Goal: Task Accomplishment & Management: Manage account settings

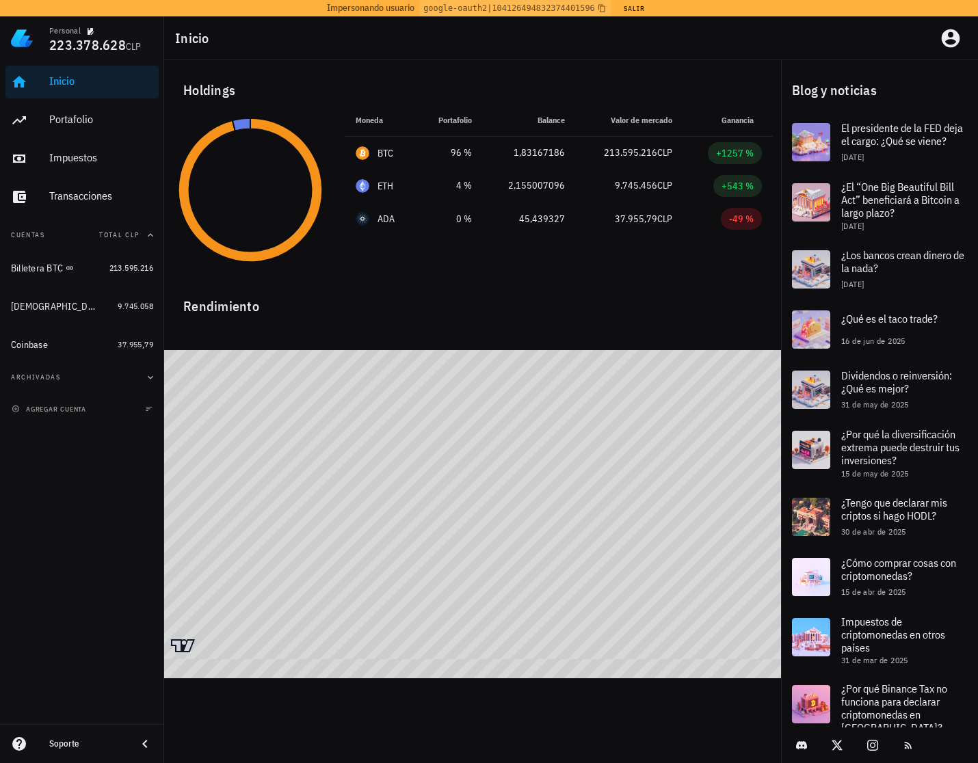
click at [650, 71] on div "Holdings" at bounding box center [472, 90] width 601 height 44
click at [957, 42] on icon "button" at bounding box center [951, 38] width 18 height 18
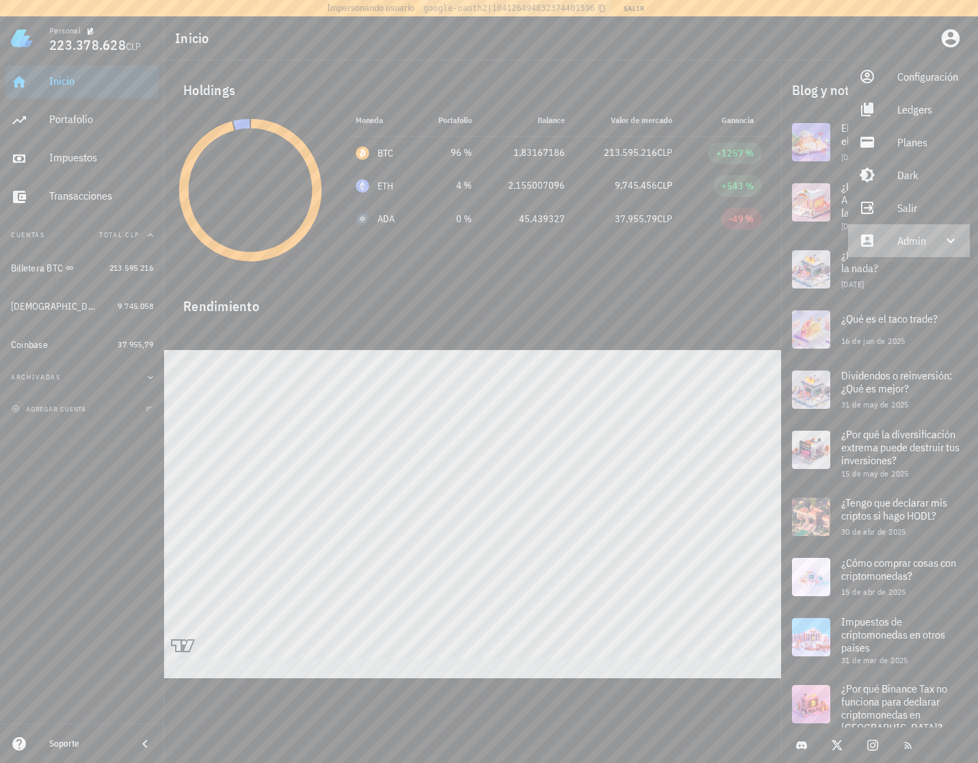
click at [911, 236] on div "Admin" at bounding box center [911, 240] width 29 height 27
click at [912, 267] on div "Impersonar" at bounding box center [928, 273] width 63 height 27
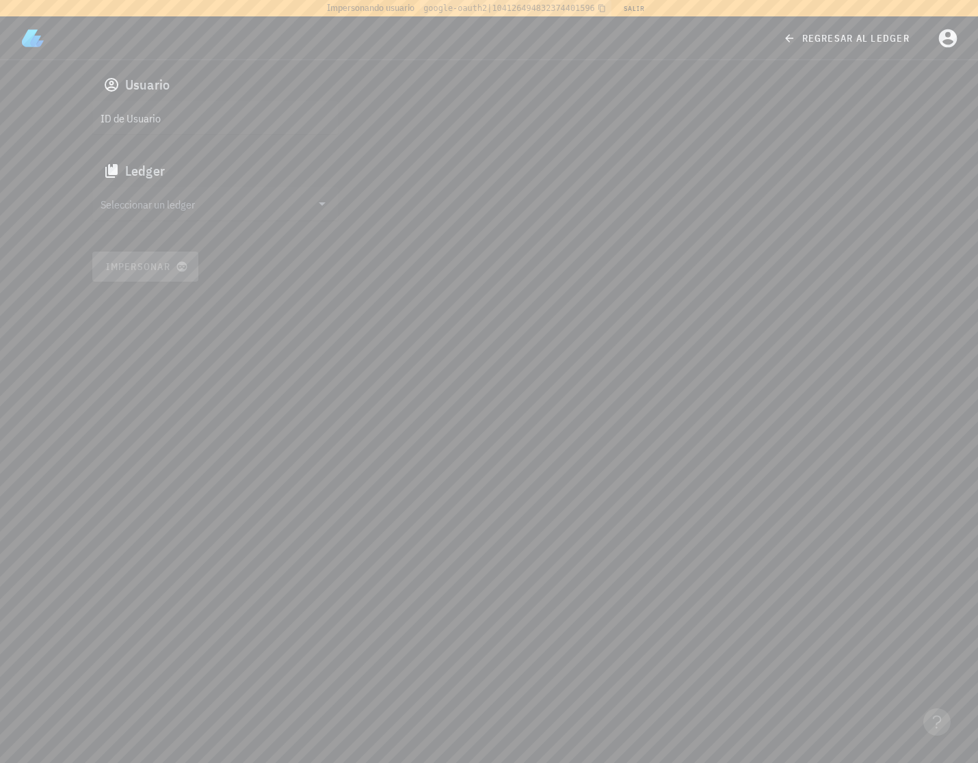
click at [209, 124] on input "ID de Usuario" at bounding box center [214, 118] width 227 height 22
paste input "auth0|66119e050eacdc38d01af1d9"
type input "auth0|66119e050eacdc38d01af1d9"
click at [183, 200] on input "text" at bounding box center [206, 204] width 211 height 22
click at [189, 213] on div "cluoh7bym002rllmu440hgfbg" at bounding box center [226, 218] width 202 height 10
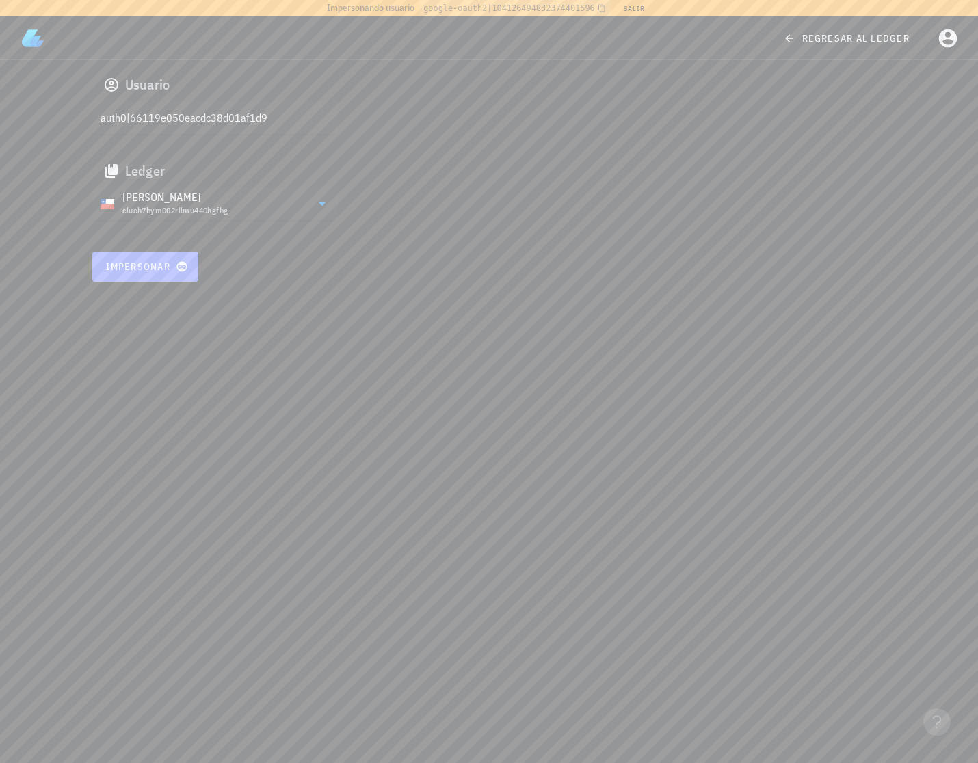
click at [148, 274] on button "Impersonar" at bounding box center [145, 267] width 107 height 30
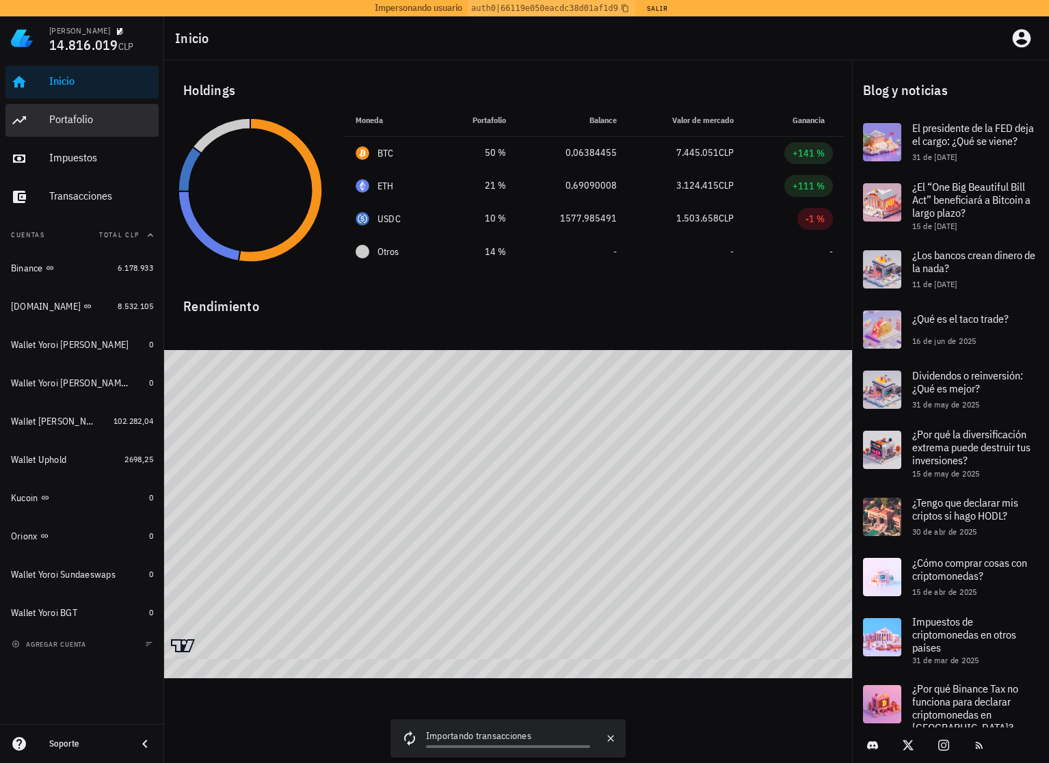
click at [93, 114] on div "Portafolio" at bounding box center [101, 119] width 104 height 13
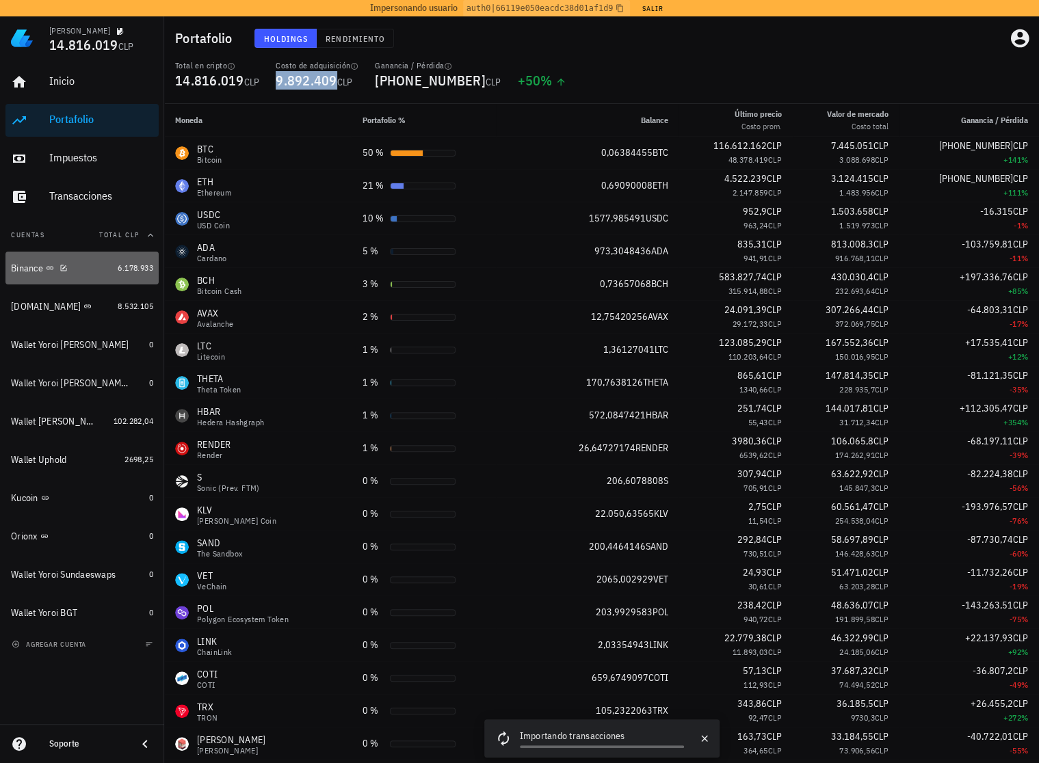
click at [106, 276] on div "Binance" at bounding box center [61, 268] width 101 height 29
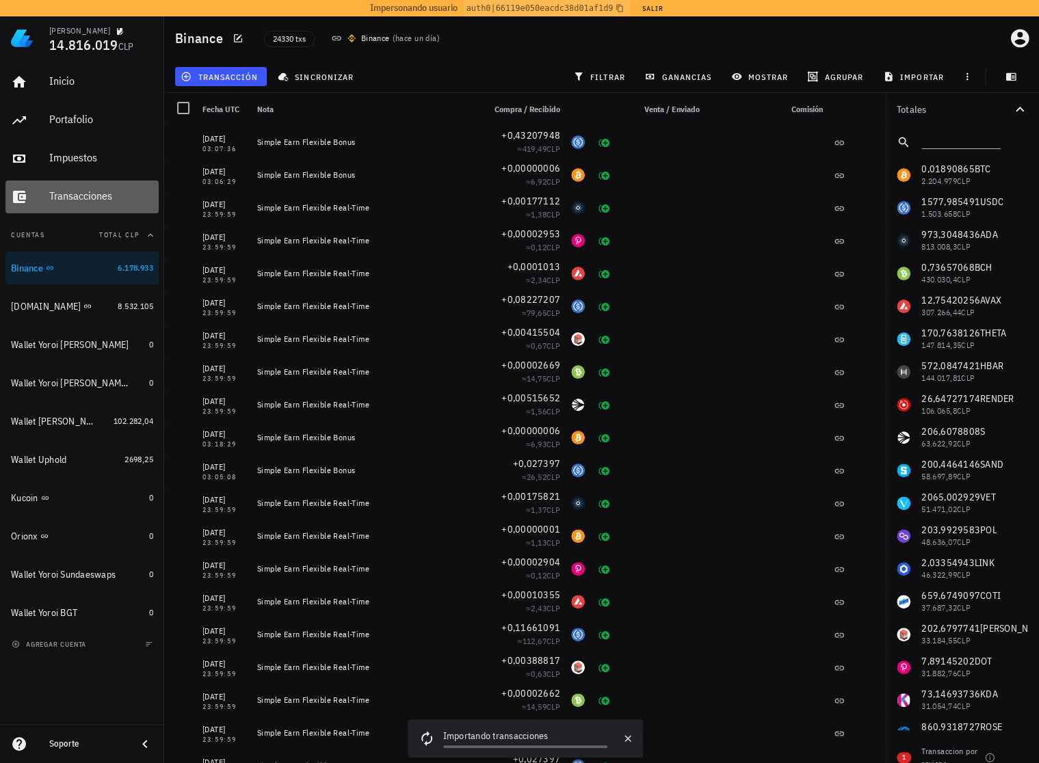
click at [103, 196] on div "Transacciones" at bounding box center [101, 195] width 104 height 13
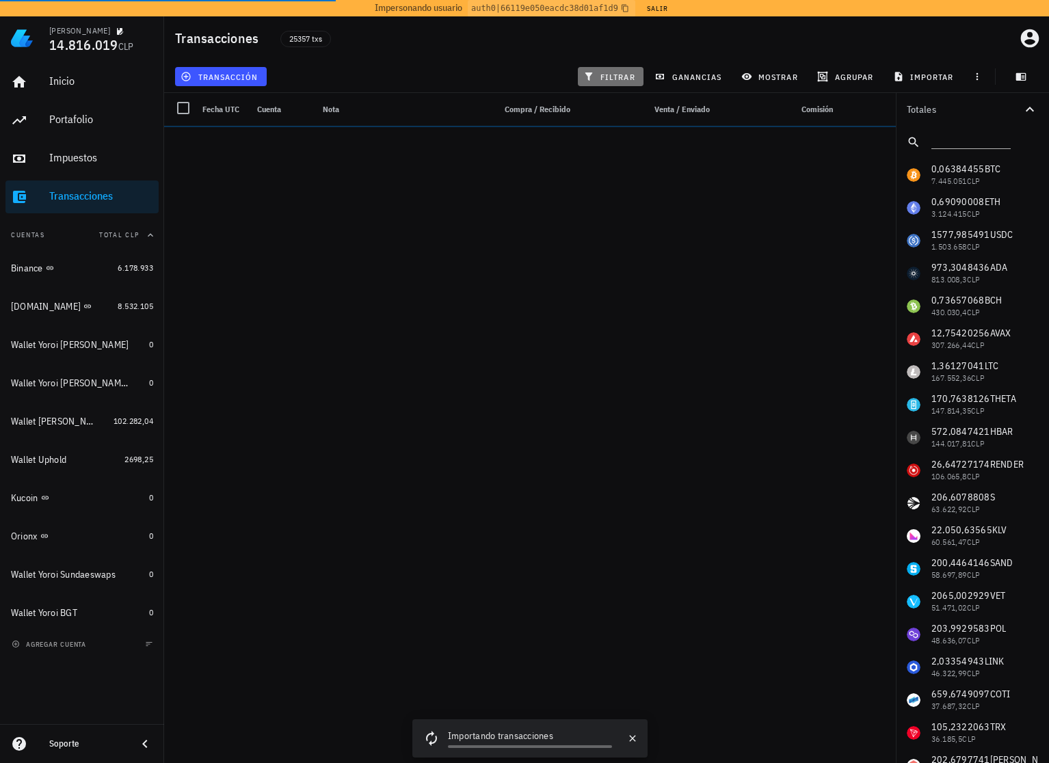
click at [595, 80] on span "filtrar" at bounding box center [610, 76] width 49 height 11
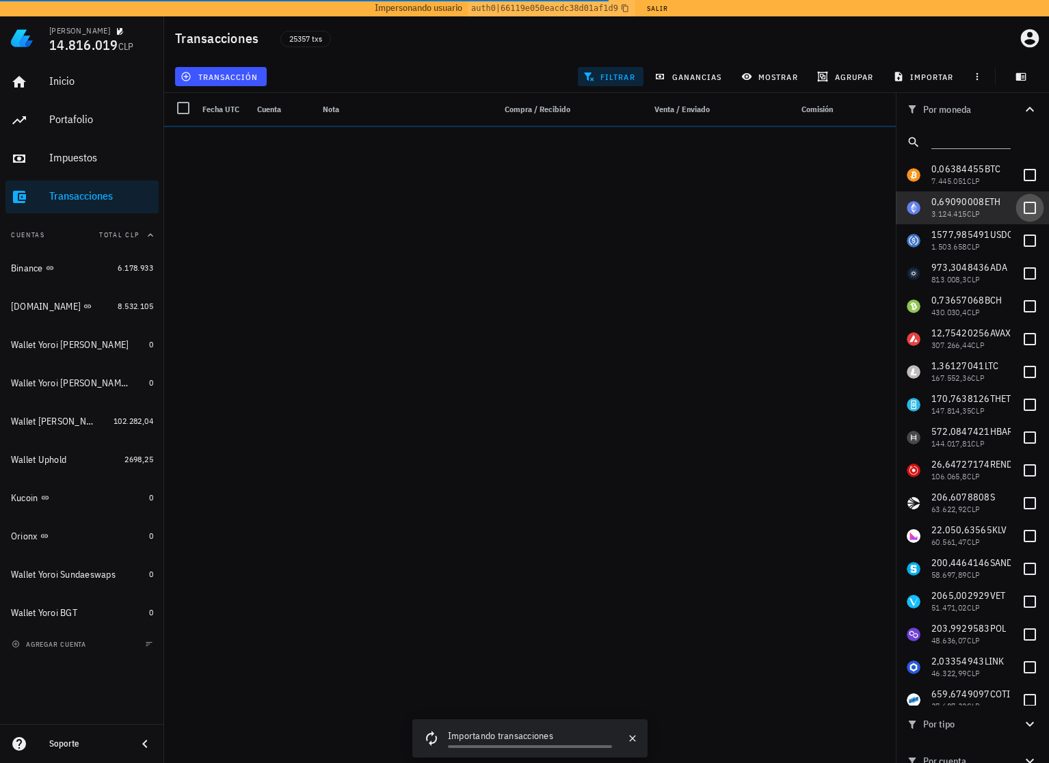
click at [977, 211] on div at bounding box center [1029, 207] width 23 height 23
checkbox input "true"
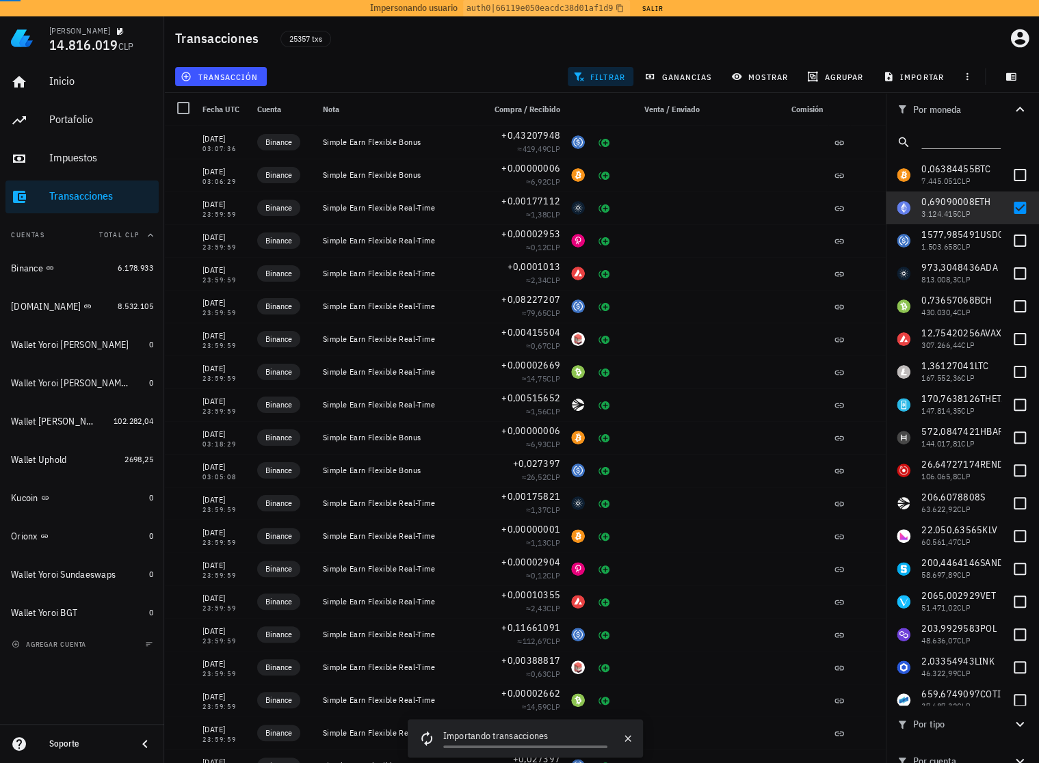
click at [527, 42] on div "25357 txs" at bounding box center [473, 38] width 403 height 34
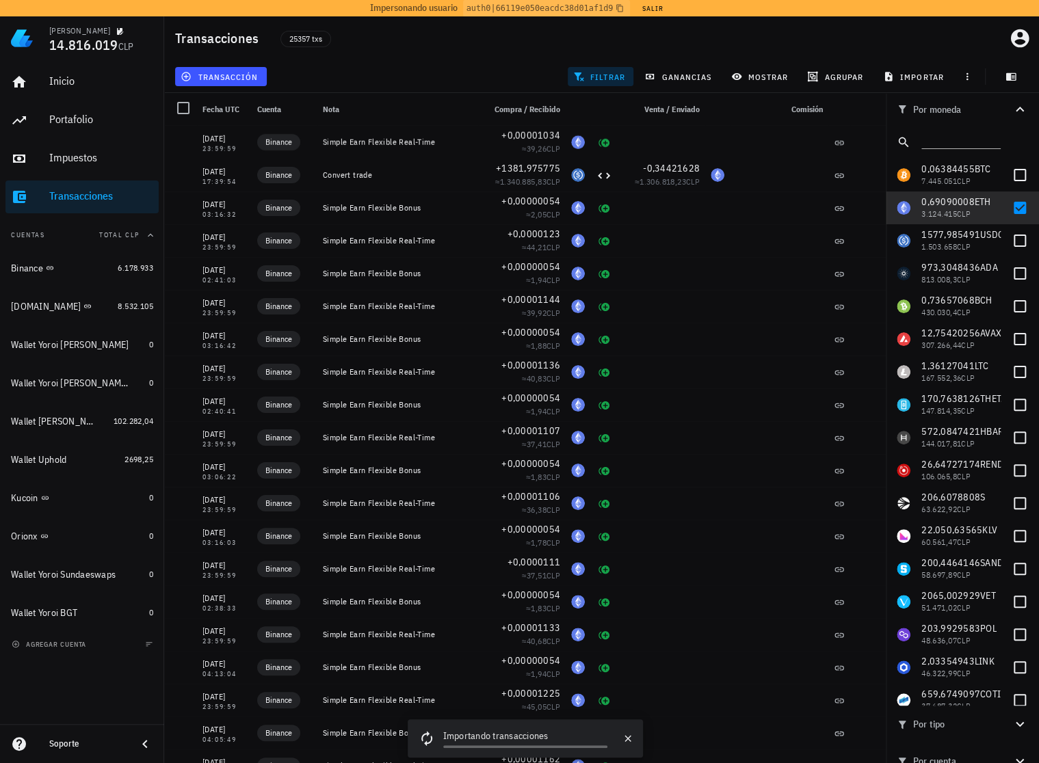
click at [674, 62] on div "transacción filtrar ganancias mostrar agrupar importar" at bounding box center [601, 76] width 858 height 33
click at [683, 72] on span "ganancias" at bounding box center [679, 76] width 64 height 11
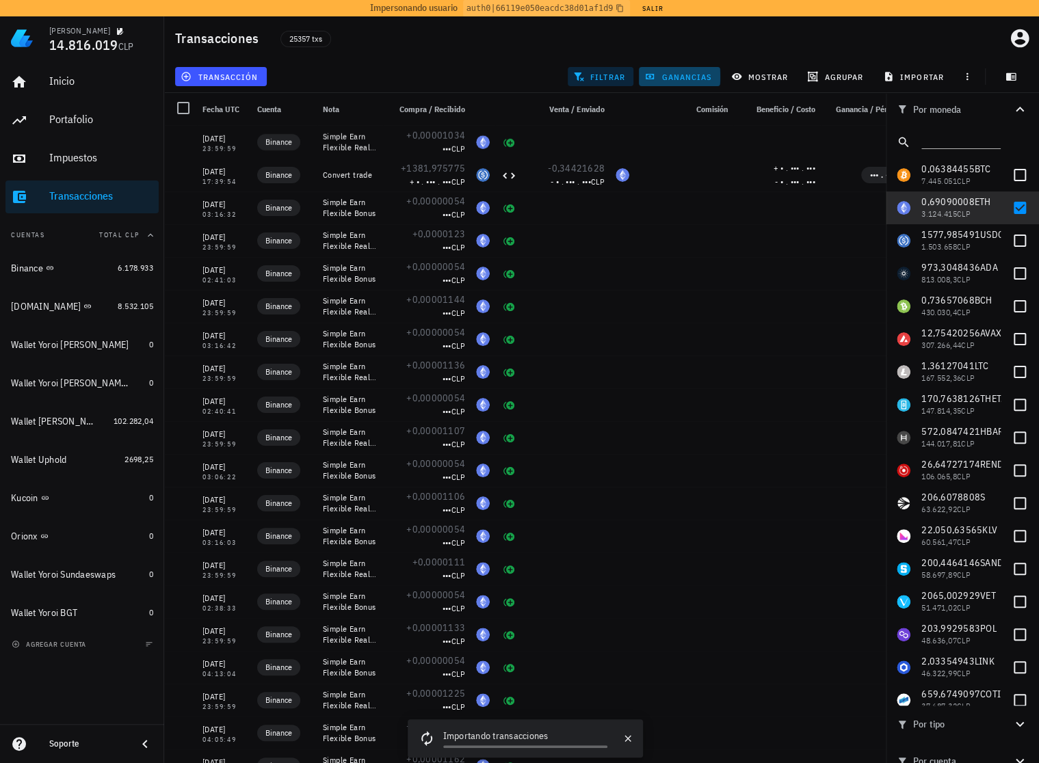
click at [683, 72] on span "ganancias" at bounding box center [679, 76] width 64 height 11
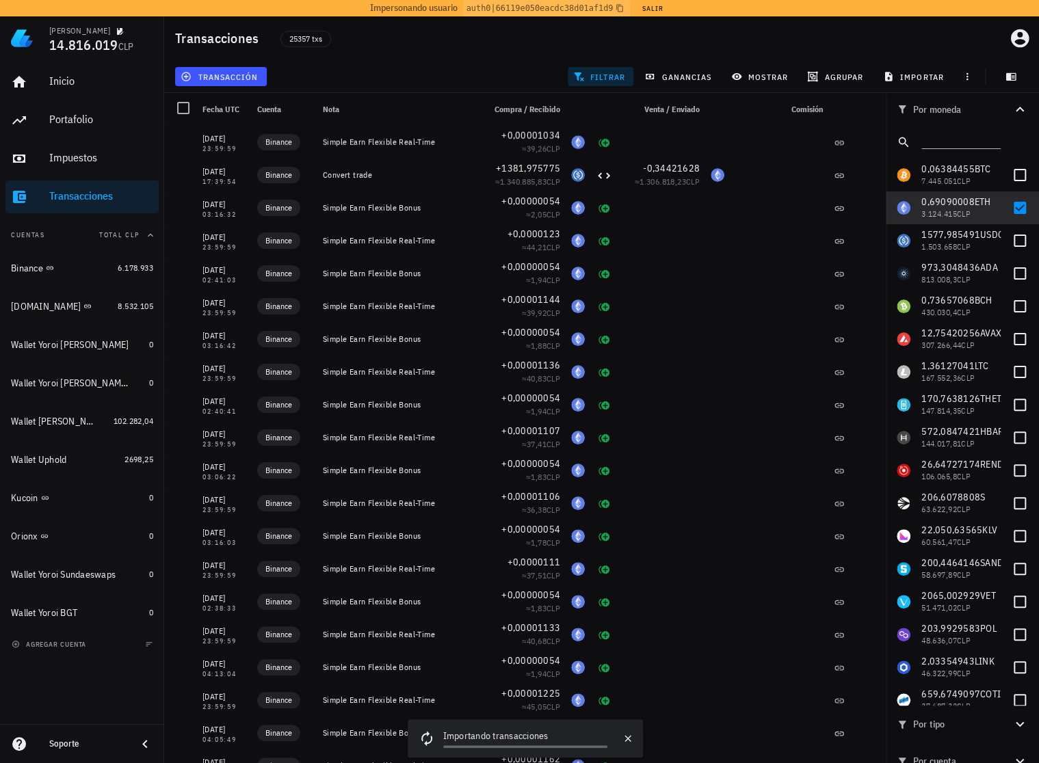
click at [600, 38] on div "25357 txs" at bounding box center [473, 38] width 403 height 34
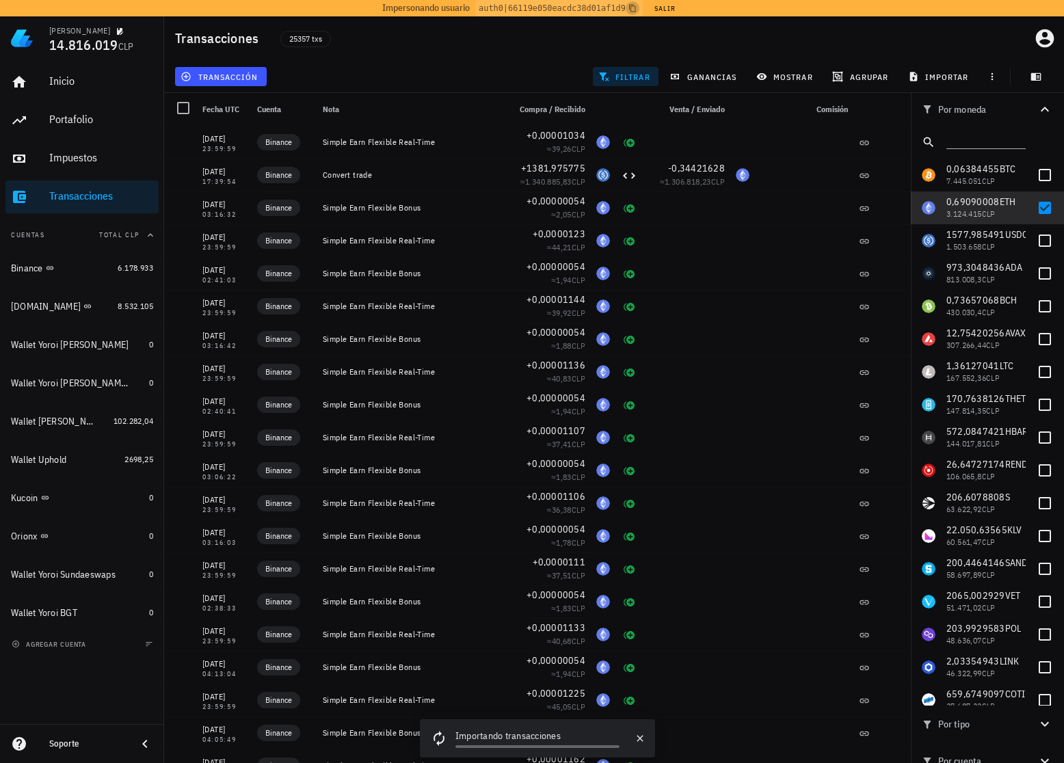
click at [631, 8] on icon "button" at bounding box center [633, 8] width 8 height 8
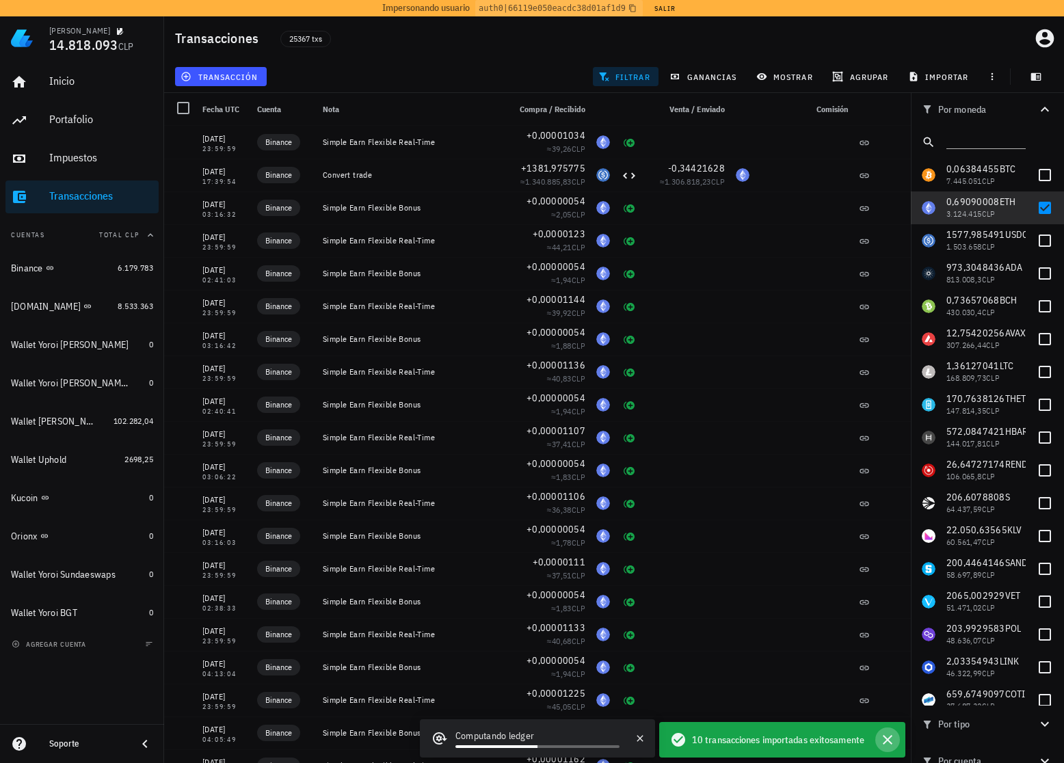
click at [891, 745] on icon "button" at bounding box center [888, 740] width 16 height 16
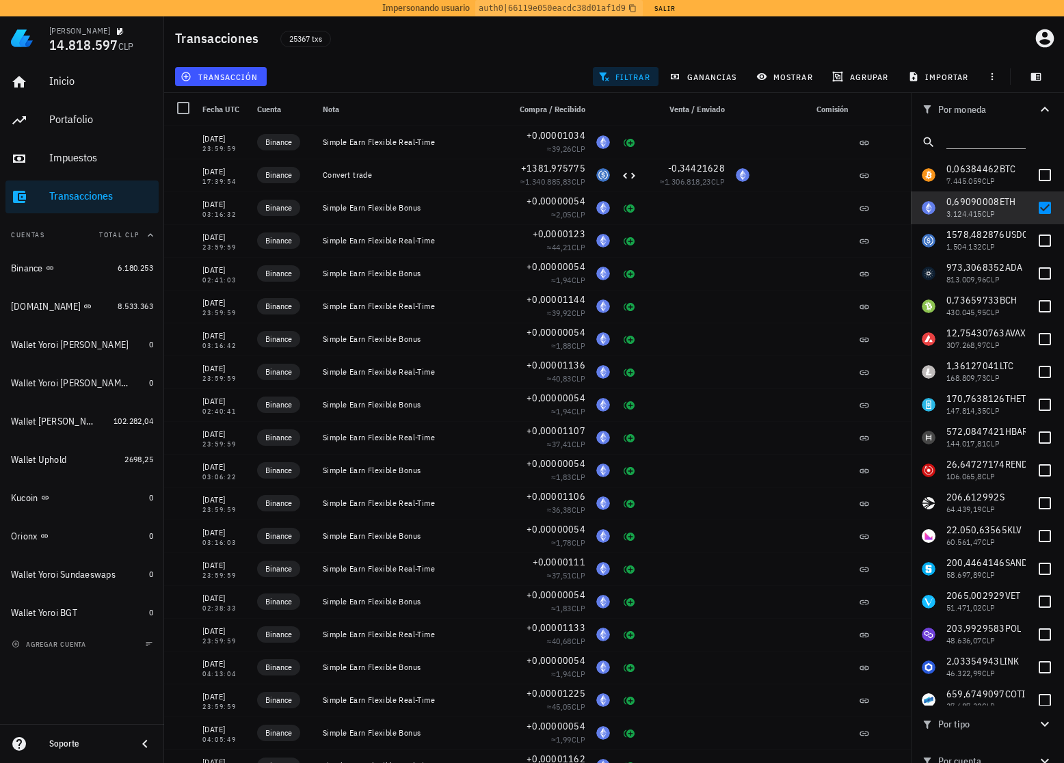
click at [689, 53] on div "Transacciones 25367 txs" at bounding box center [614, 38] width 900 height 44
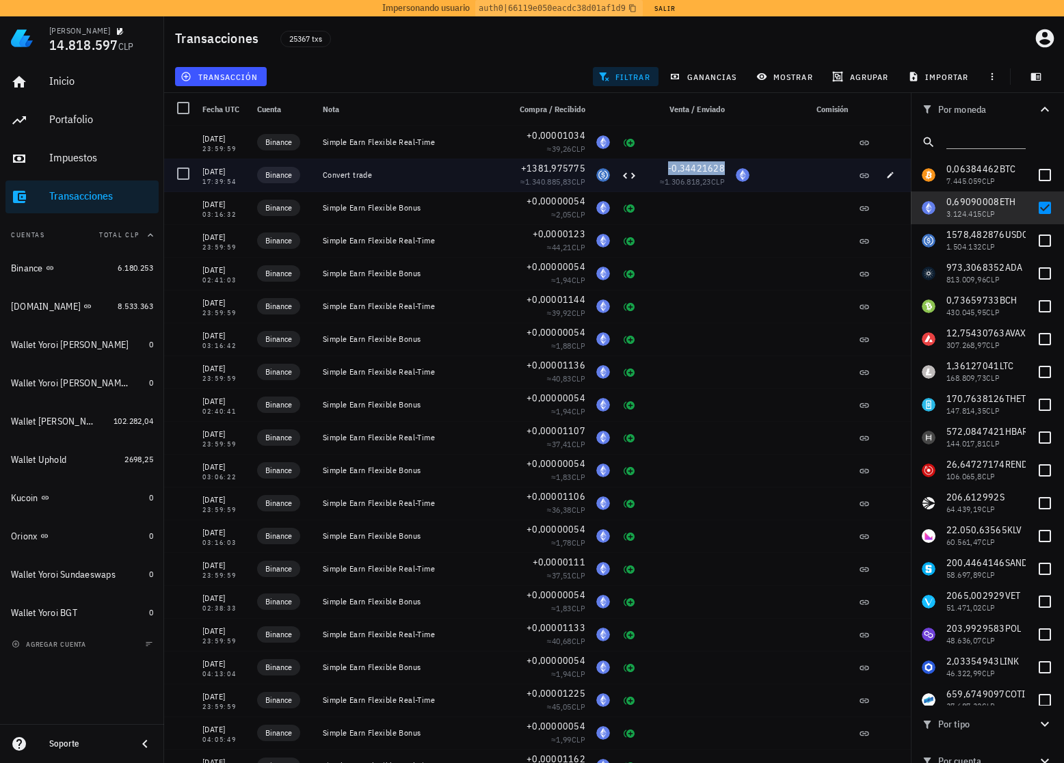
click at [684, 172] on span "-0,34421628" at bounding box center [696, 168] width 57 height 12
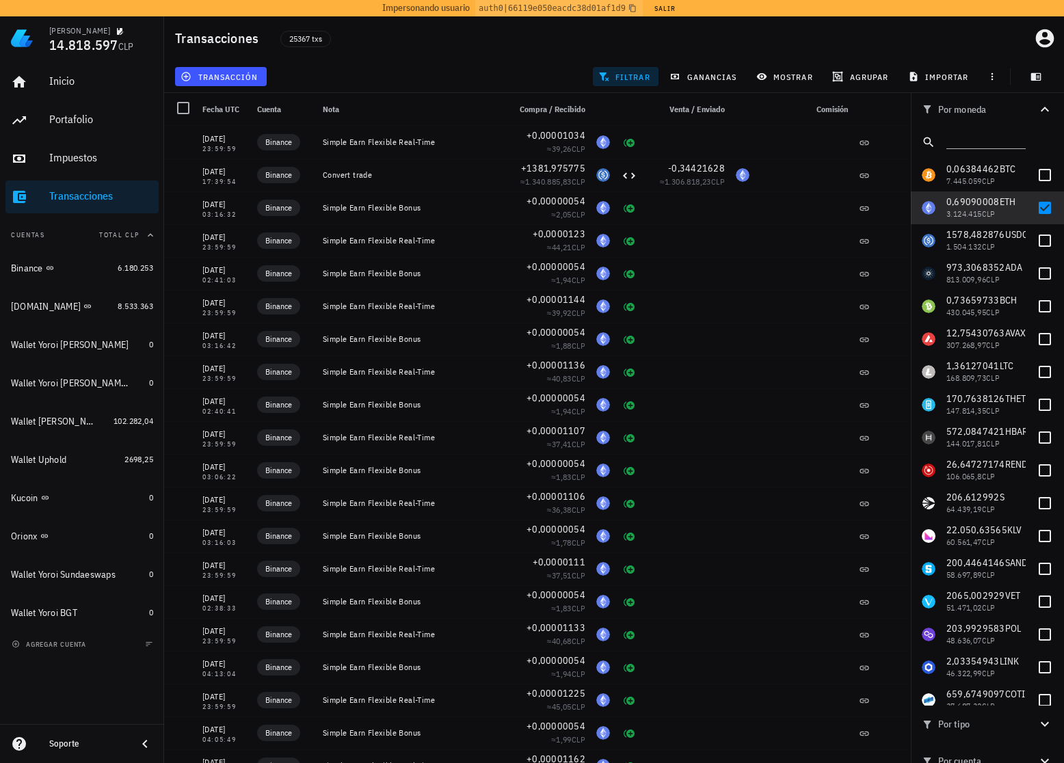
click at [469, 73] on div "transacción filtrar ganancias mostrar agrupar importar" at bounding box center [614, 76] width 884 height 33
click at [86, 120] on div "Portafolio" at bounding box center [101, 119] width 104 height 13
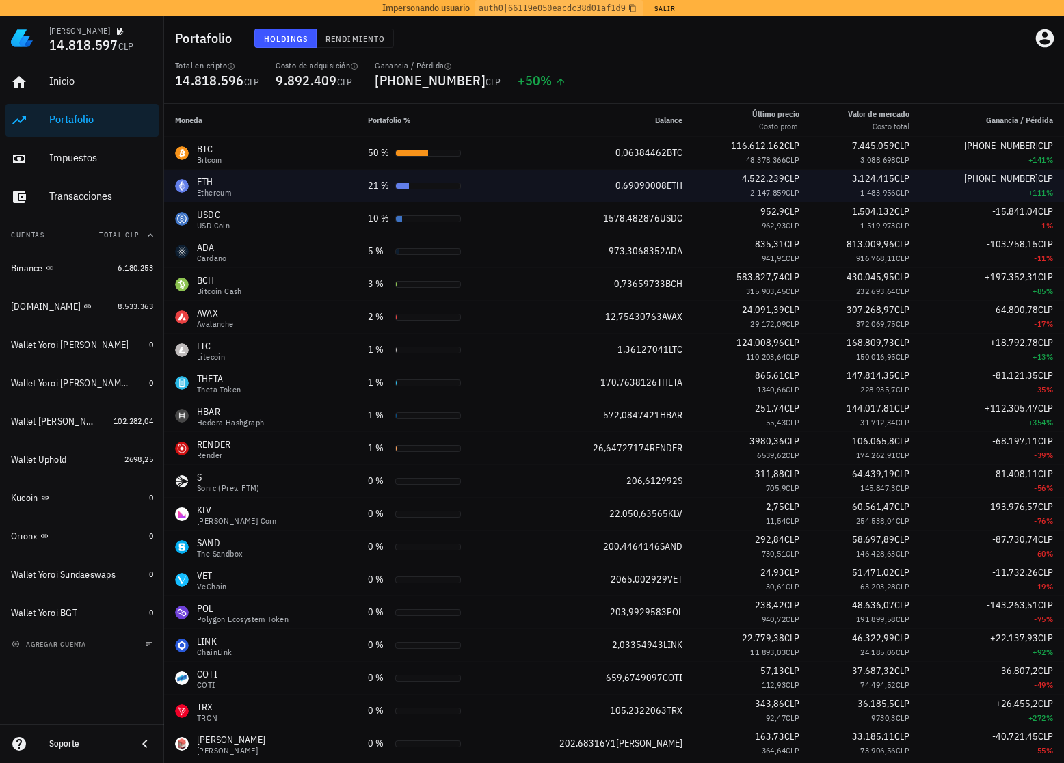
click at [705, 198] on div "2.147.859 CLP" at bounding box center [752, 193] width 95 height 14
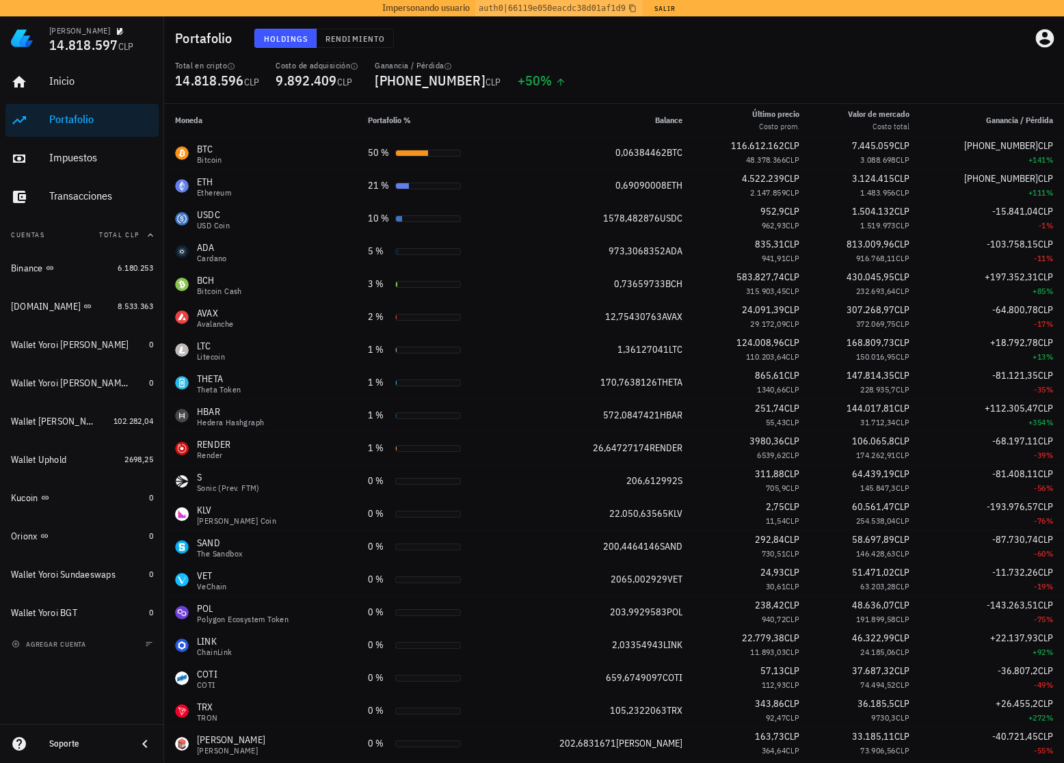
click at [658, 75] on div "Total en cripto 14.818.596 CLP Costo de adquisición 9.892.409 CLP Ganancia / Pé…" at bounding box center [614, 82] width 895 height 44
click at [576, 62] on div "Total en cripto 14.818.596 CLP Costo de adquisición 9.892.409 CLP Ganancia / Pé…" at bounding box center [614, 82] width 895 height 44
click at [92, 195] on div "Transacciones" at bounding box center [101, 195] width 104 height 13
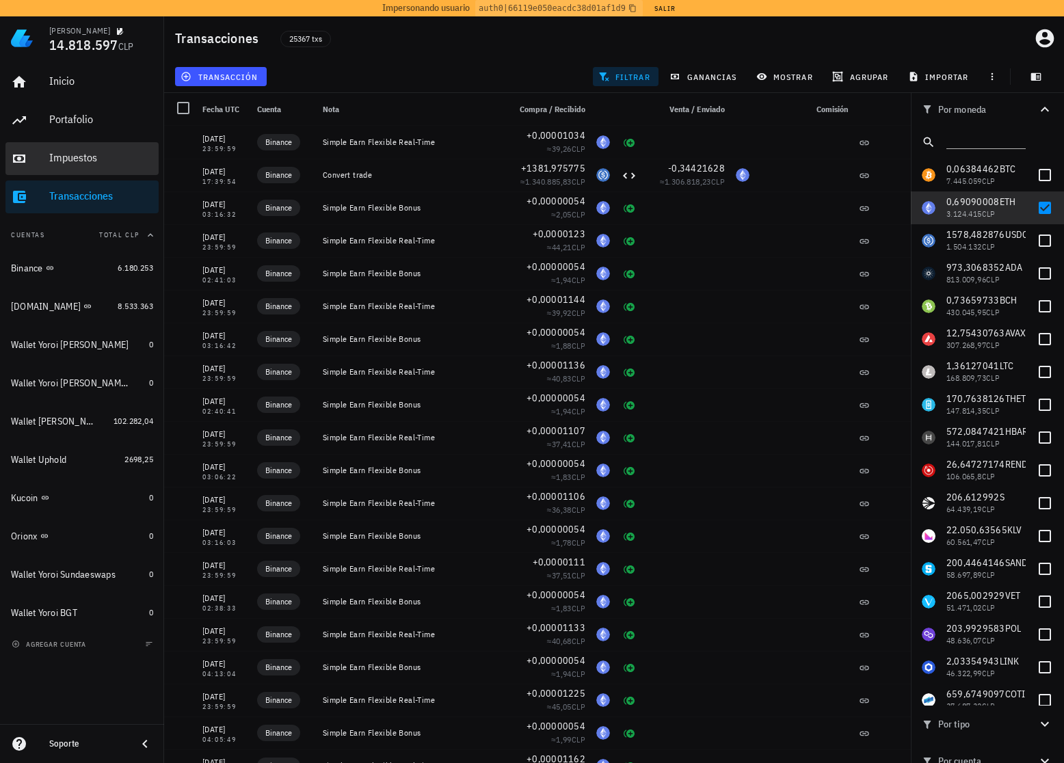
click at [94, 165] on div "Impuestos" at bounding box center [101, 158] width 104 height 31
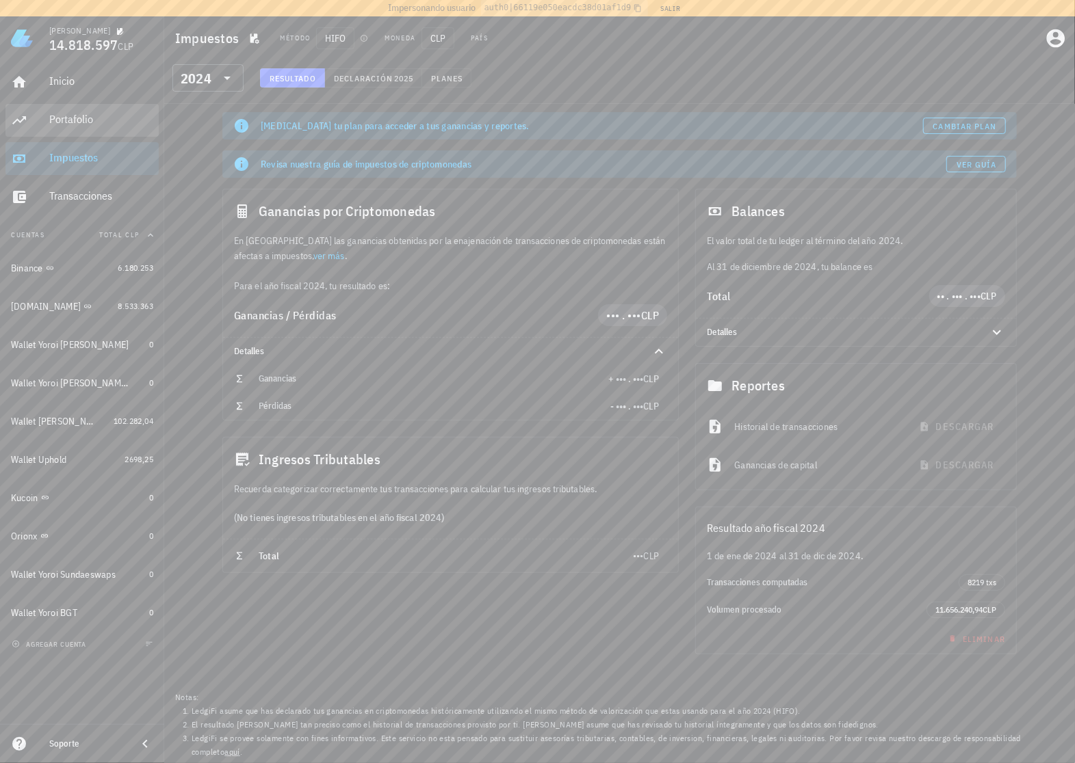
click at [103, 118] on div "Portafolio" at bounding box center [101, 119] width 104 height 13
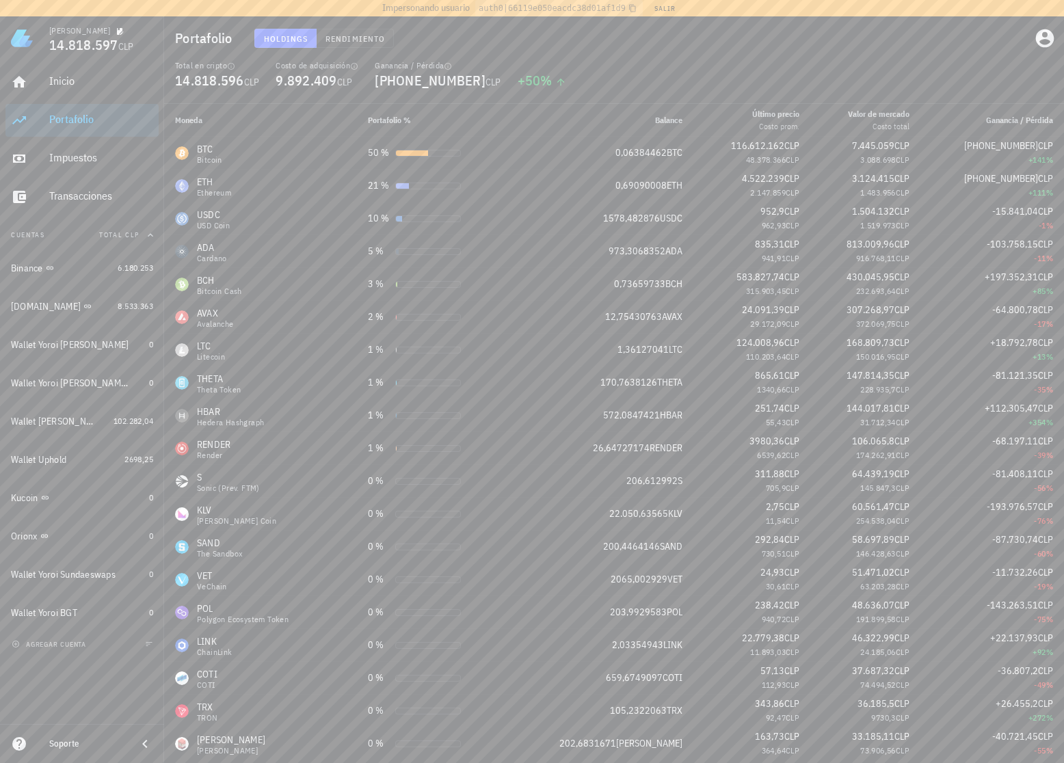
click at [699, 75] on div "Total en cripto 14.818.596 CLP Costo de adquisición 9.892.409 CLP Ganancia / Pé…" at bounding box center [614, 82] width 895 height 44
click at [679, 77] on div "Total en cripto 14.818.596 CLP Costo de adquisición 9.892.409 CLP Ganancia / Pé…" at bounding box center [614, 82] width 895 height 44
click at [662, 312] on span "AVAX" at bounding box center [672, 317] width 21 height 12
click at [486, 179] on div "21 %" at bounding box center [431, 186] width 127 height 14
click at [705, 423] on div "55,43 CLP" at bounding box center [752, 423] width 95 height 14
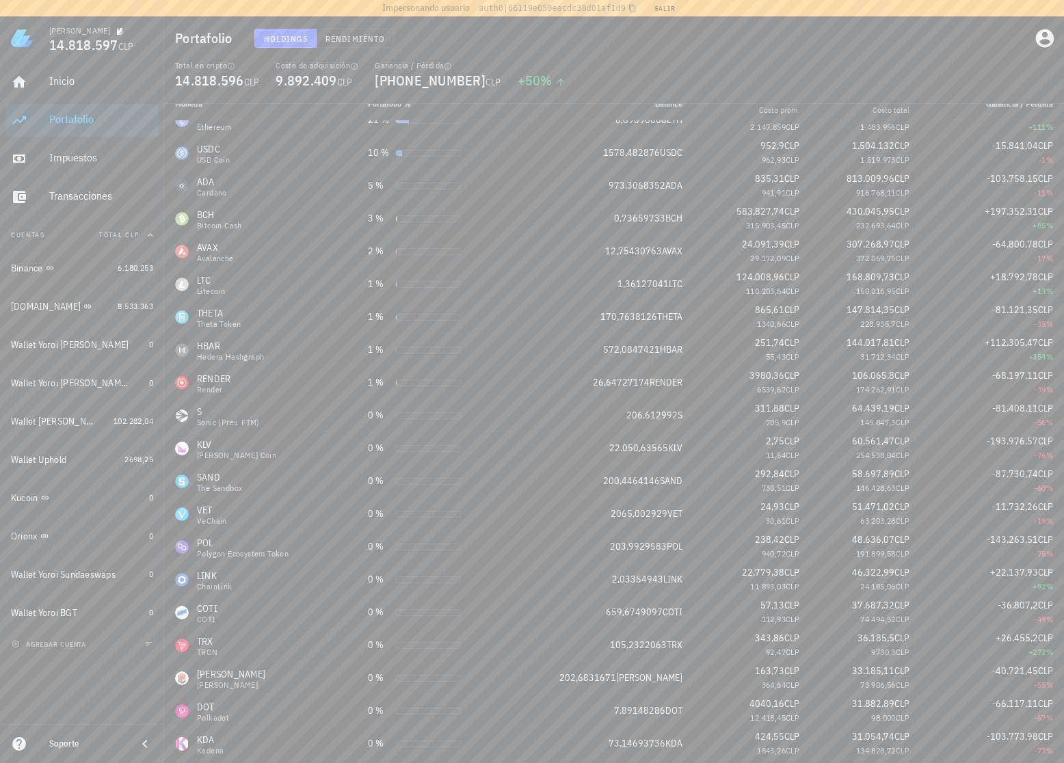
scroll to position [49, 0]
click at [88, 614] on icon "button" at bounding box center [87, 613] width 8 height 8
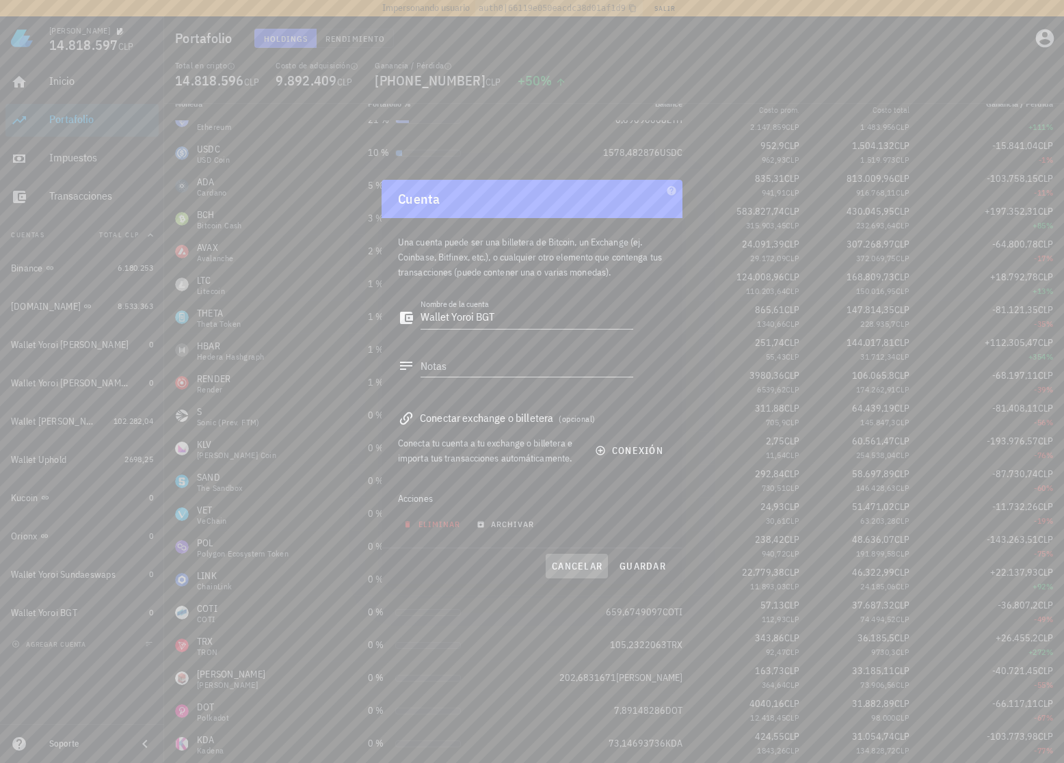
click at [563, 564] on span "cancelar" at bounding box center [576, 566] width 51 height 12
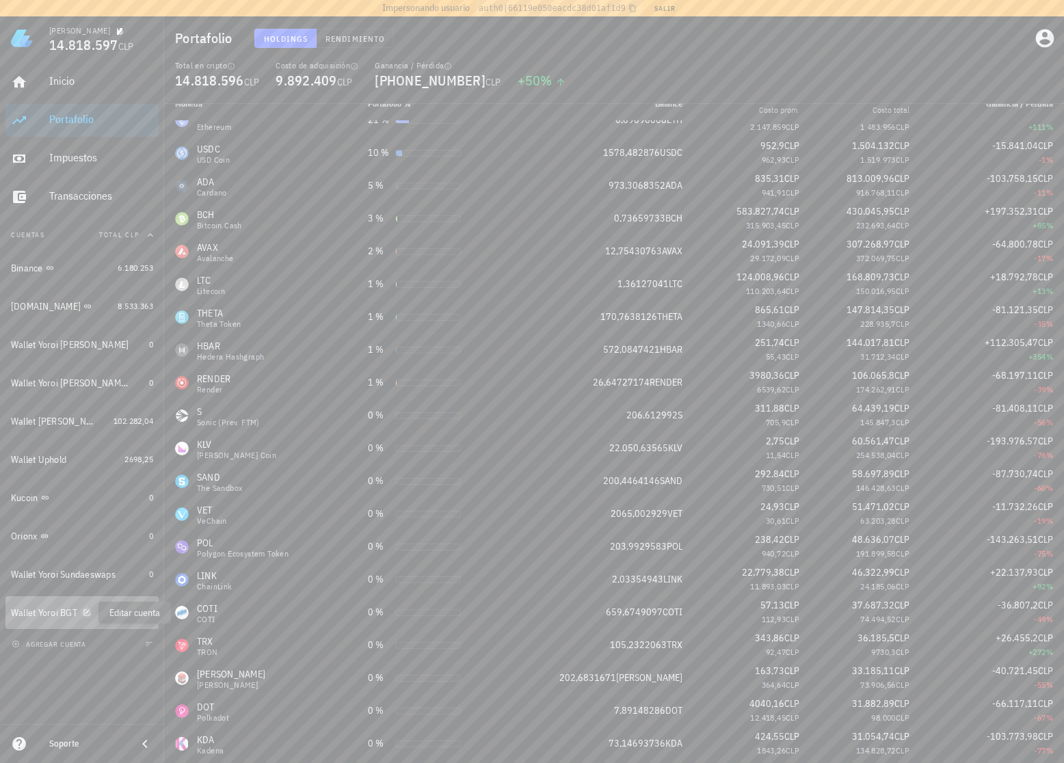
click at [89, 612] on icon "button" at bounding box center [87, 613] width 8 height 8
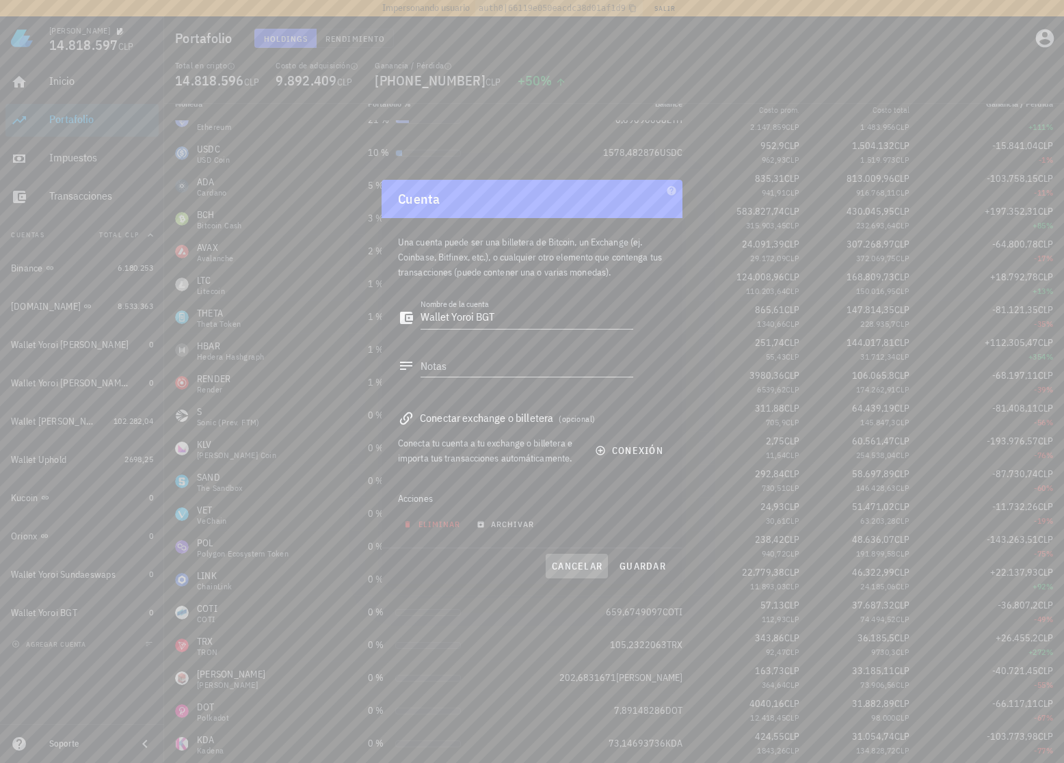
click at [568, 567] on span "cancelar" at bounding box center [576, 566] width 51 height 12
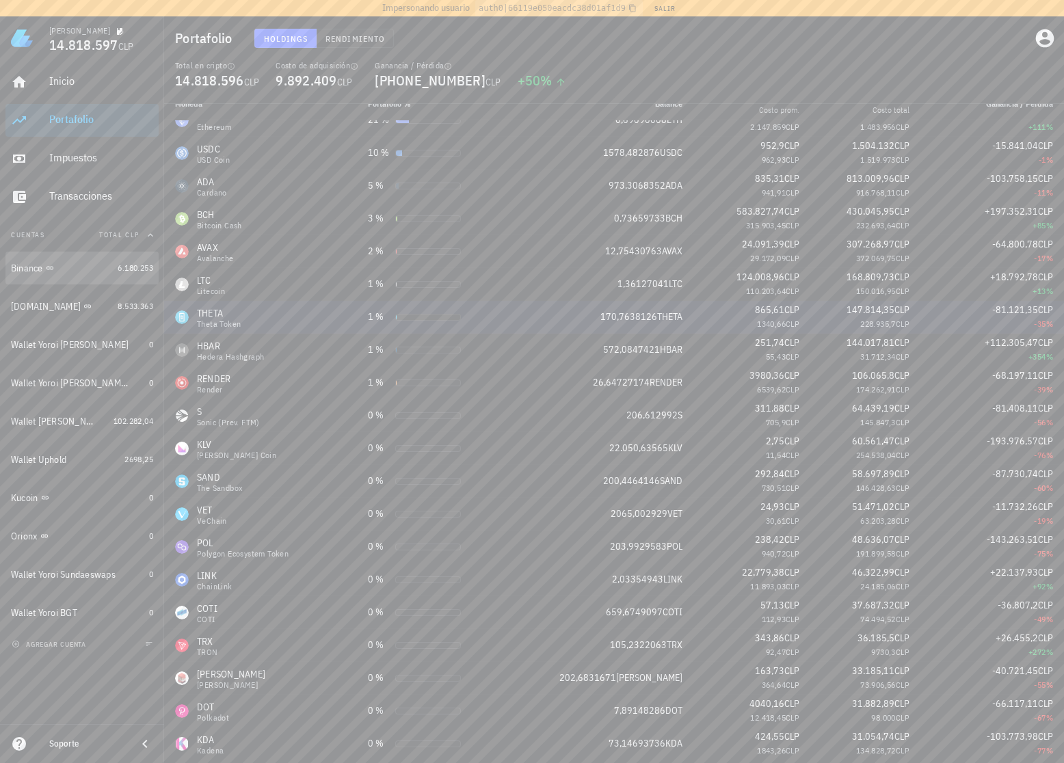
drag, startPoint x: 112, startPoint y: 261, endPoint x: 691, endPoint y: 332, distance: 583.0
click at [112, 261] on link "Binance 6.180.253" at bounding box center [81, 268] width 153 height 33
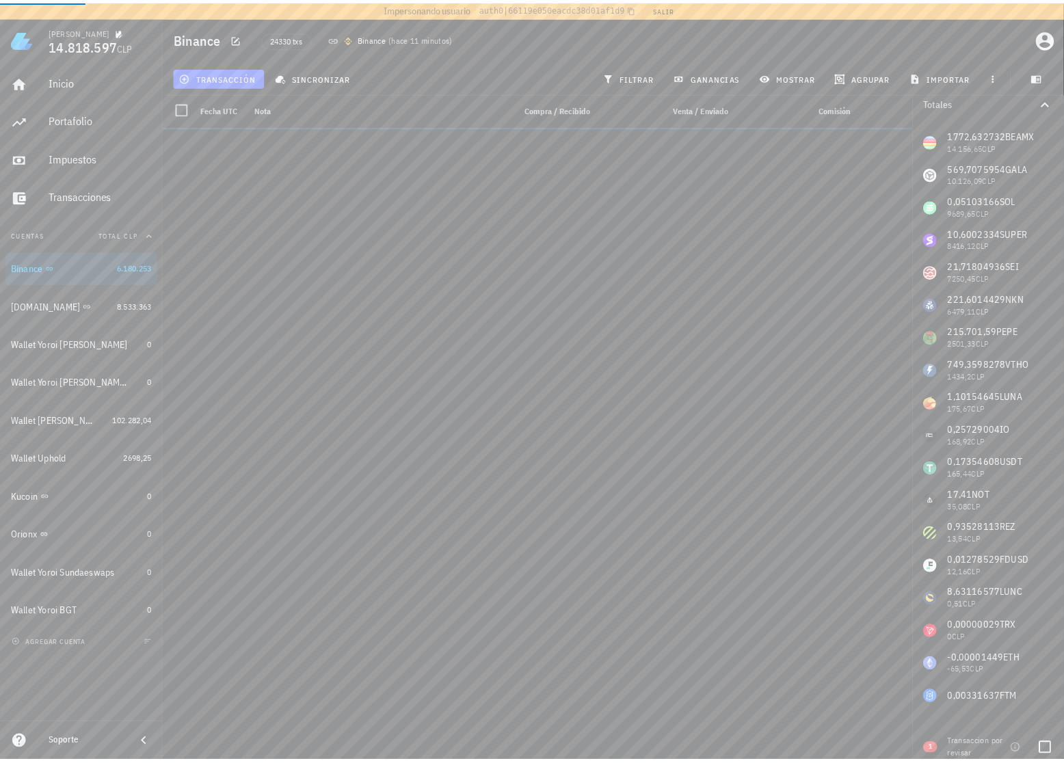
scroll to position [16, 0]
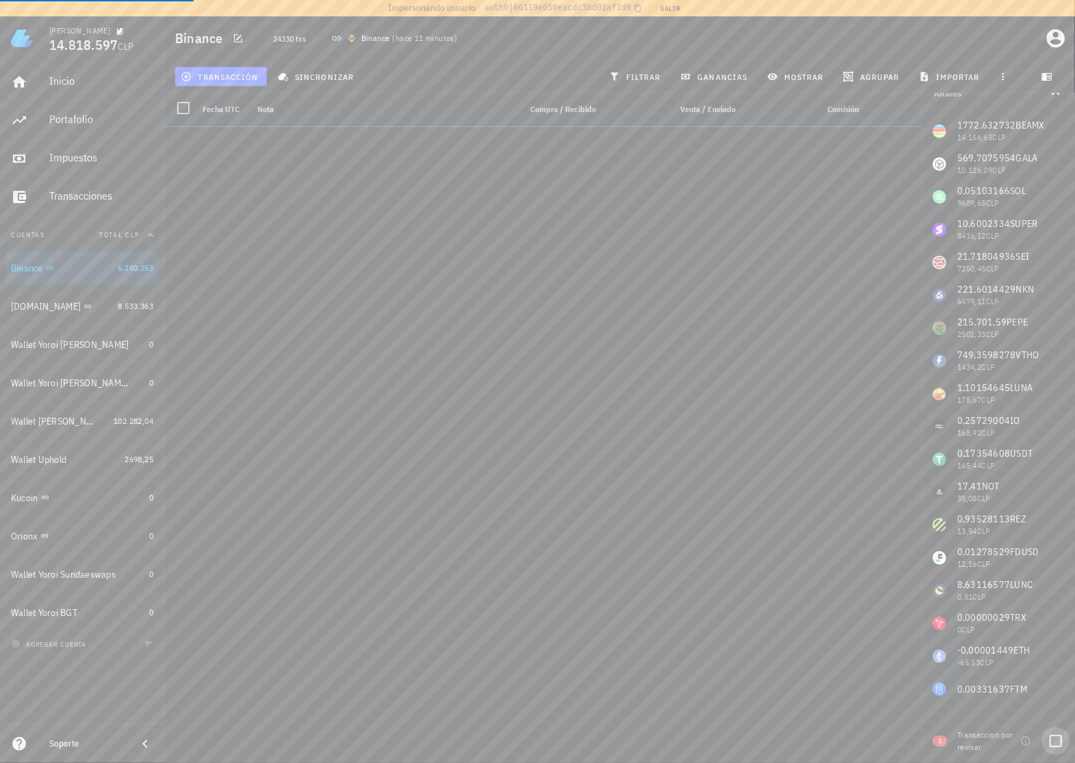
click at [977, 742] on div at bounding box center [1055, 741] width 23 height 23
checkbox input "true"
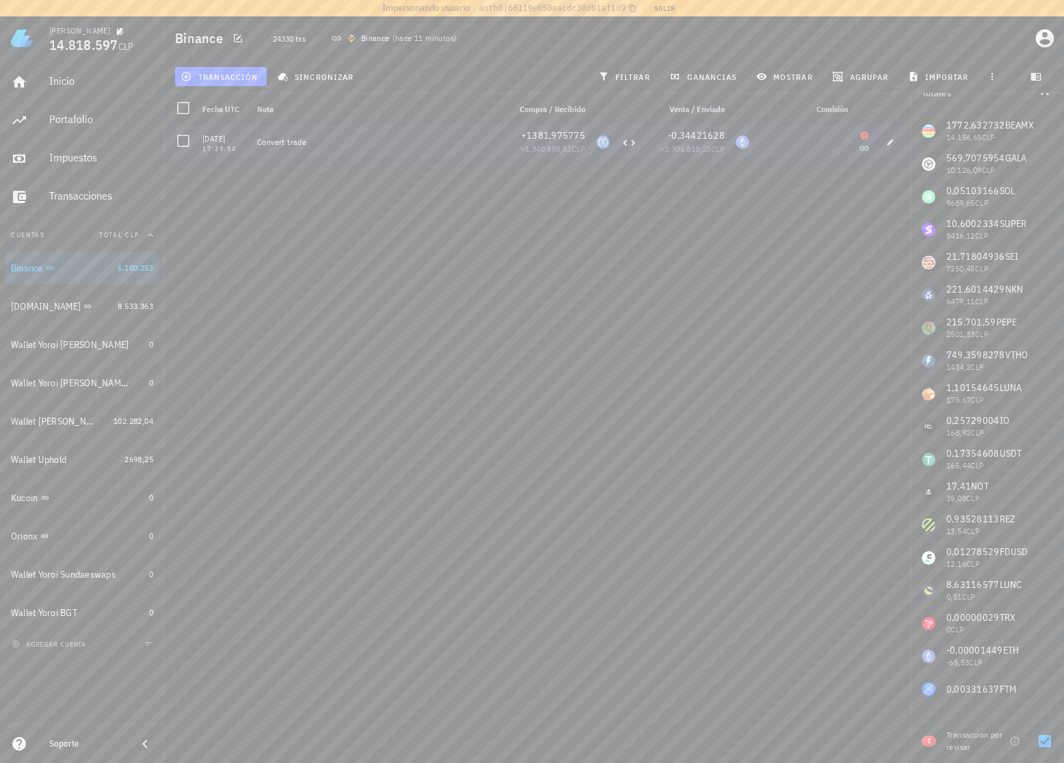
click at [824, 146] on div at bounding box center [804, 142] width 98 height 33
click at [788, 204] on div "08/08/2025 17:39:54 Convert trade +1381,975775 ≈ 1.340.885,83 CLP -0,34421628 ≈…" at bounding box center [537, 447] width 747 height 643
click at [735, 254] on div "08/08/2025 17:39:54 Convert trade +1381,975775 ≈ 1.340.885,83 CLP -0,34421628 ≈…" at bounding box center [537, 447] width 747 height 643
click at [637, 381] on div "08/08/2025 17:39:54 Convert trade +1381,975775 ≈ 1.340.885,83 CLP -0,34421628 ≈…" at bounding box center [537, 447] width 747 height 643
click at [717, 418] on div "08/08/2025 17:39:54 Convert trade +1381,975775 ≈ 1.340.885,83 CLP -0,34421628 ≈…" at bounding box center [537, 447] width 747 height 643
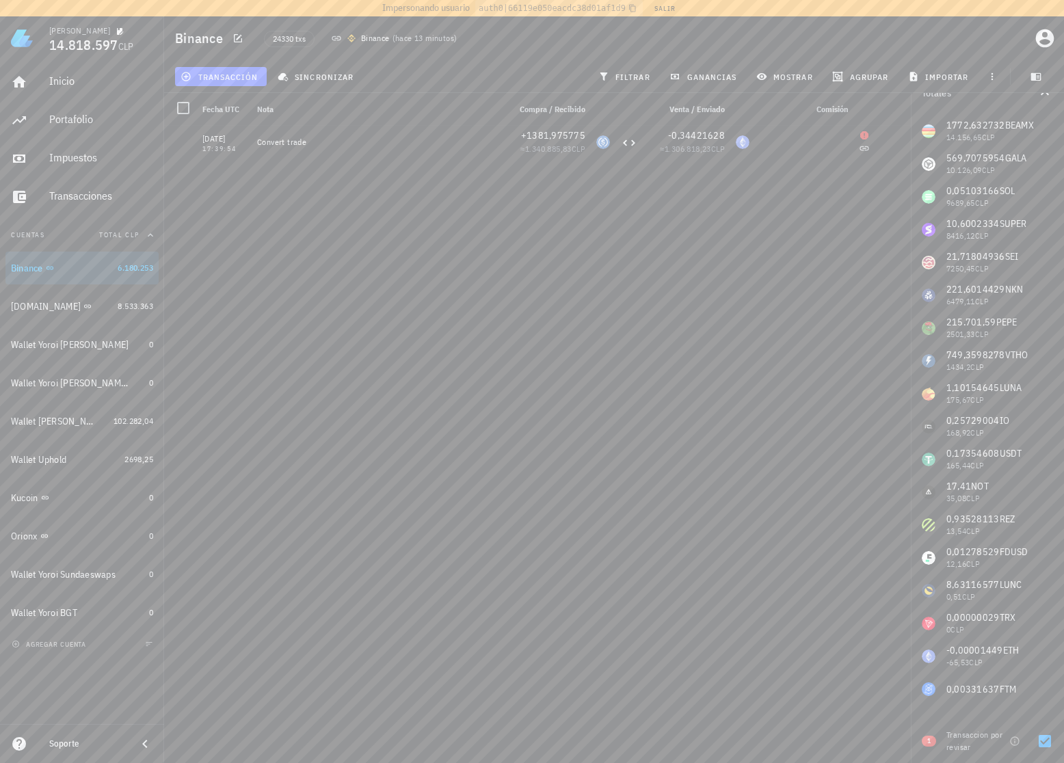
click at [662, 209] on div "08/08/2025 17:39:54 Convert trade +1381,975775 ≈ 1.340.885,83 CLP -0,34421628 ≈…" at bounding box center [537, 447] width 747 height 643
click at [890, 138] on icon "button" at bounding box center [890, 142] width 8 height 8
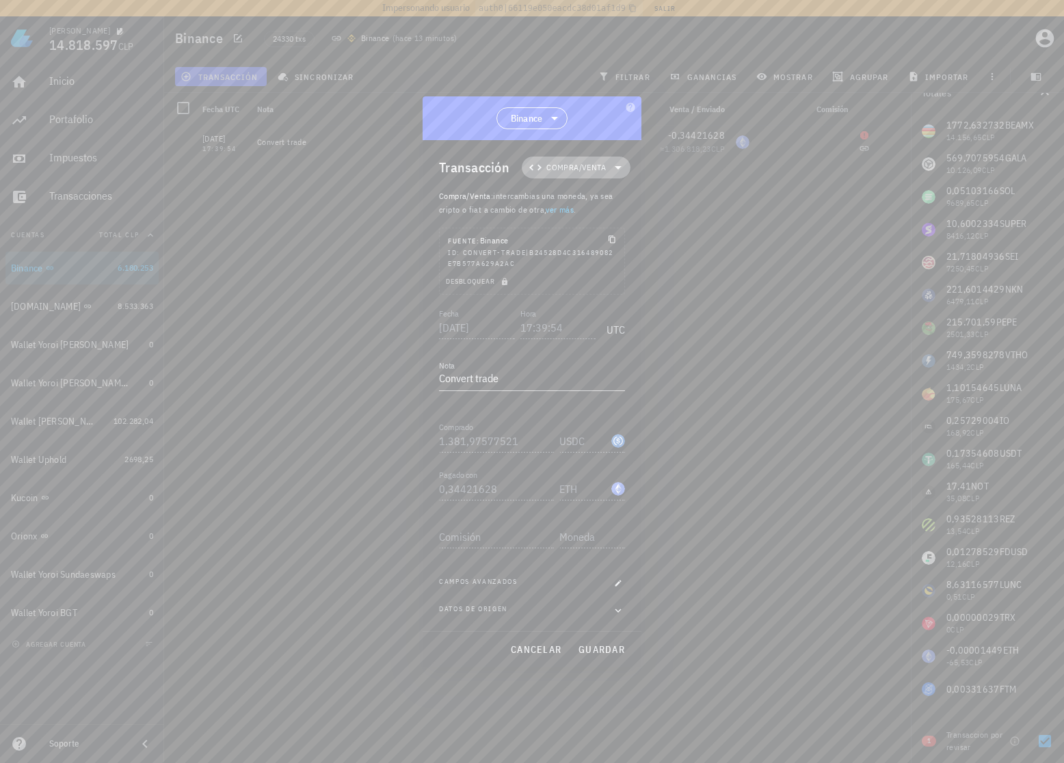
click at [598, 170] on span "Compra/Venta" at bounding box center [577, 168] width 60 height 14
click at [602, 202] on div "Compra/Venta" at bounding box center [584, 200] width 53 height 11
click at [534, 650] on span "cancelar" at bounding box center [535, 650] width 51 height 12
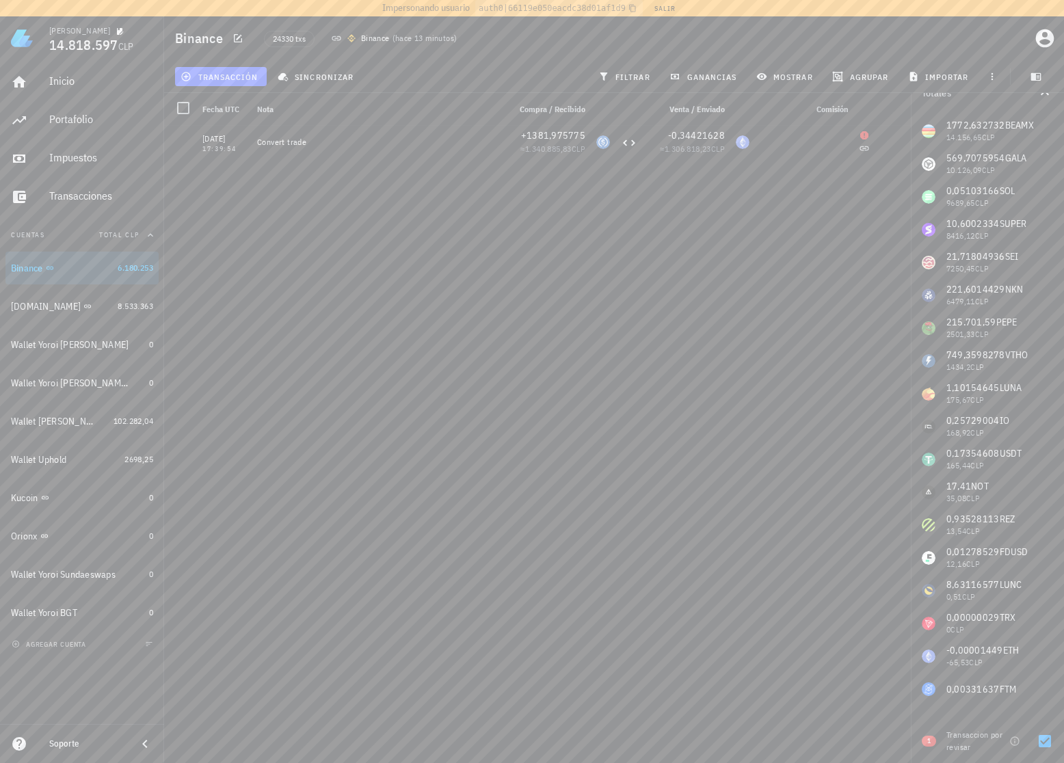
click at [730, 479] on div "08/08/2025 17:39:54 Convert trade +1381,975775 ≈ 1.340.885,83 CLP -0,34421628 ≈…" at bounding box center [537, 447] width 747 height 643
drag, startPoint x: 78, startPoint y: 122, endPoint x: 254, endPoint y: 140, distance: 177.4
click at [78, 122] on div "Portafolio" at bounding box center [101, 119] width 104 height 13
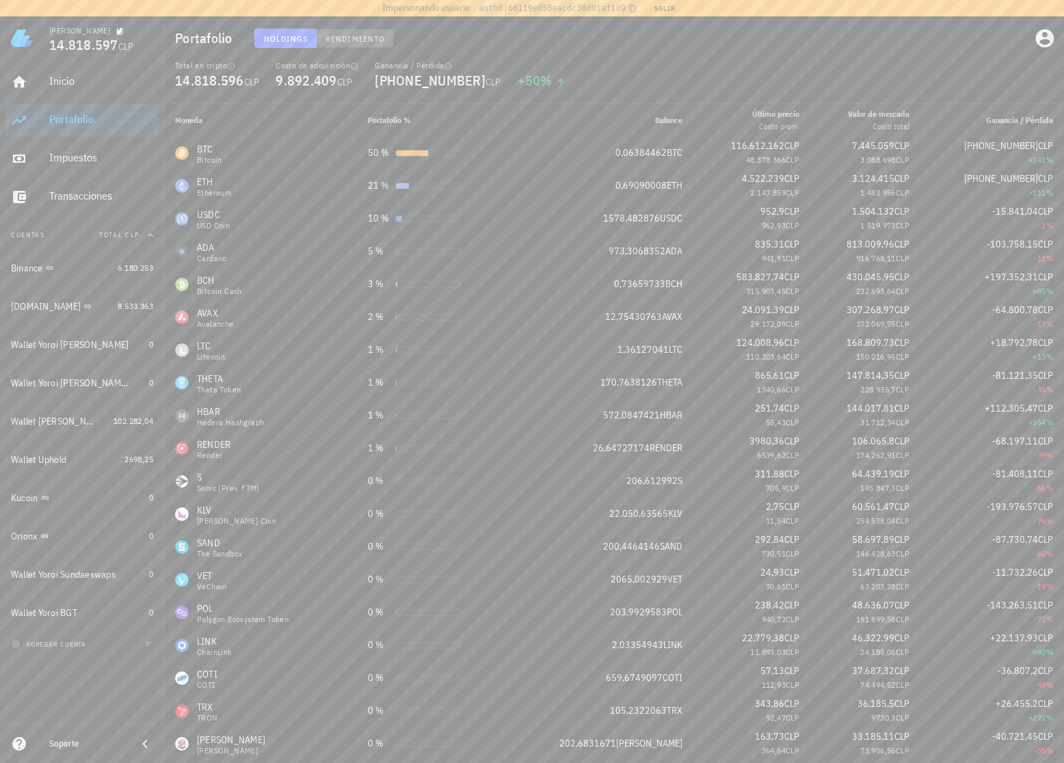
click at [358, 37] on span "Rendimiento" at bounding box center [355, 39] width 60 height 10
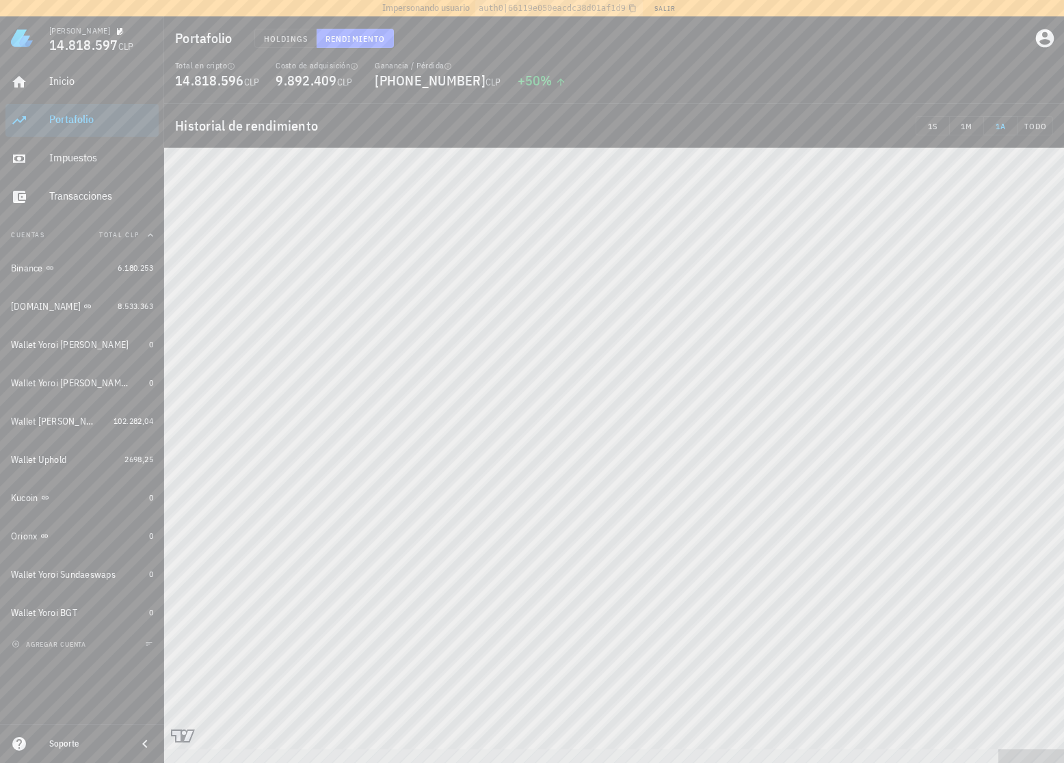
click at [695, 81] on div "Total en cripto 14.818.596 CLP Costo de adquisición 9.892.409 CLP Ganancia / Pé…" at bounding box center [614, 82] width 895 height 44
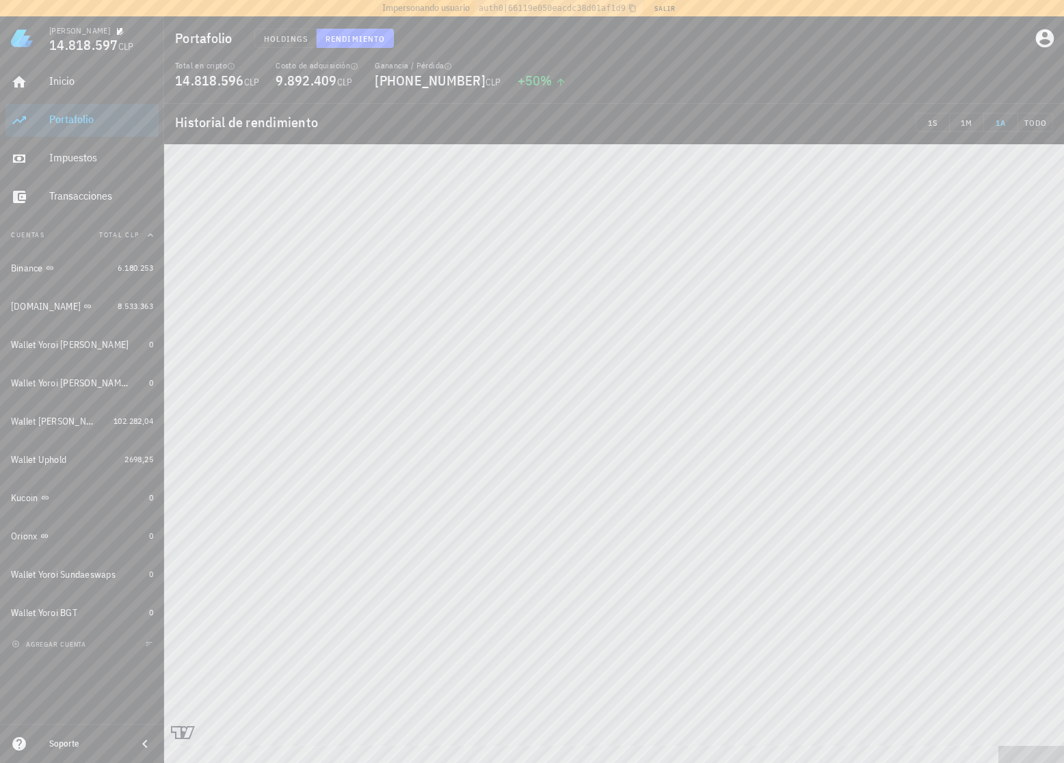
scroll to position [5, 0]
click at [809, 79] on div "Total en cripto 14.818.596 CLP Costo de adquisición 9.892.409 CLP Ganancia / Pé…" at bounding box center [614, 82] width 895 height 44
click at [286, 42] on span "Holdings" at bounding box center [285, 39] width 45 height 10
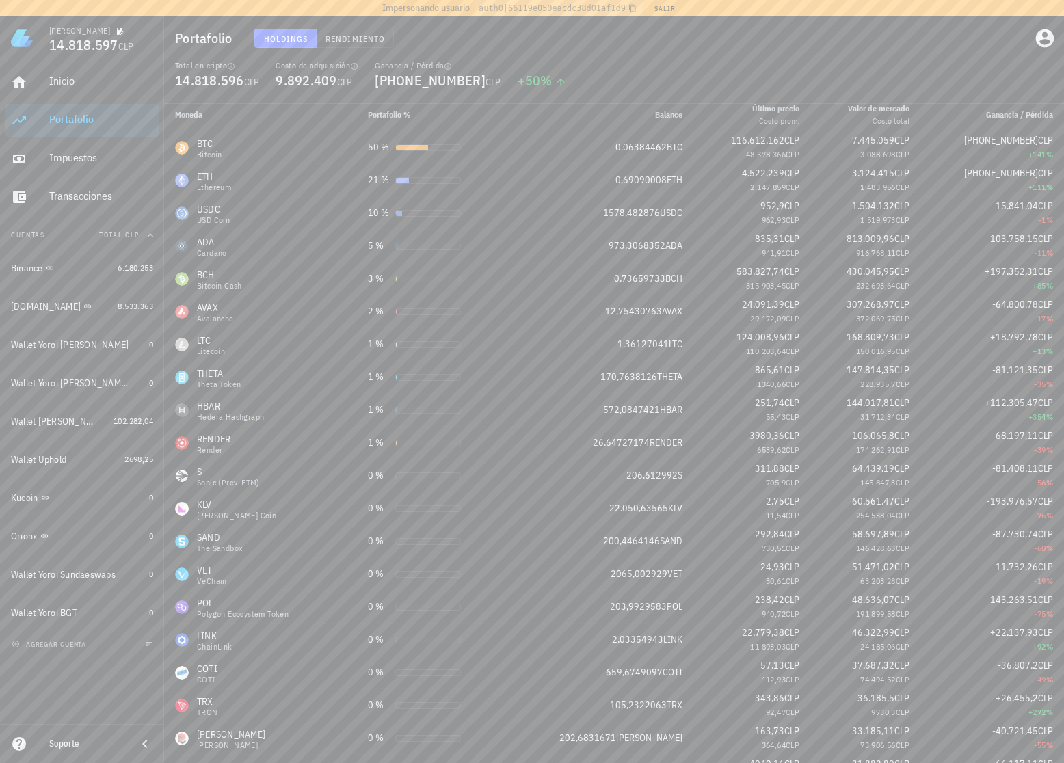
click at [666, 57] on div "Portafolio Holdings Rendimiento" at bounding box center [614, 38] width 900 height 44
click at [337, 40] on span "Rendimiento" at bounding box center [355, 39] width 60 height 10
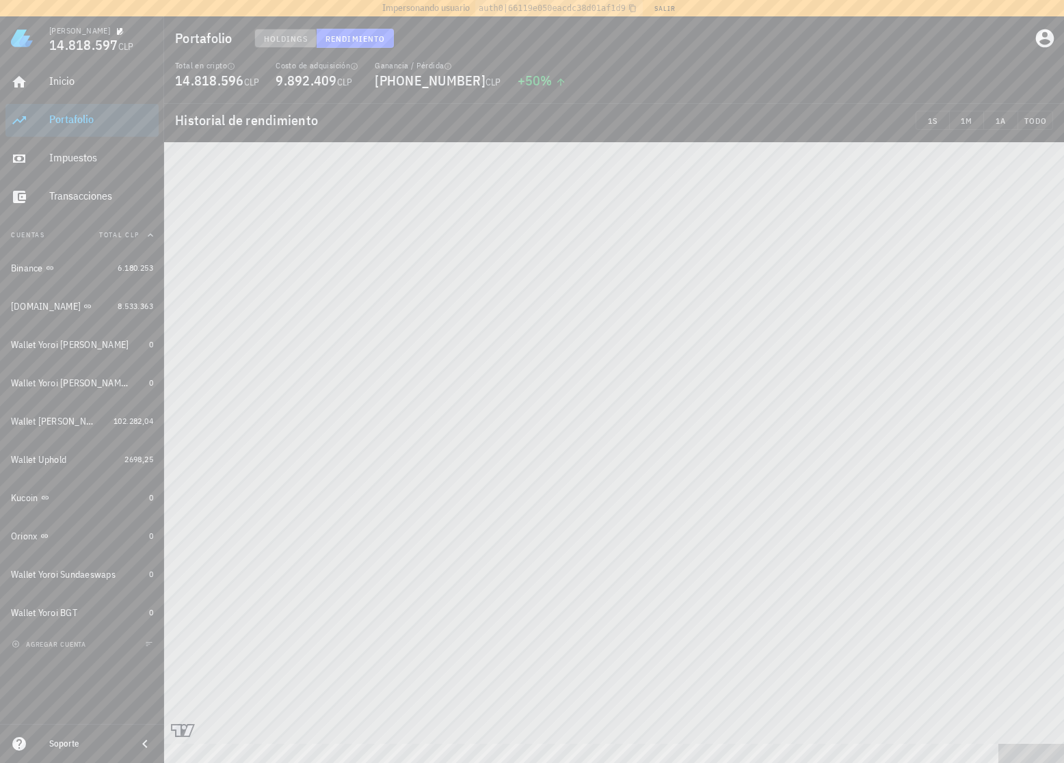
click at [270, 37] on span "Holdings" at bounding box center [285, 39] width 45 height 10
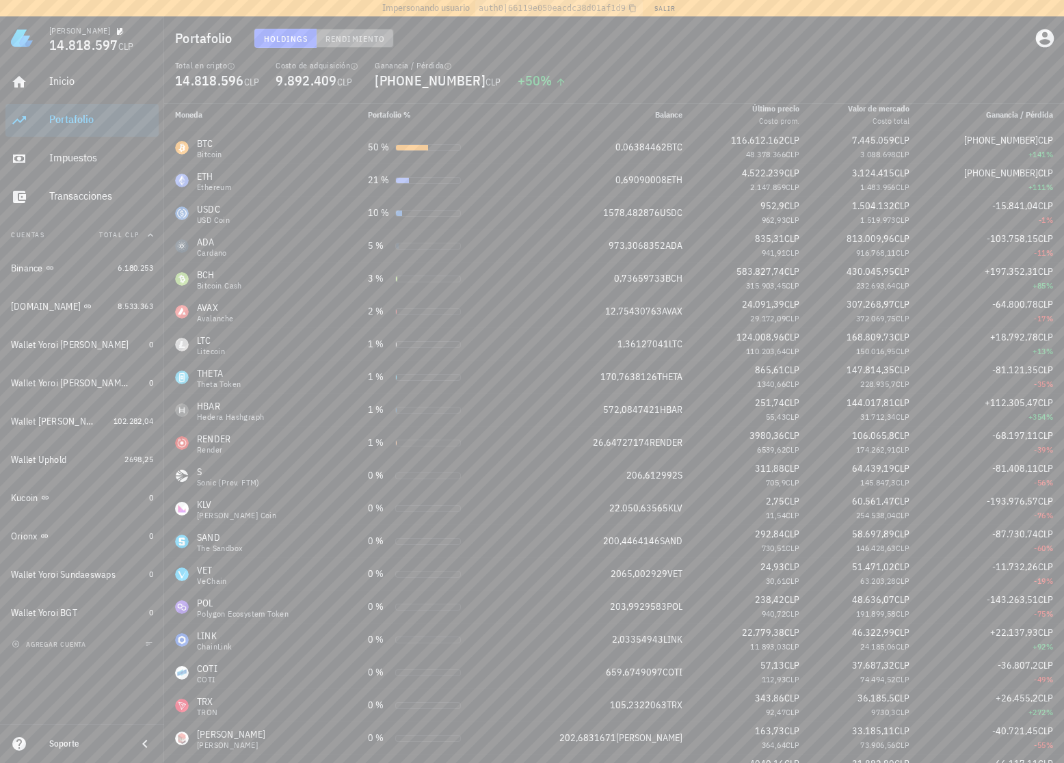
drag, startPoint x: 338, startPoint y: 39, endPoint x: 379, endPoint y: 46, distance: 41.6
click at [339, 39] on span "Rendimiento" at bounding box center [355, 39] width 60 height 10
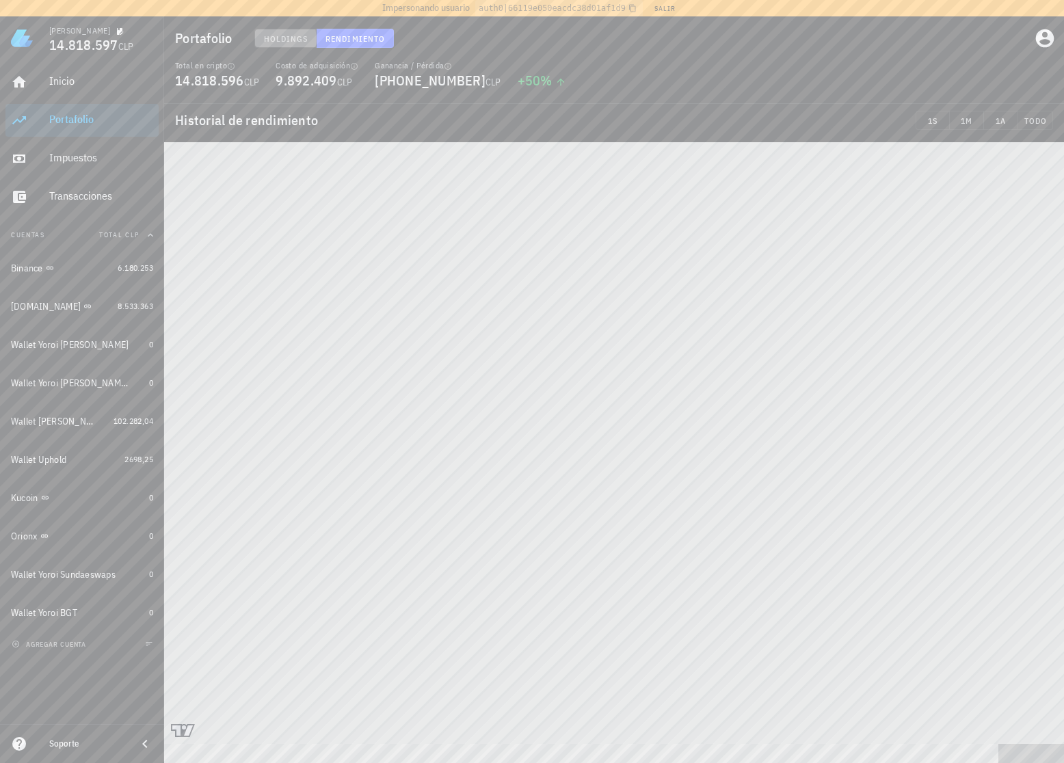
click at [290, 37] on span "Holdings" at bounding box center [285, 39] width 45 height 10
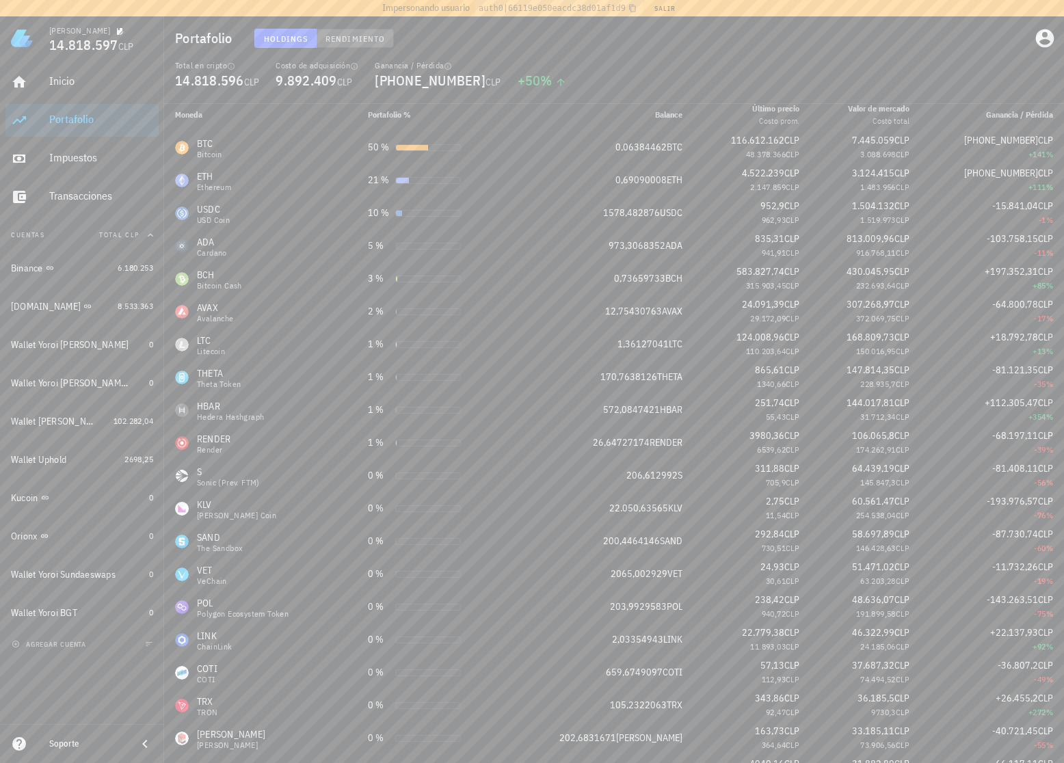
click at [359, 40] on span "Rendimiento" at bounding box center [355, 39] width 60 height 10
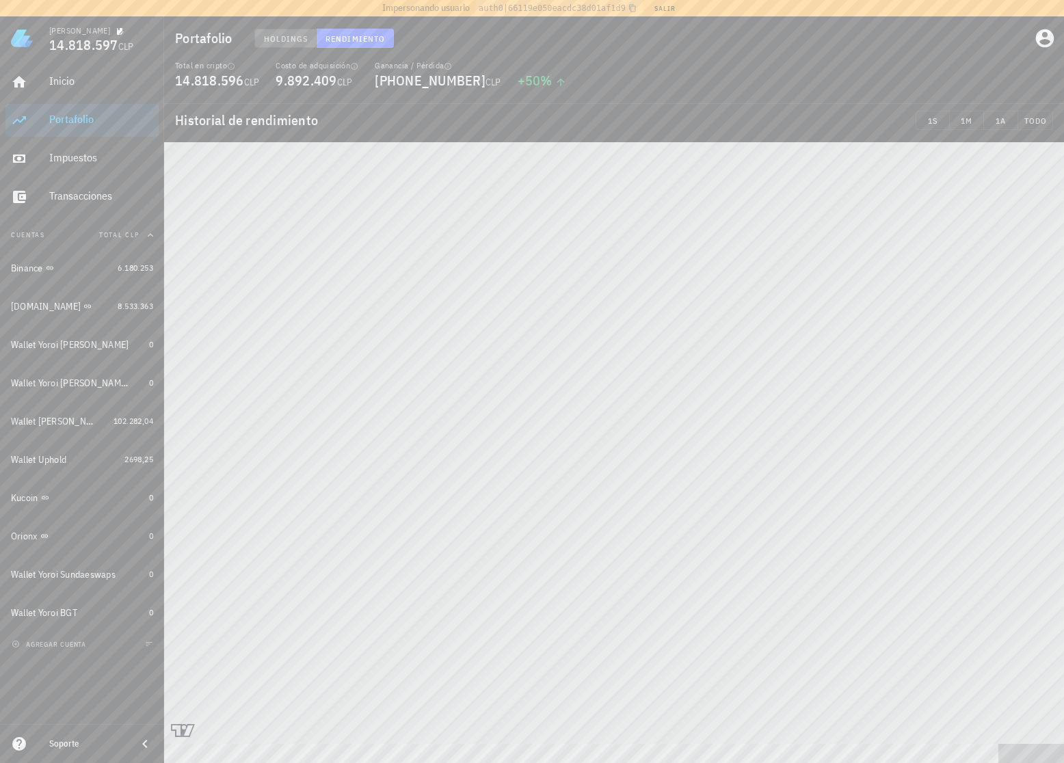
click at [290, 43] on span "Holdings" at bounding box center [285, 39] width 45 height 10
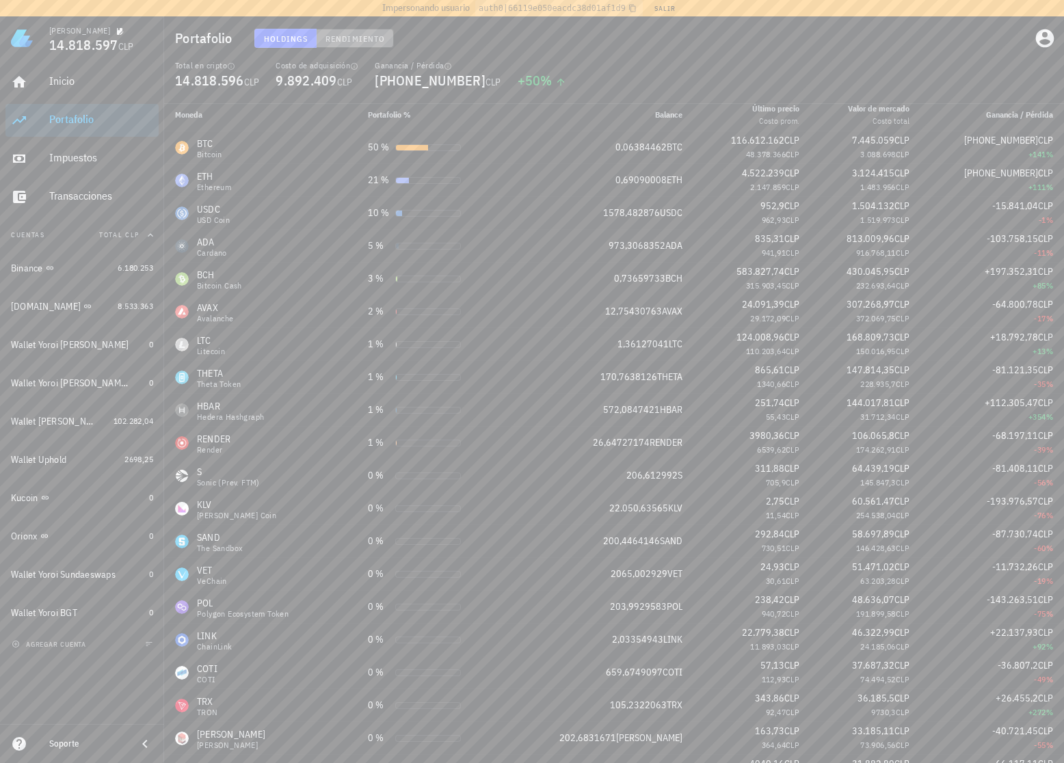
click at [357, 42] on span "Rendimiento" at bounding box center [355, 39] width 60 height 10
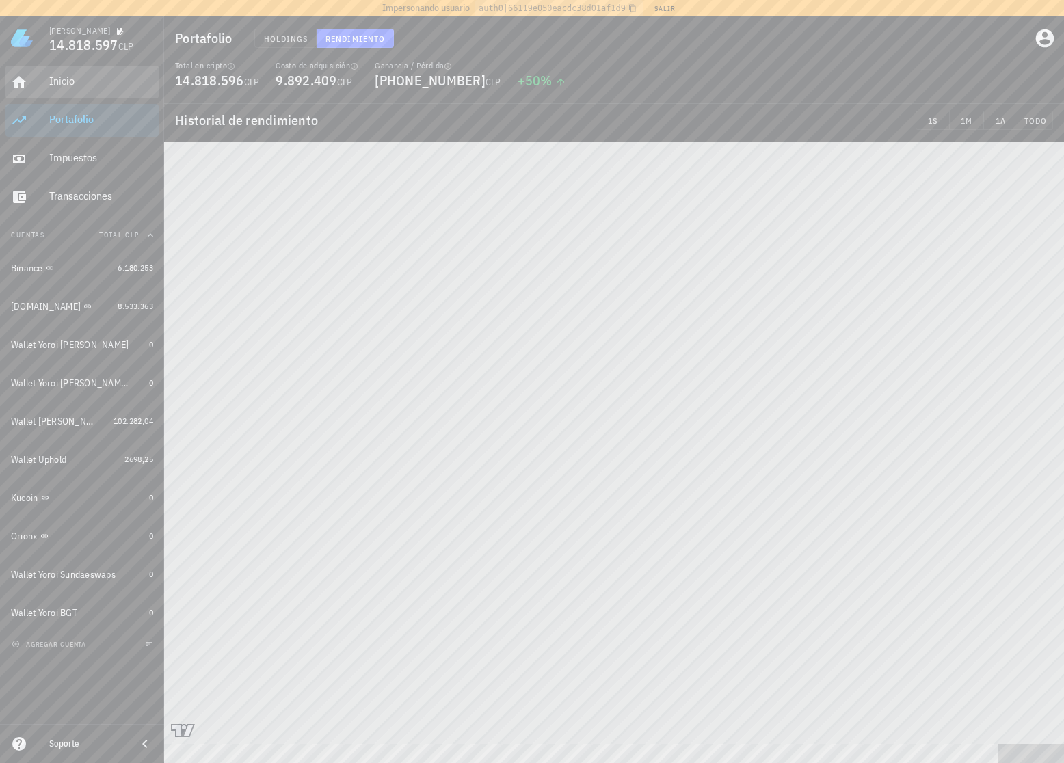
drag, startPoint x: 68, startPoint y: 86, endPoint x: 98, endPoint y: 90, distance: 29.6
click at [68, 86] on div "Inicio" at bounding box center [101, 81] width 104 height 13
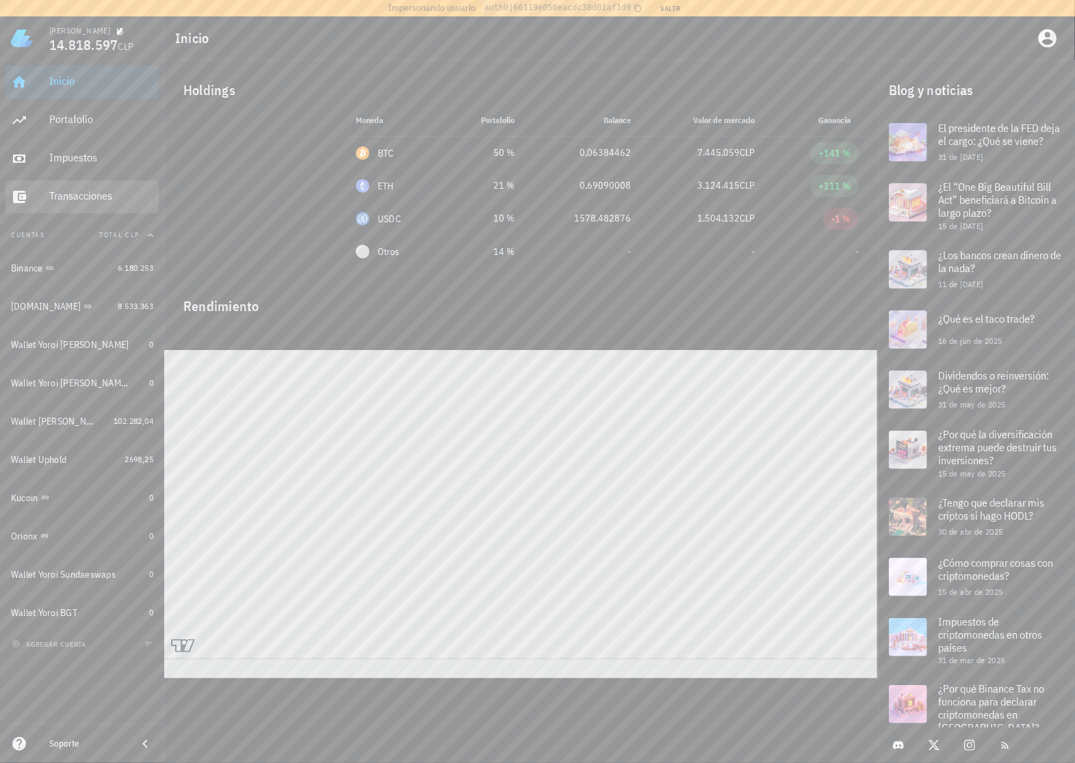
click at [63, 210] on div "Transacciones" at bounding box center [101, 196] width 104 height 31
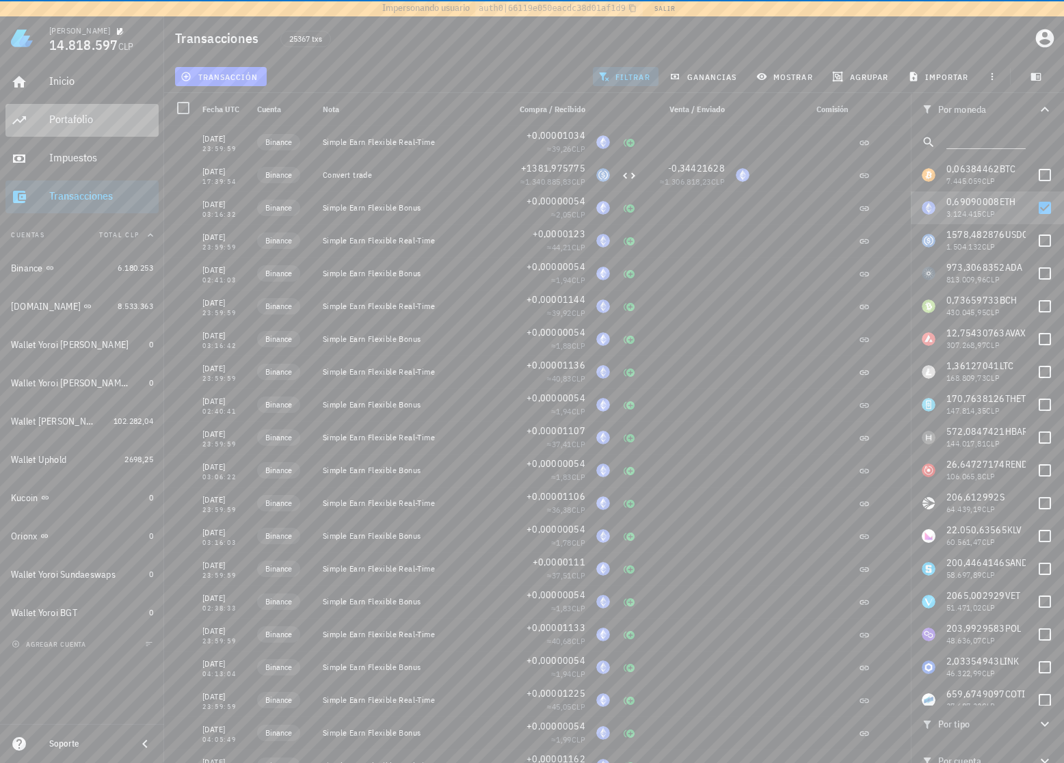
click at [109, 131] on div "Portafolio" at bounding box center [101, 120] width 104 height 31
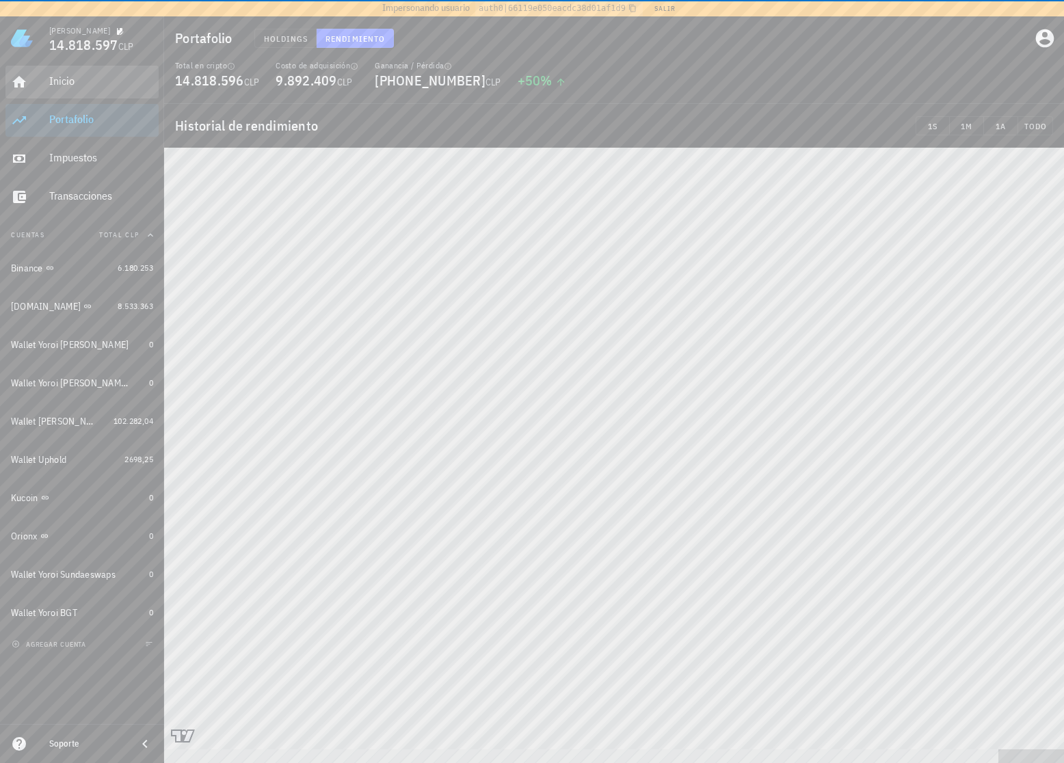
click at [83, 87] on div "Inicio" at bounding box center [101, 81] width 104 height 13
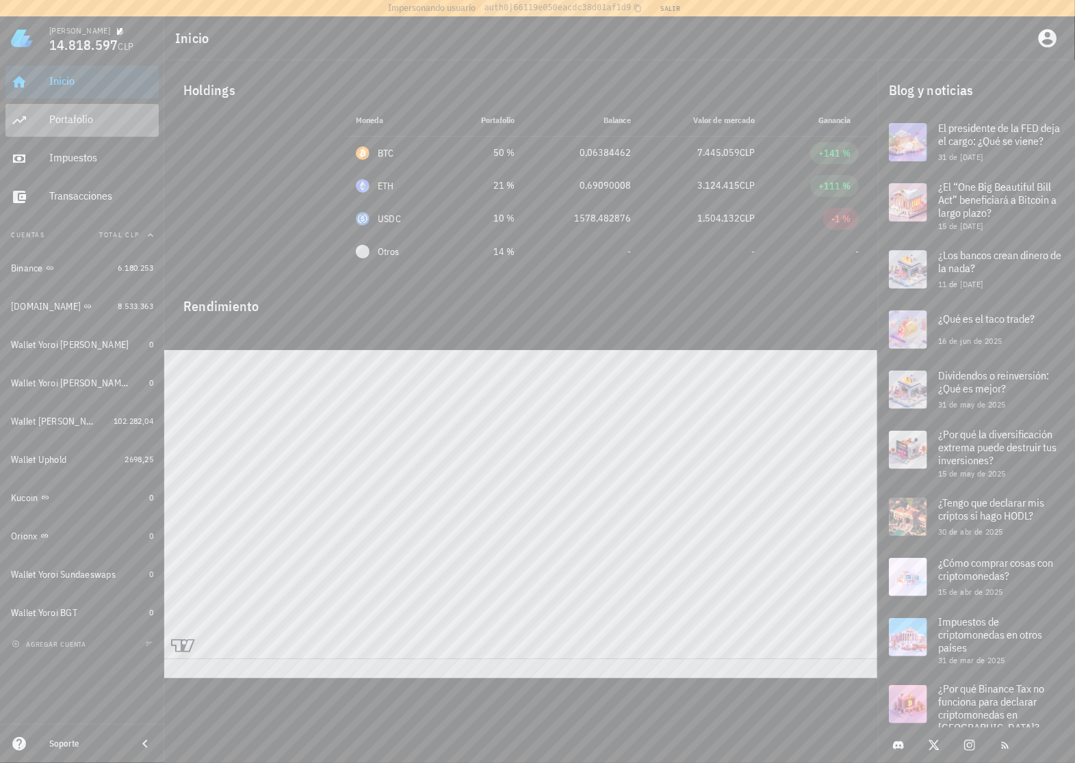
click at [64, 127] on div "Portafolio" at bounding box center [101, 120] width 104 height 31
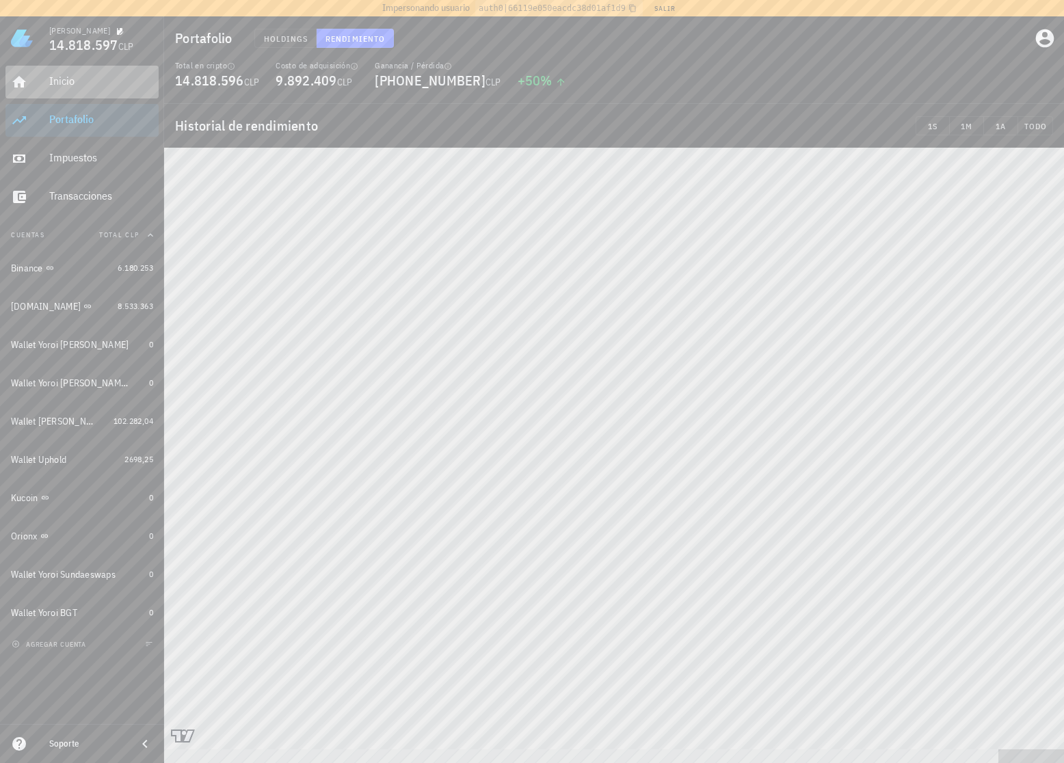
click at [40, 90] on link "Inicio" at bounding box center [81, 82] width 153 height 33
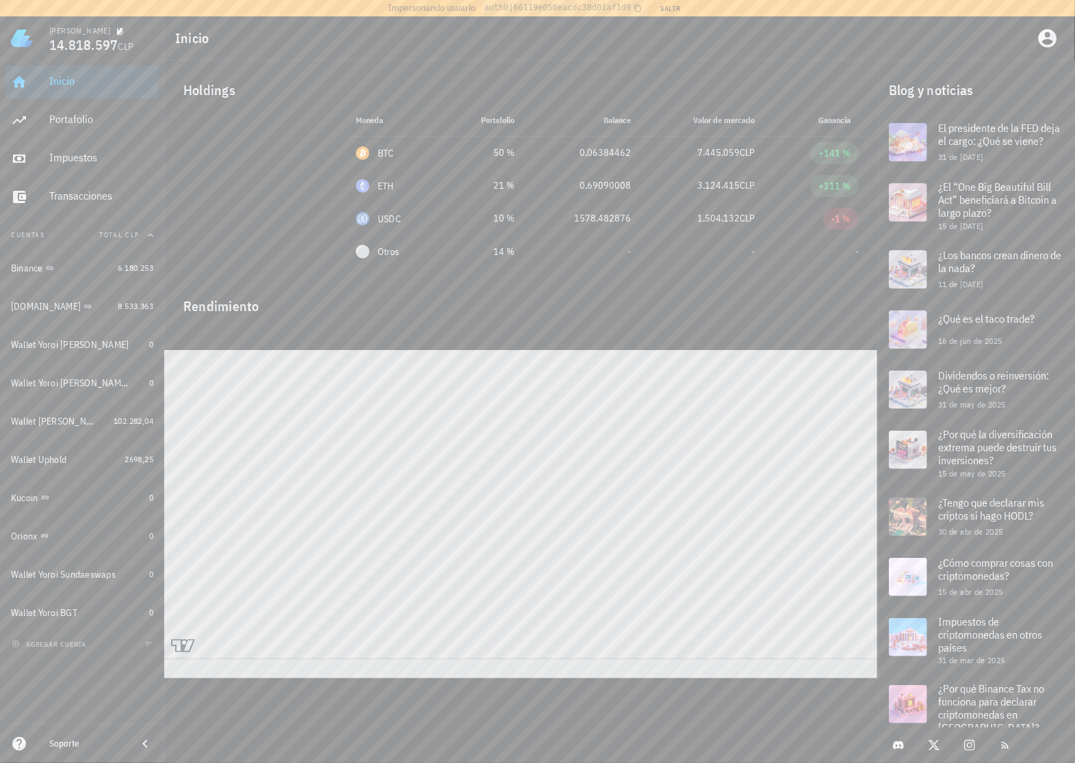
click at [55, 102] on div "Inicio Portafolio Impuestos Transacciones" at bounding box center [81, 139] width 153 height 159
drag, startPoint x: 70, startPoint y: 120, endPoint x: 71, endPoint y: 83, distance: 37.6
click at [71, 120] on div "Portafolio" at bounding box center [101, 119] width 104 height 13
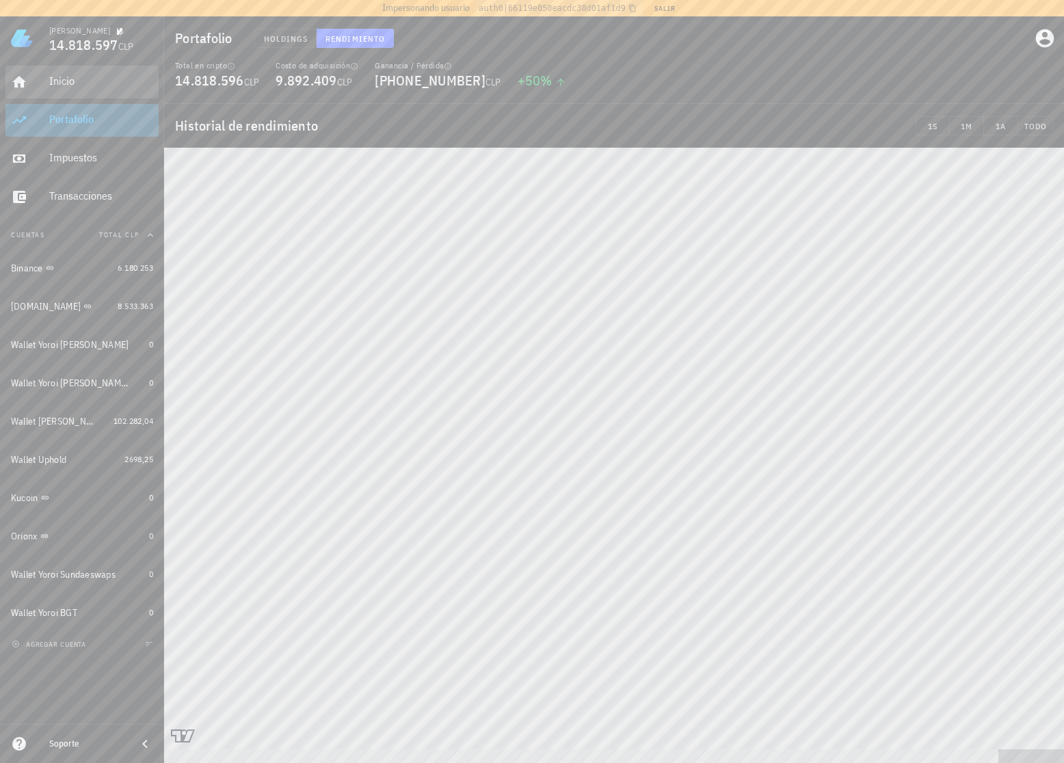
click at [74, 77] on div "Inicio" at bounding box center [101, 81] width 104 height 13
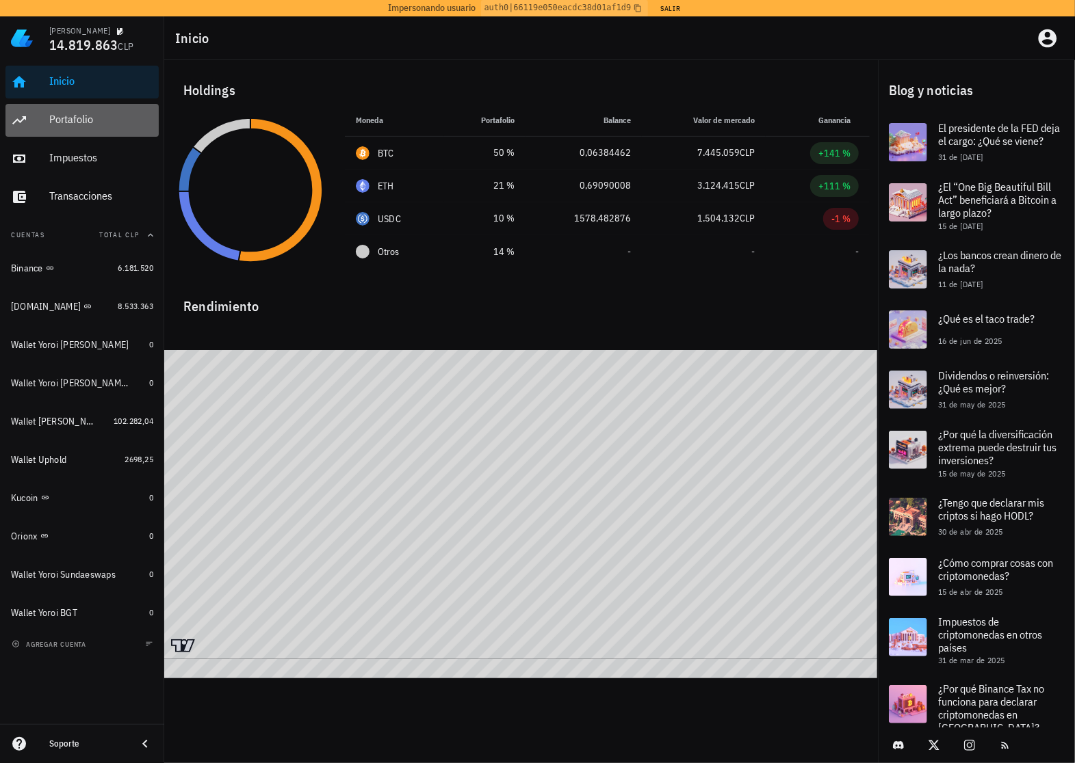
click at [82, 127] on div "Portafolio" at bounding box center [101, 120] width 104 height 31
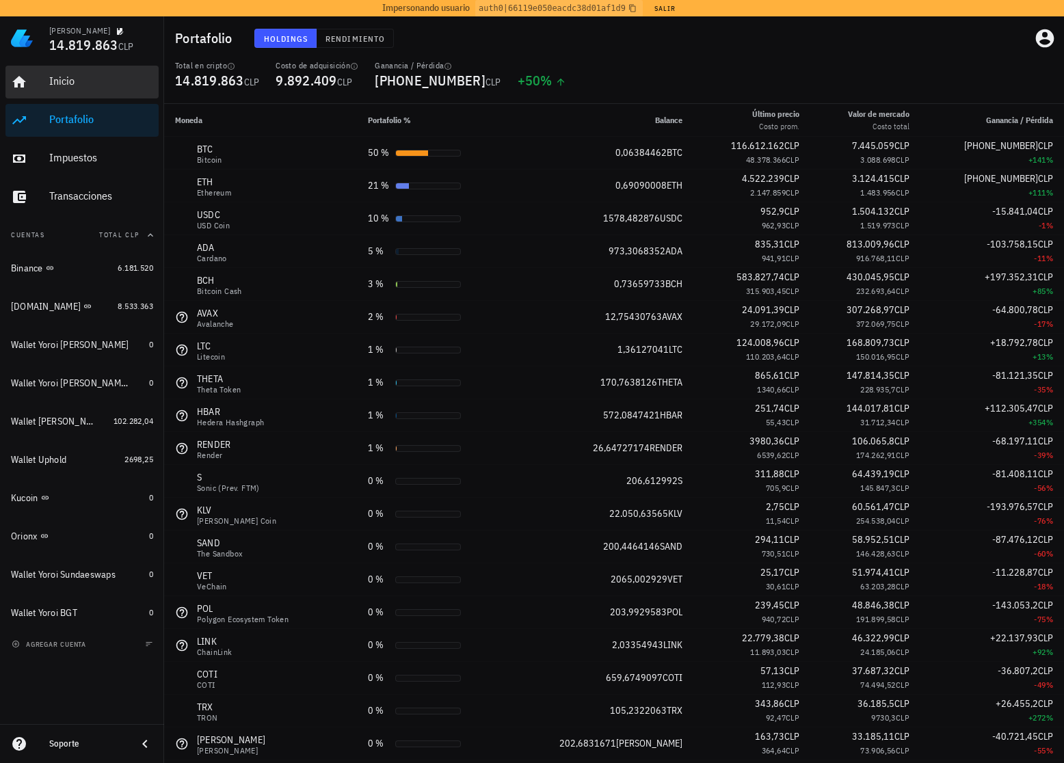
click at [89, 90] on div "Inicio" at bounding box center [101, 81] width 104 height 31
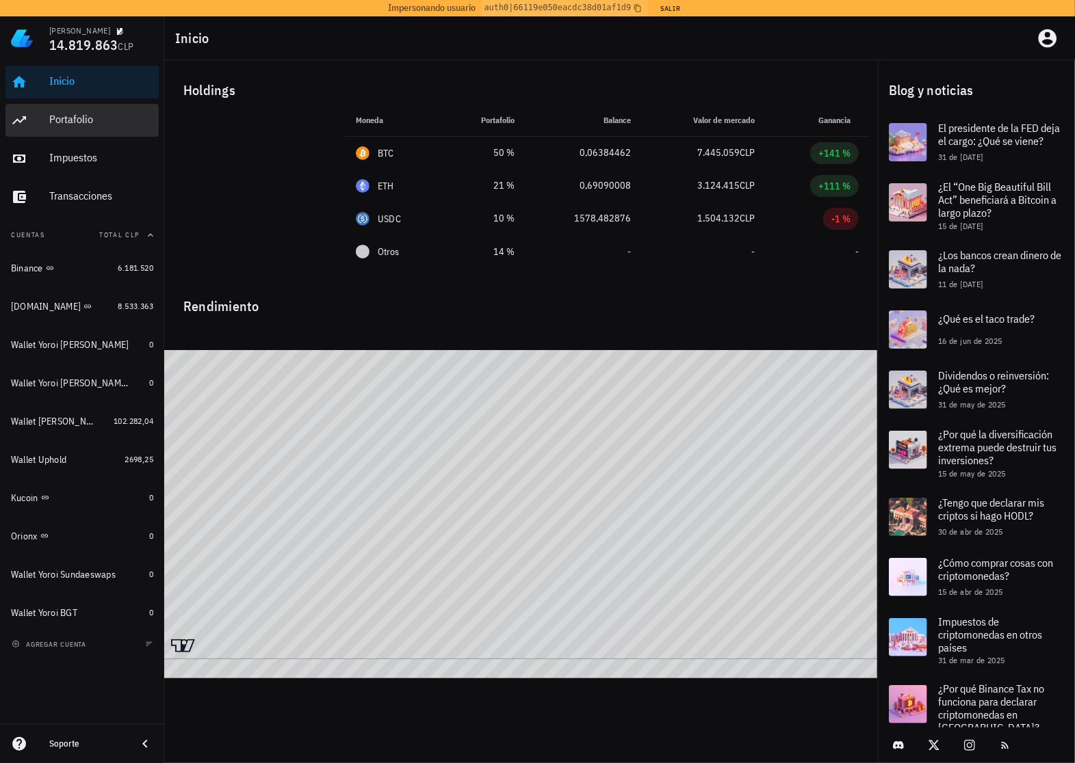
click at [100, 120] on div "Portafolio" at bounding box center [101, 119] width 104 height 13
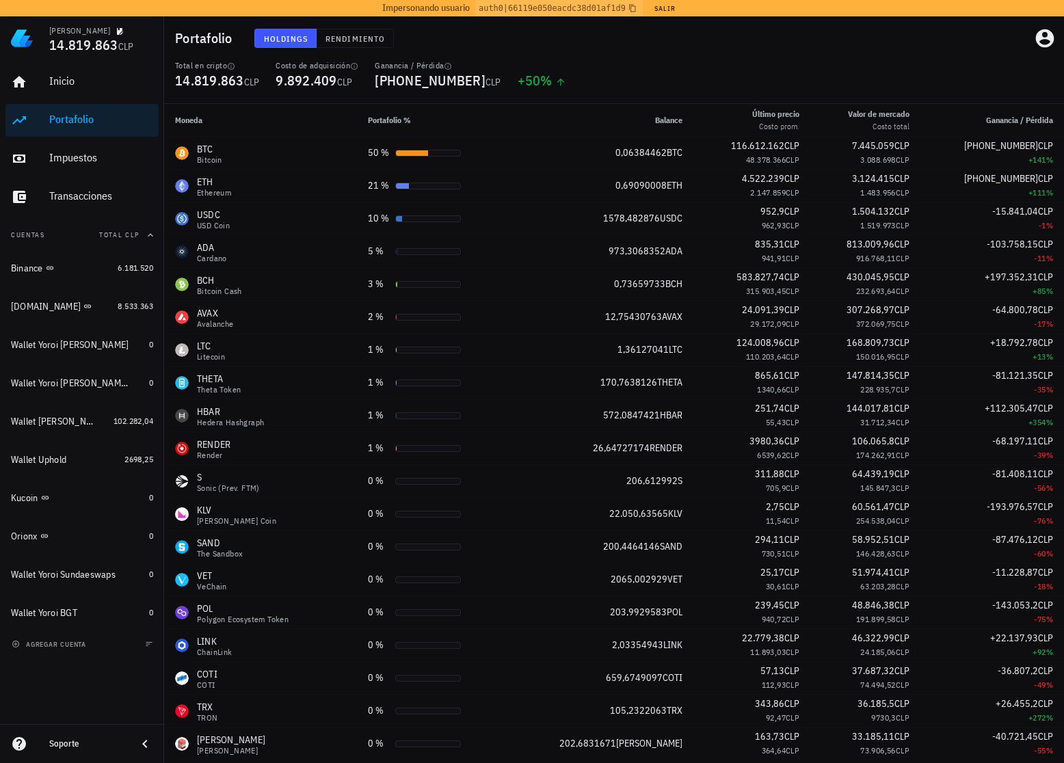
click at [785, 75] on div "Total en cripto 14.819.863 CLP Costo de adquisición 9.892.409 CLP Ganancia / Pé…" at bounding box center [614, 82] width 895 height 44
click at [75, 202] on div "Transacciones" at bounding box center [101, 195] width 104 height 13
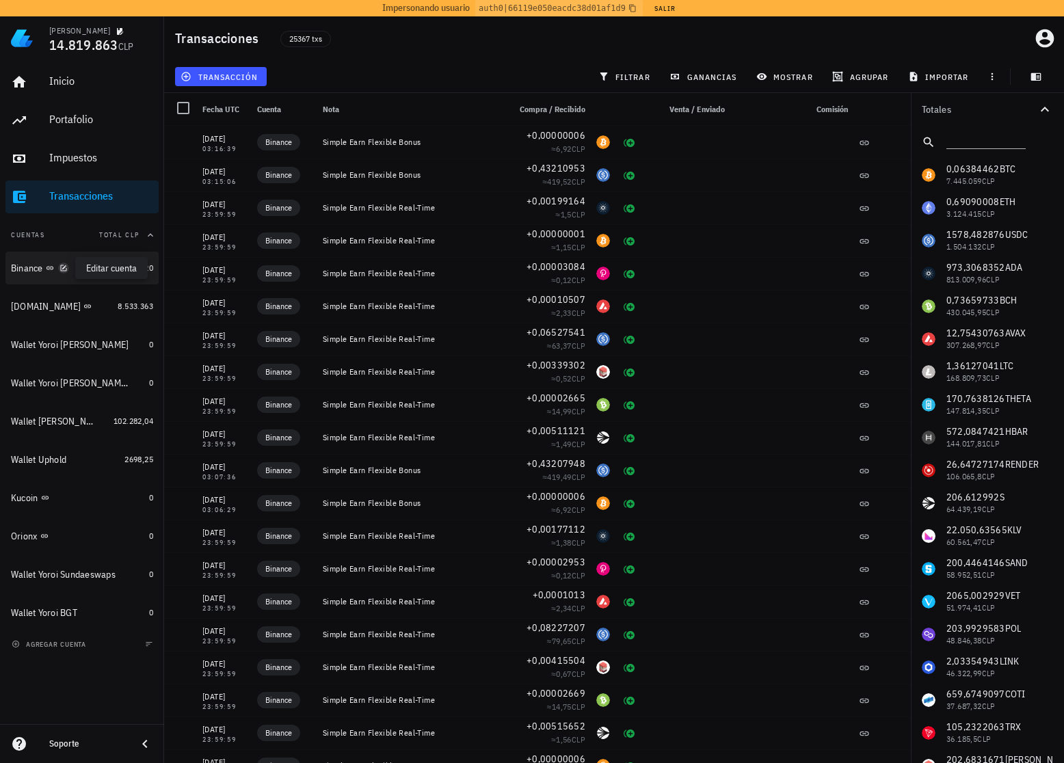
click at [67, 271] on icon "button" at bounding box center [64, 268] width 8 height 8
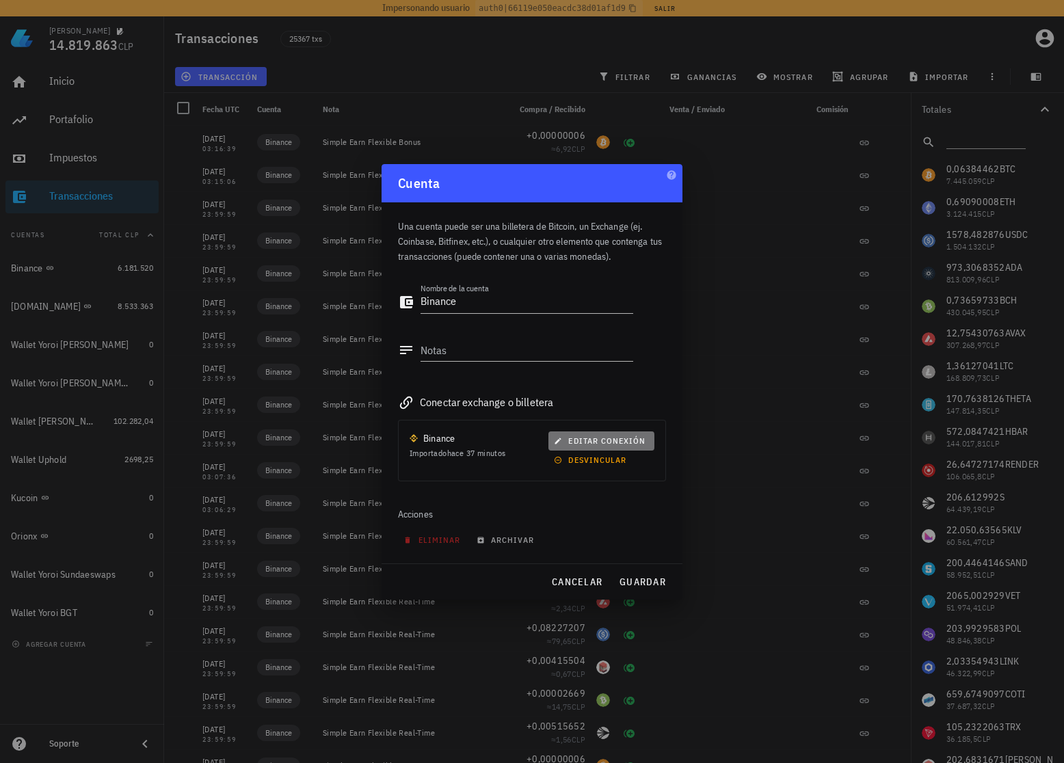
click at [614, 446] on button "editar conexión" at bounding box center [602, 441] width 106 height 19
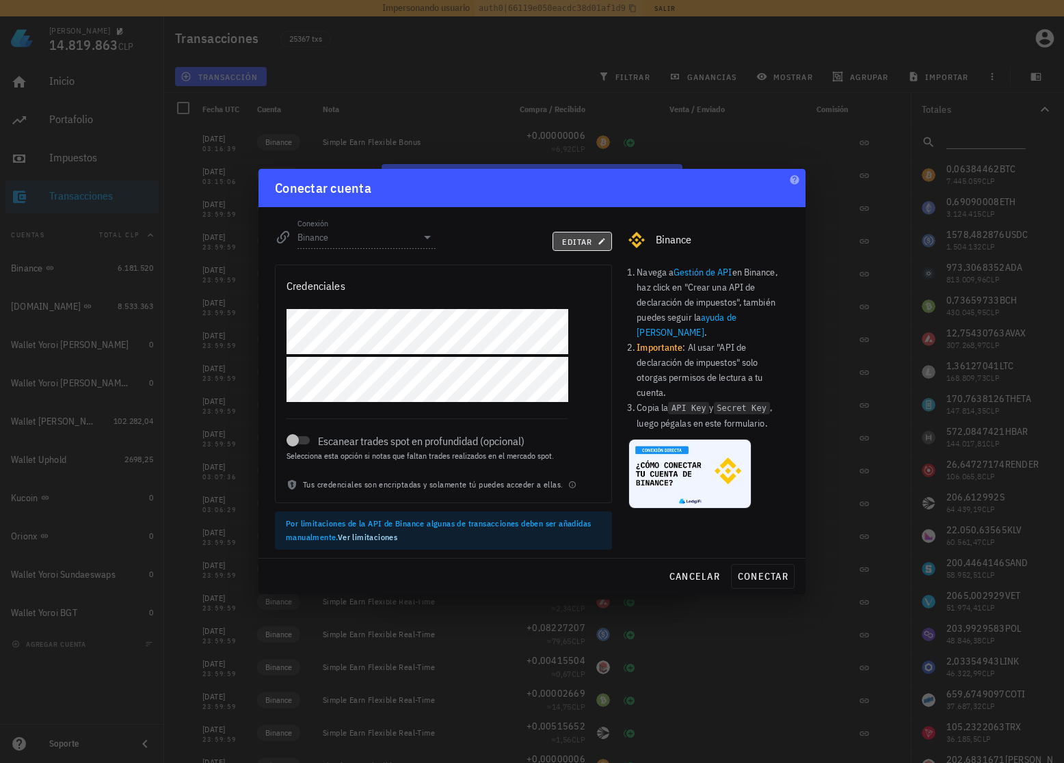
click at [594, 244] on span "editar" at bounding box center [583, 242] width 42 height 10
click at [363, 244] on input "Binance" at bounding box center [357, 237] width 119 height 22
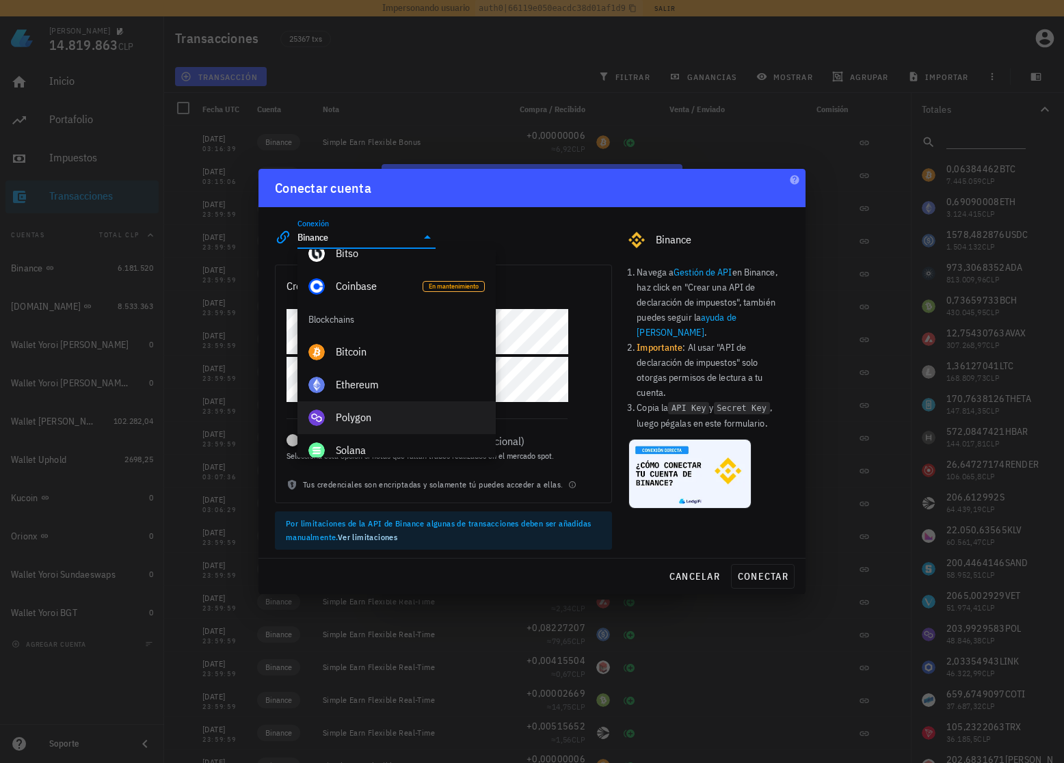
scroll to position [410, 0]
click at [435, 352] on div "Bitcoin" at bounding box center [410, 353] width 149 height 13
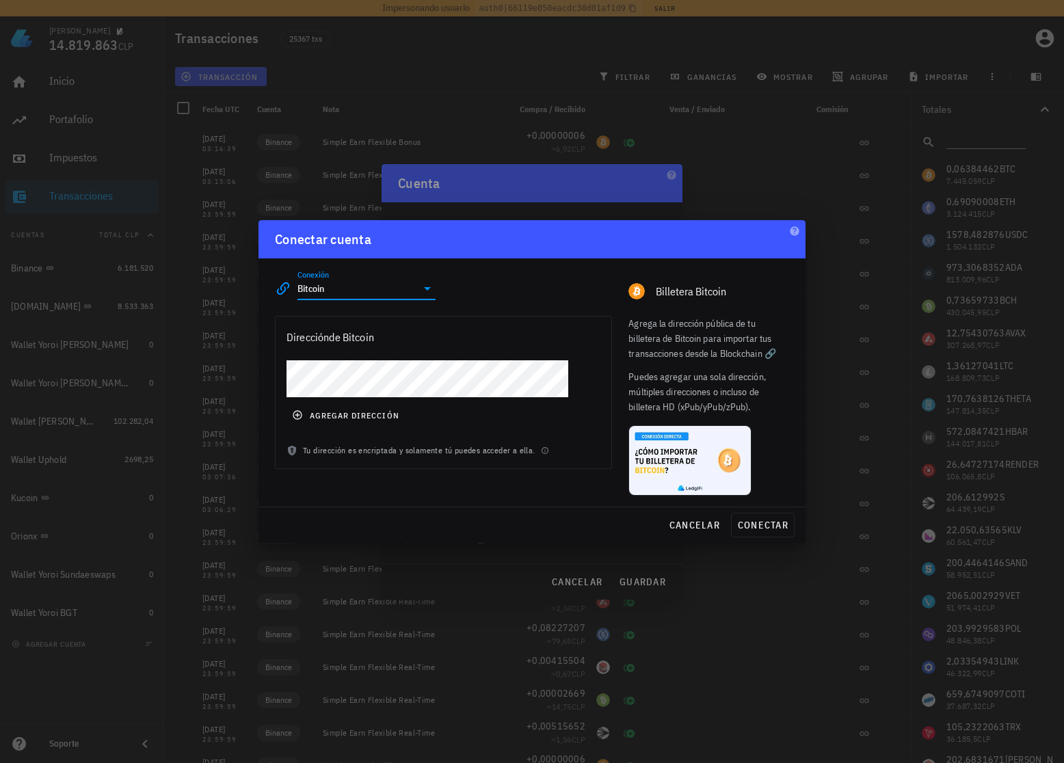
click at [413, 295] on input "Bitcoin" at bounding box center [357, 289] width 119 height 22
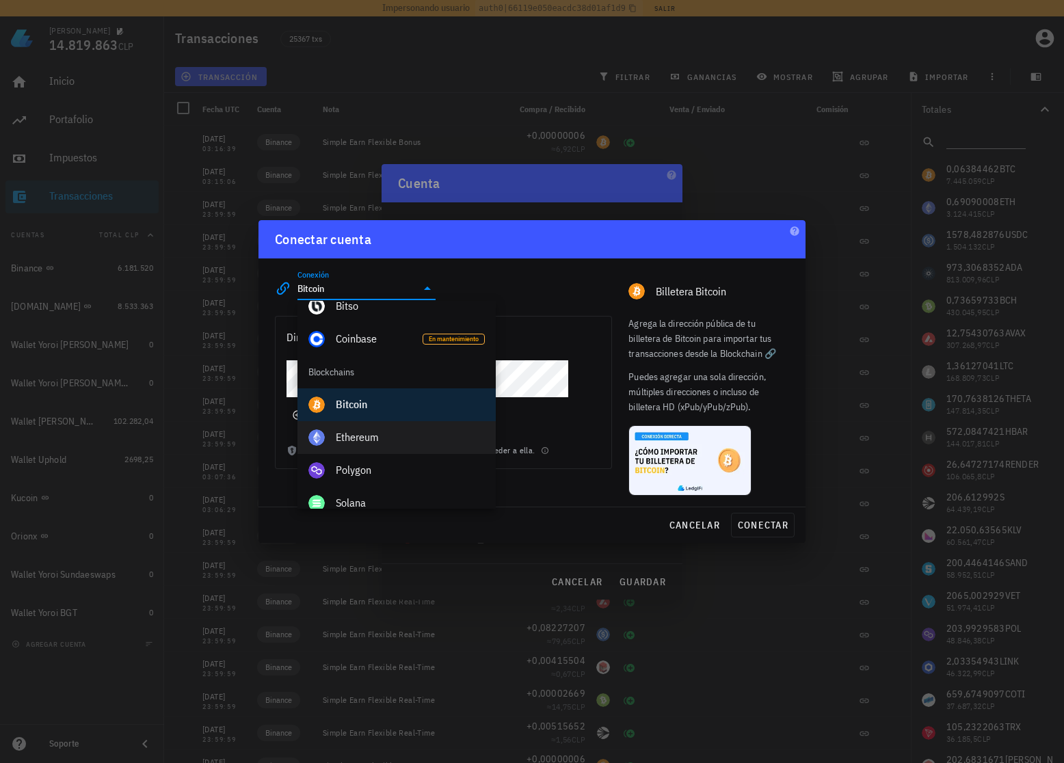
click at [397, 435] on div "Ethereum" at bounding box center [410, 437] width 149 height 13
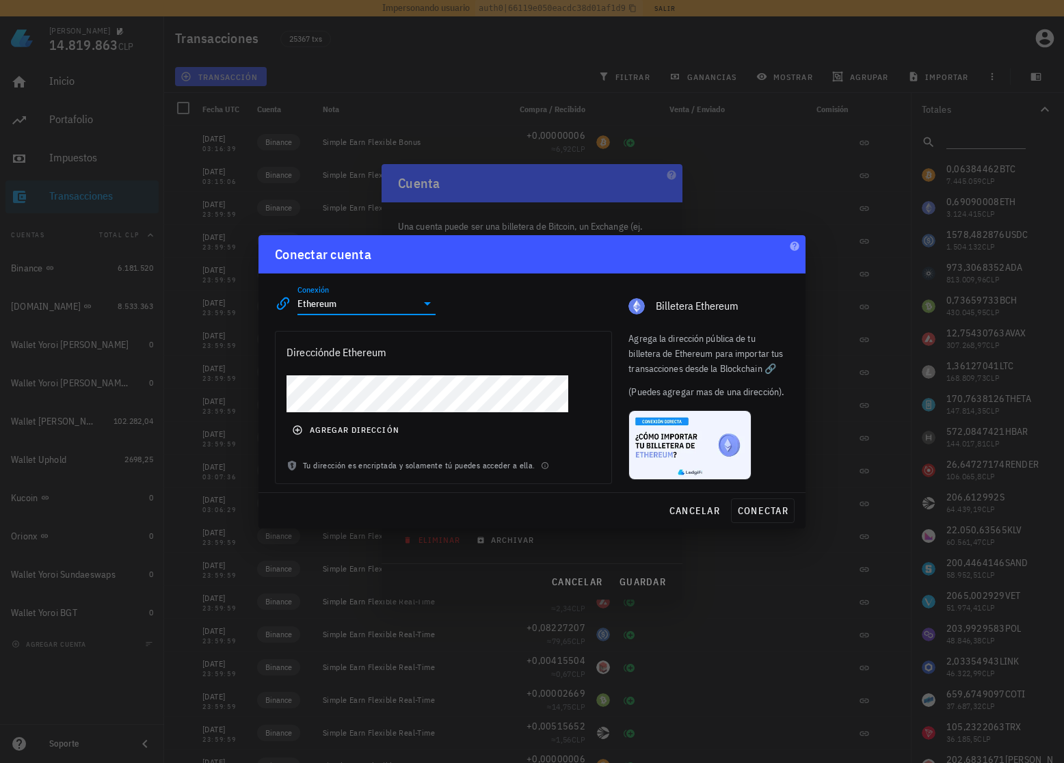
click at [365, 307] on input "Ethereum" at bounding box center [357, 304] width 119 height 22
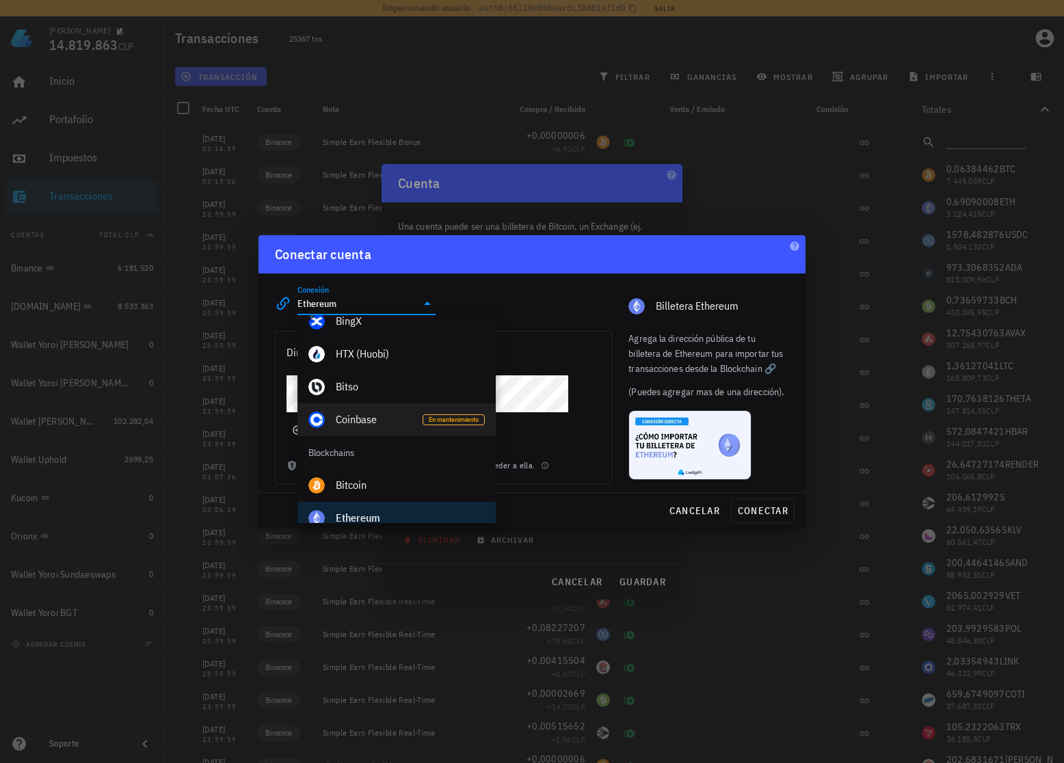
scroll to position [0, 0]
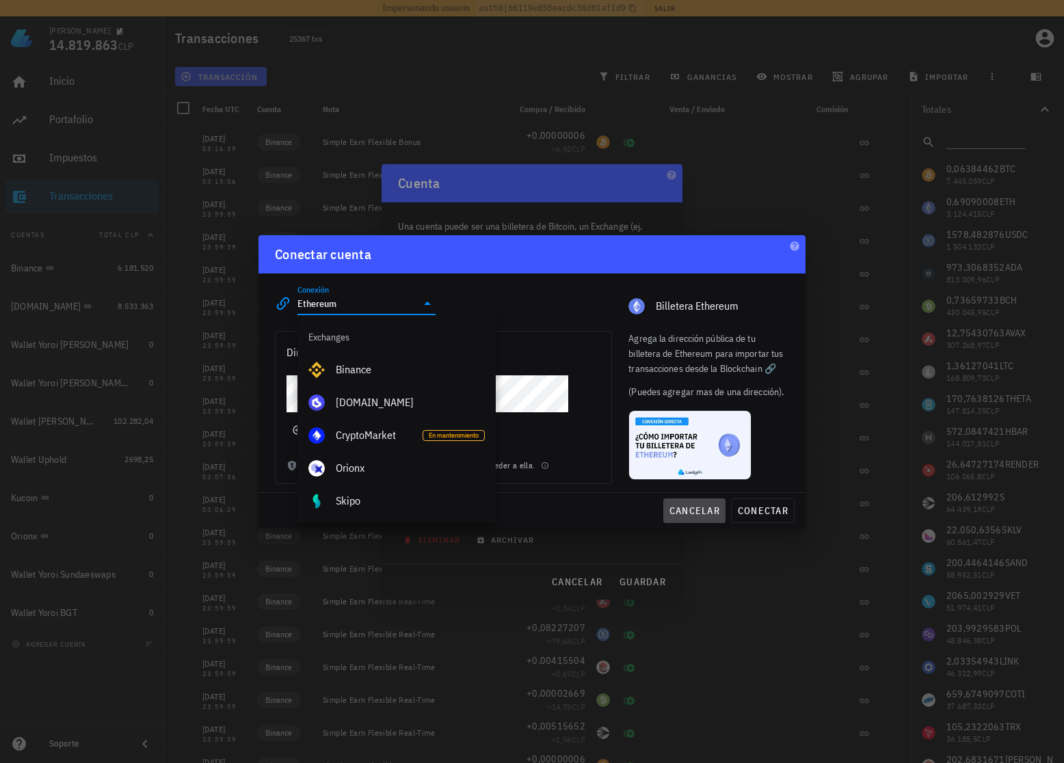
click at [689, 508] on span "cancelar" at bounding box center [694, 511] width 51 height 12
type input "Binance"
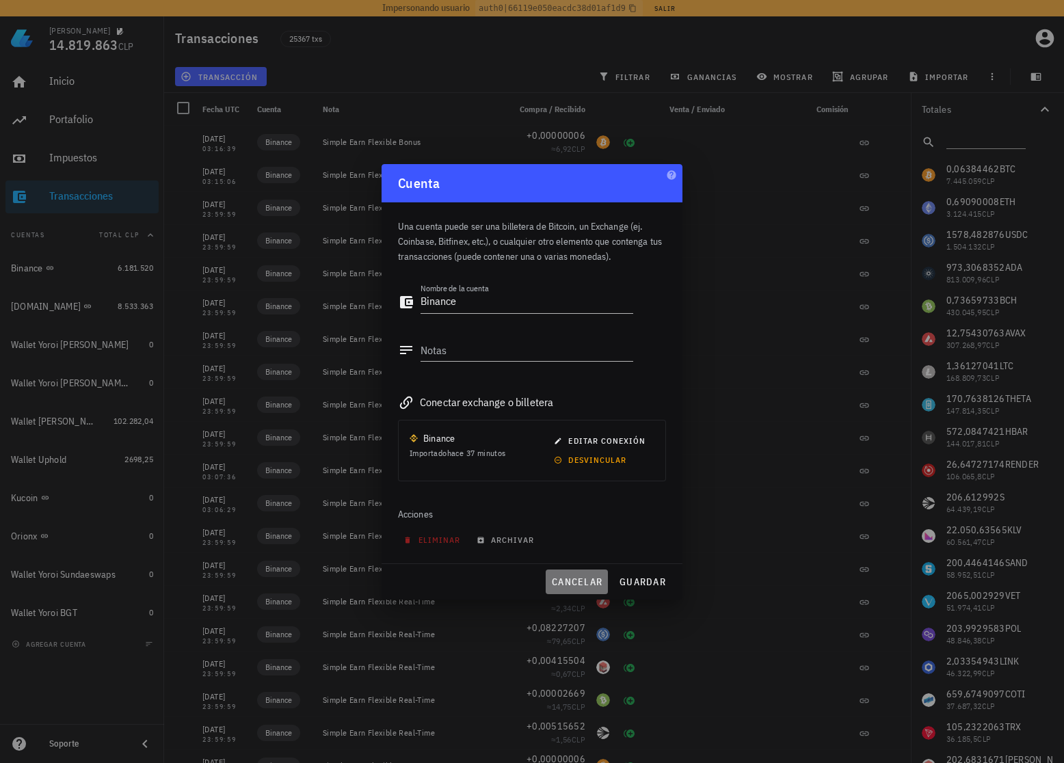
click at [560, 586] on span "cancelar" at bounding box center [576, 582] width 51 height 12
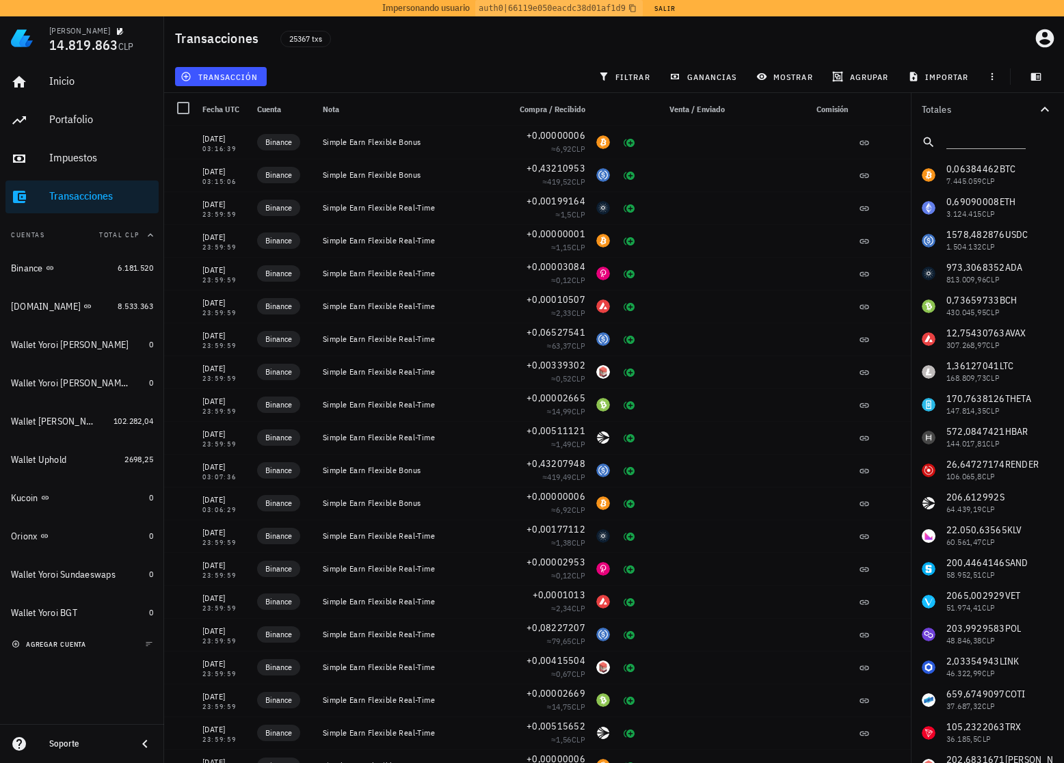
click at [57, 648] on span "agregar cuenta" at bounding box center [50, 644] width 72 height 9
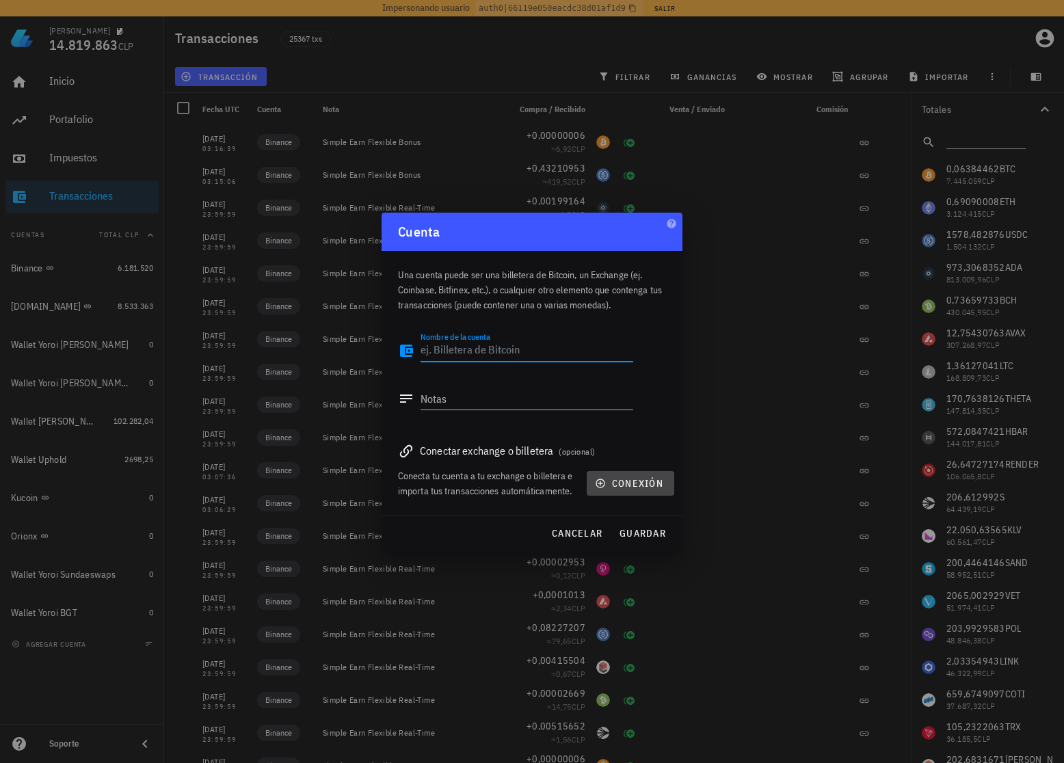
click at [627, 480] on span "conexión" at bounding box center [631, 483] width 66 height 12
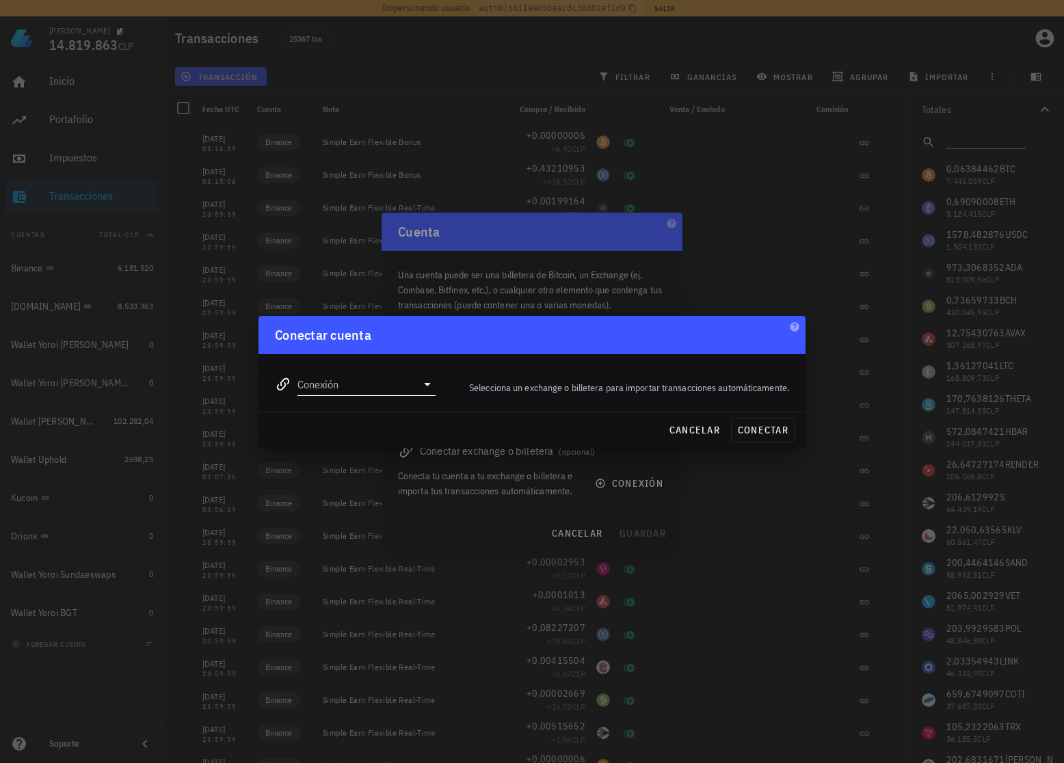
click at [390, 391] on input "Conexión" at bounding box center [357, 384] width 119 height 22
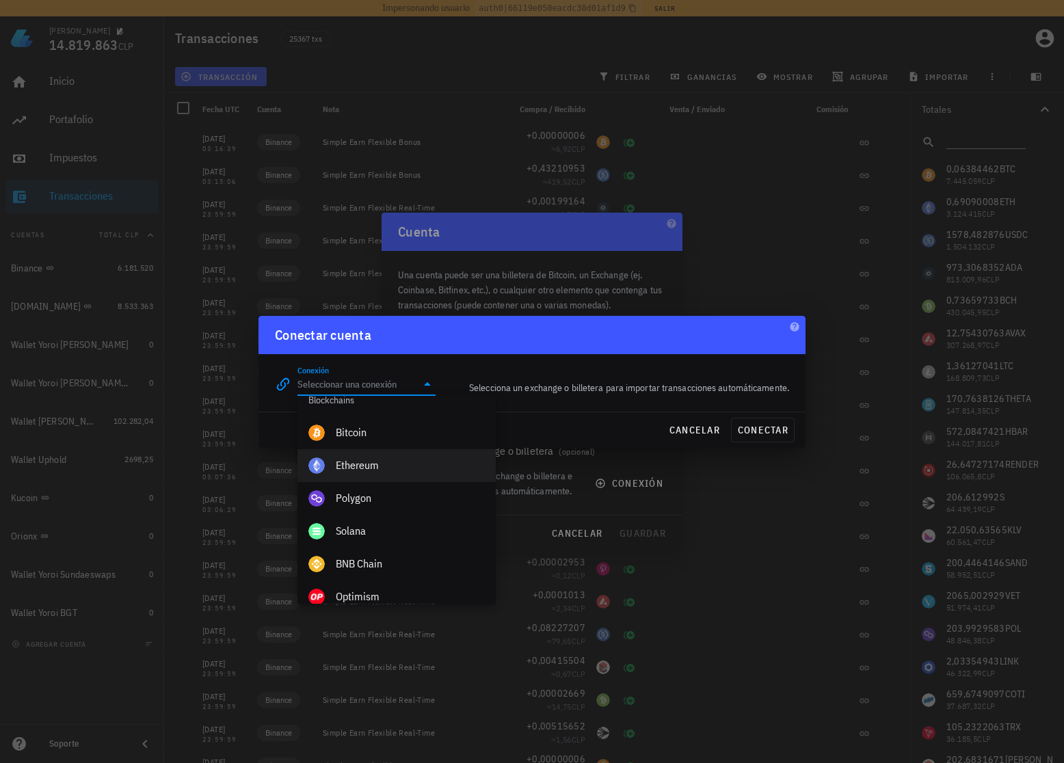
scroll to position [479, 0]
click at [390, 473] on div "Ethereum" at bounding box center [410, 463] width 149 height 29
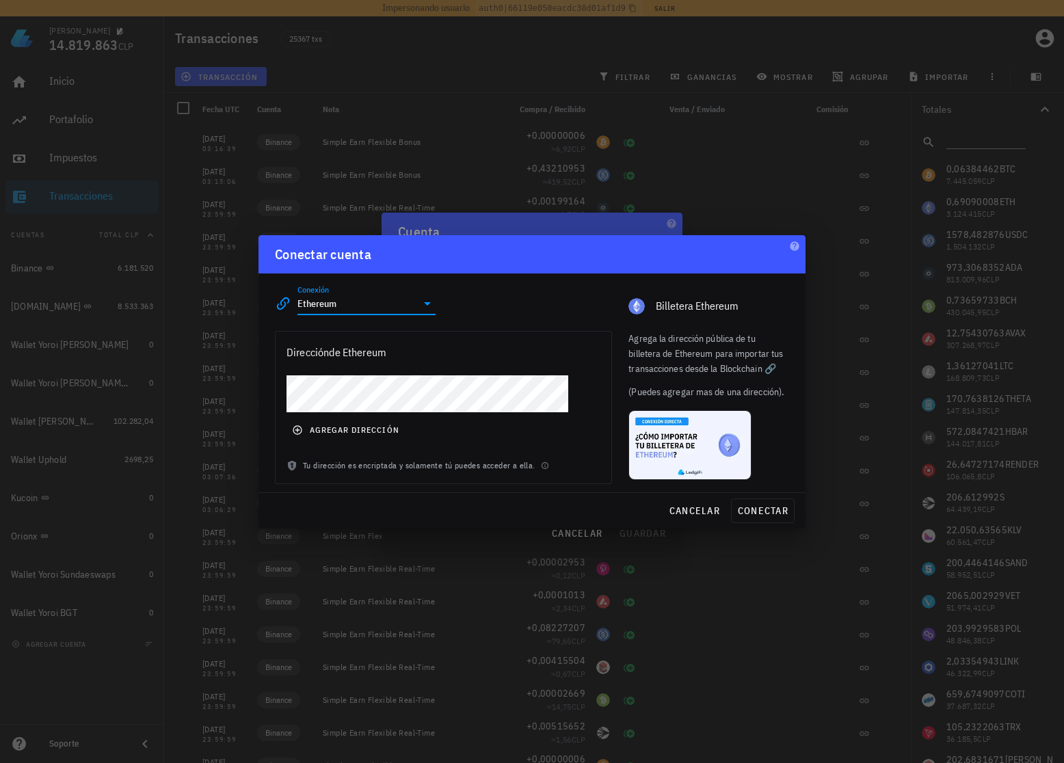
click at [410, 307] on input "Ethereum" at bounding box center [357, 304] width 119 height 22
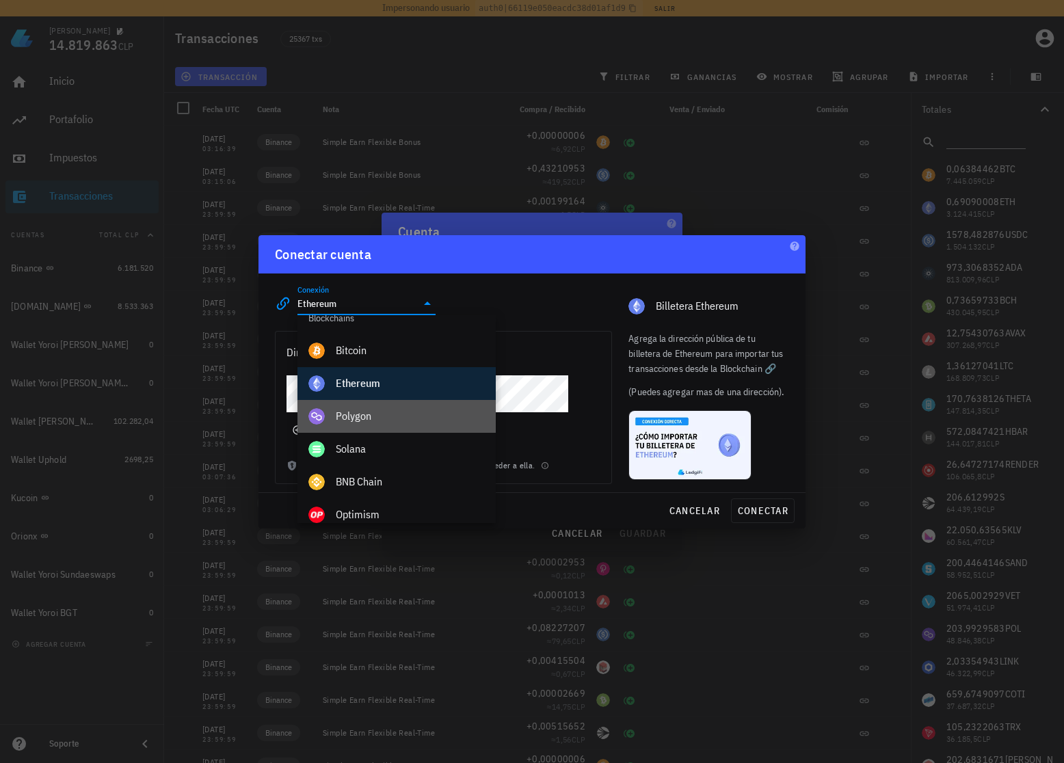
click at [456, 421] on div "Polygon" at bounding box center [410, 416] width 149 height 13
type input "Polygon"
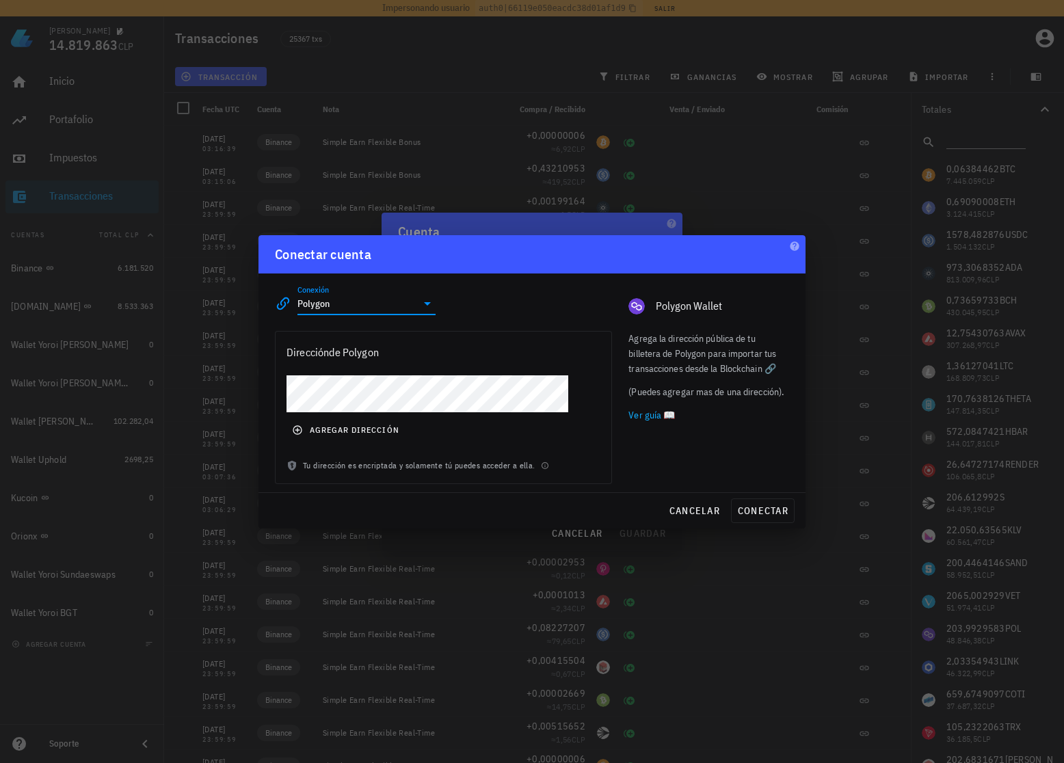
click at [409, 313] on input "Polygon" at bounding box center [357, 304] width 119 height 22
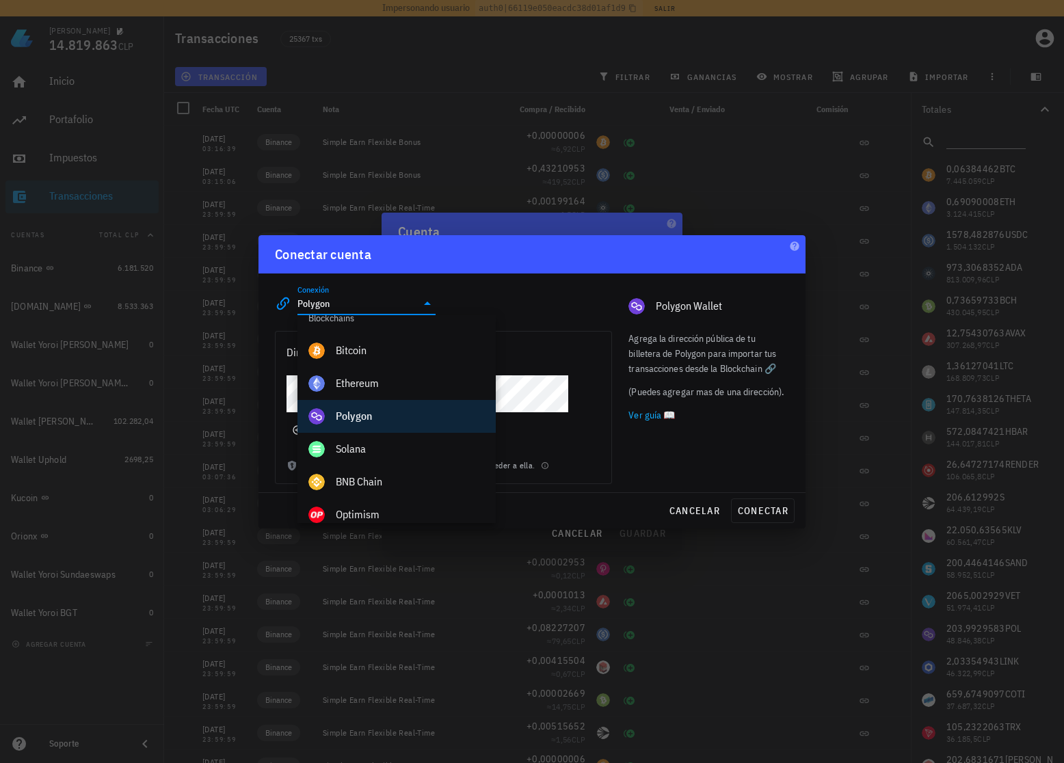
click at [706, 369] on div "Agrega la dirección pública de tu billetera de Polygon para importar tus transa…" at bounding box center [709, 353] width 161 height 45
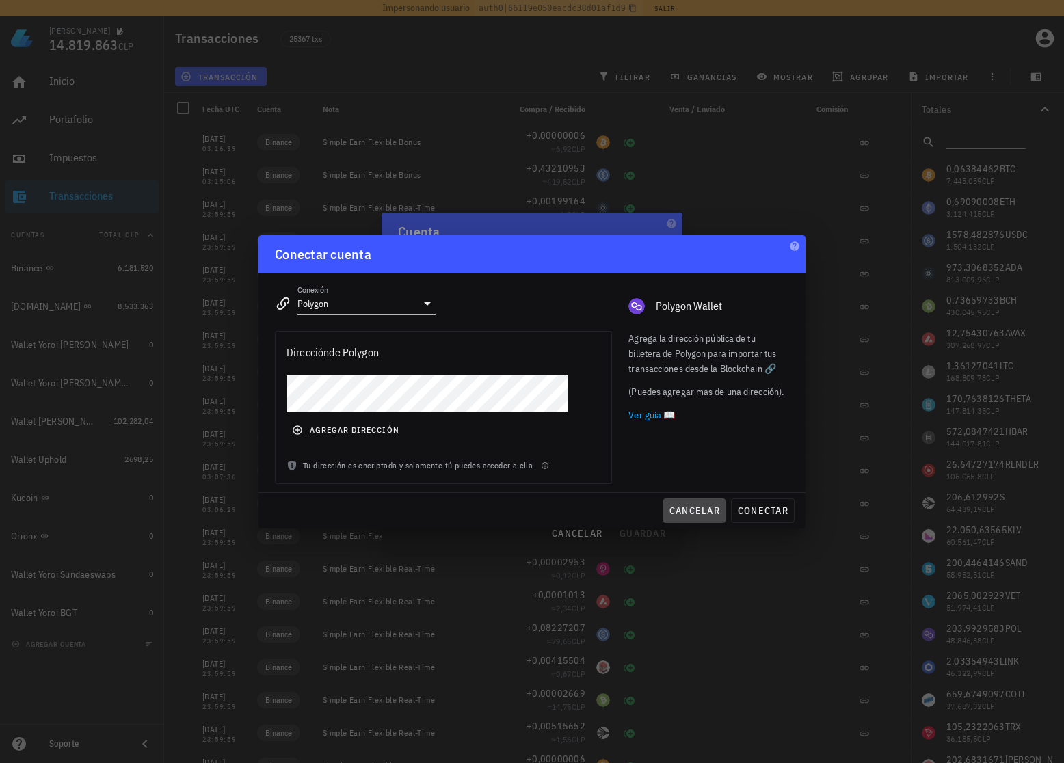
click at [689, 508] on span "cancelar" at bounding box center [694, 511] width 51 height 12
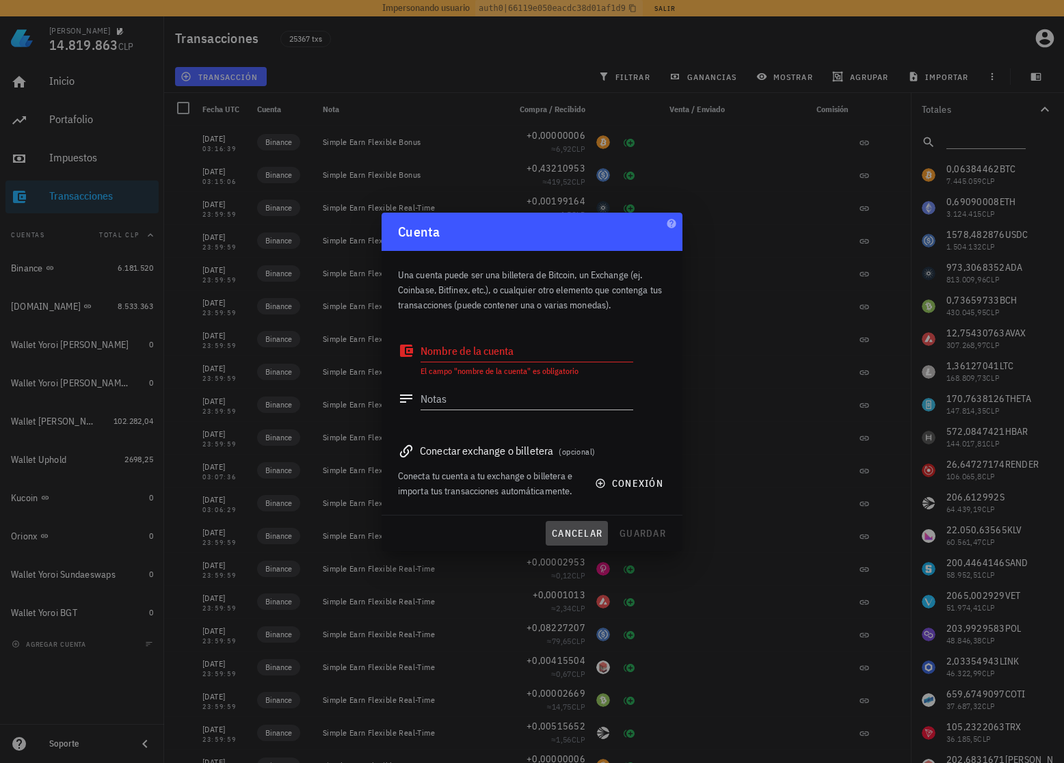
click at [571, 531] on span "cancelar" at bounding box center [576, 533] width 51 height 12
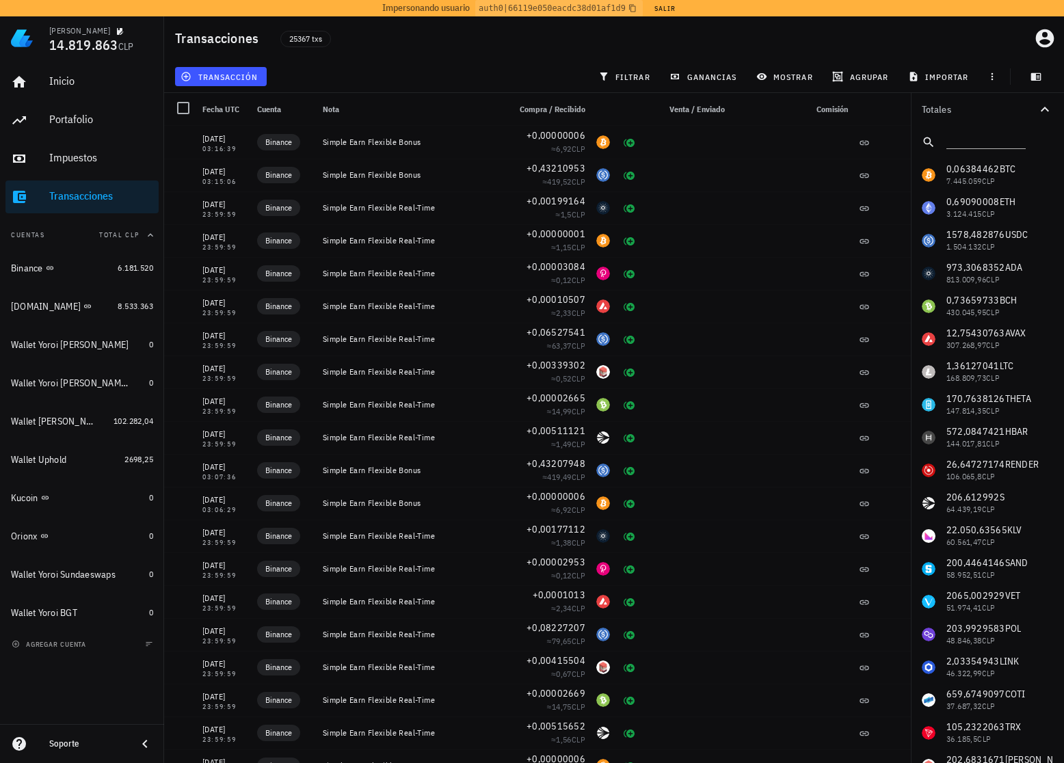
drag, startPoint x: 1022, startPoint y: 432, endPoint x: 972, endPoint y: 434, distance: 50.0
drag, startPoint x: 946, startPoint y: 433, endPoint x: 988, endPoint y: 428, distance: 42.1
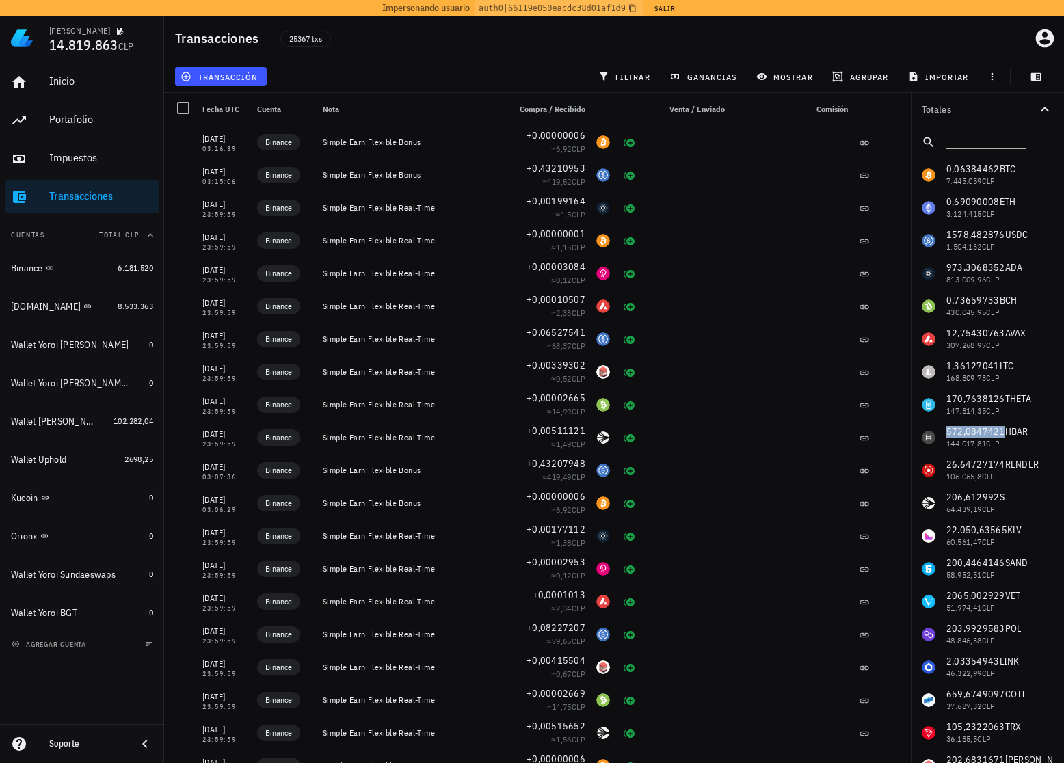
drag, startPoint x: 627, startPoint y: 75, endPoint x: 758, endPoint y: 92, distance: 132.5
click at [627, 75] on span "filtrar" at bounding box center [625, 76] width 49 height 11
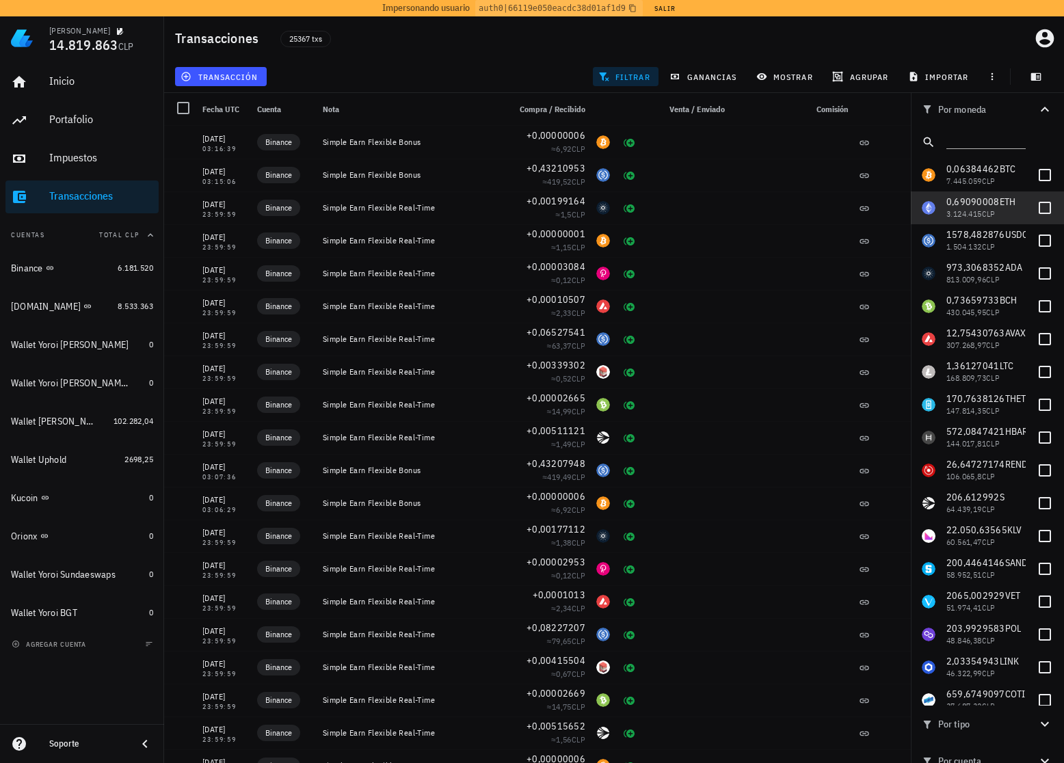
drag, startPoint x: 1030, startPoint y: 213, endPoint x: 1023, endPoint y: 222, distance: 11.8
click at [1034, 213] on div at bounding box center [1045, 207] width 23 height 23
checkbox input "true"
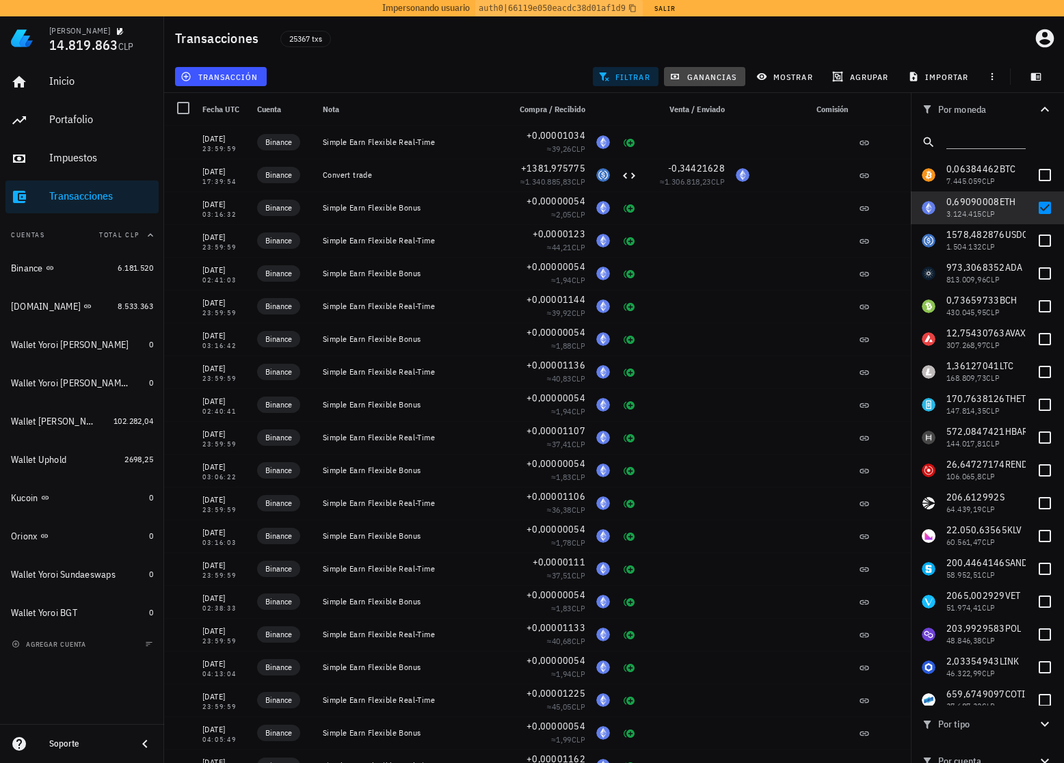
click at [718, 79] on span "ganancias" at bounding box center [704, 76] width 64 height 11
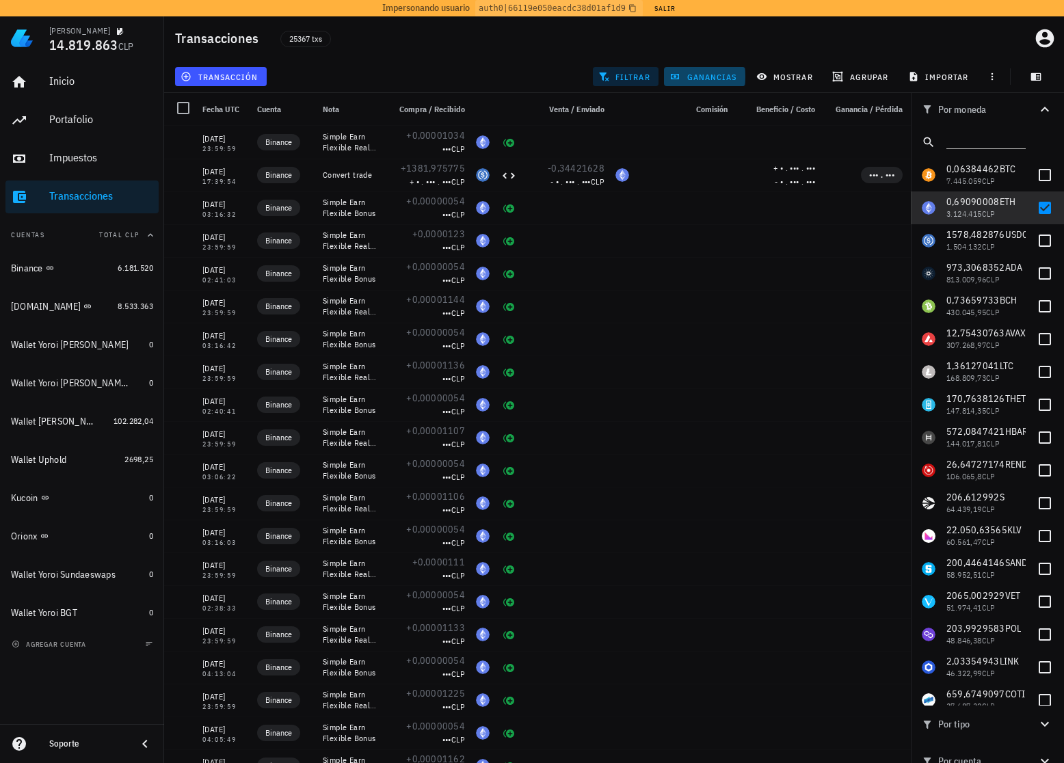
click at [711, 77] on span "ganancias" at bounding box center [704, 76] width 64 height 11
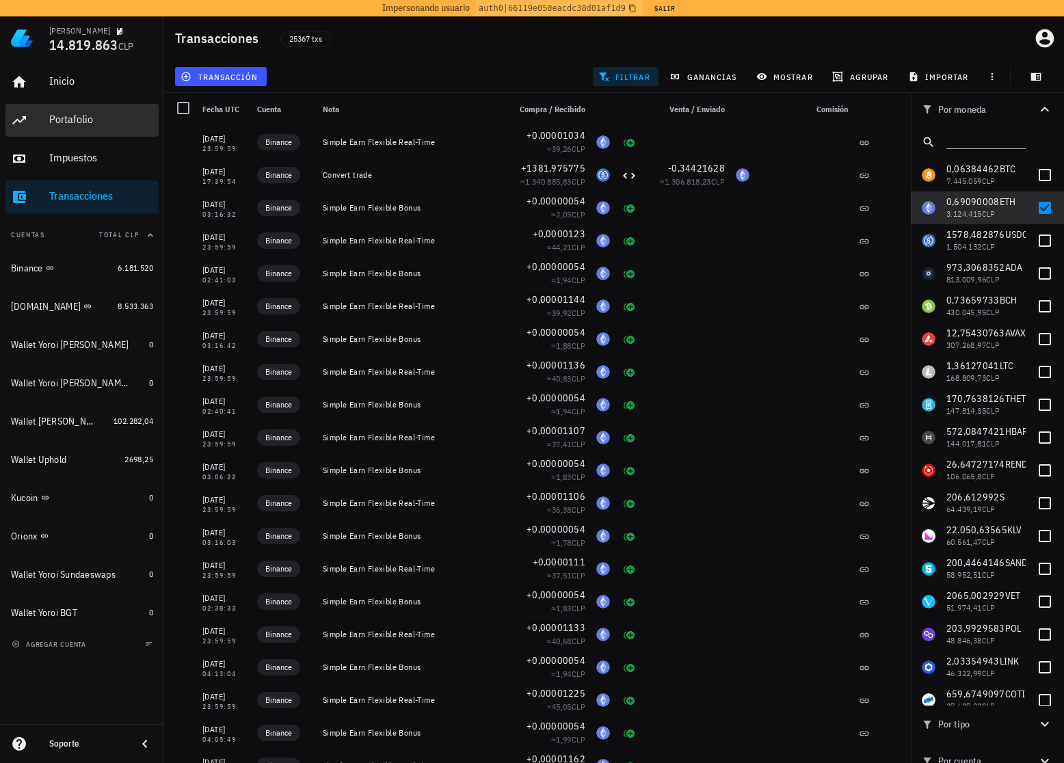
click at [86, 129] on div "Portafolio" at bounding box center [101, 120] width 104 height 31
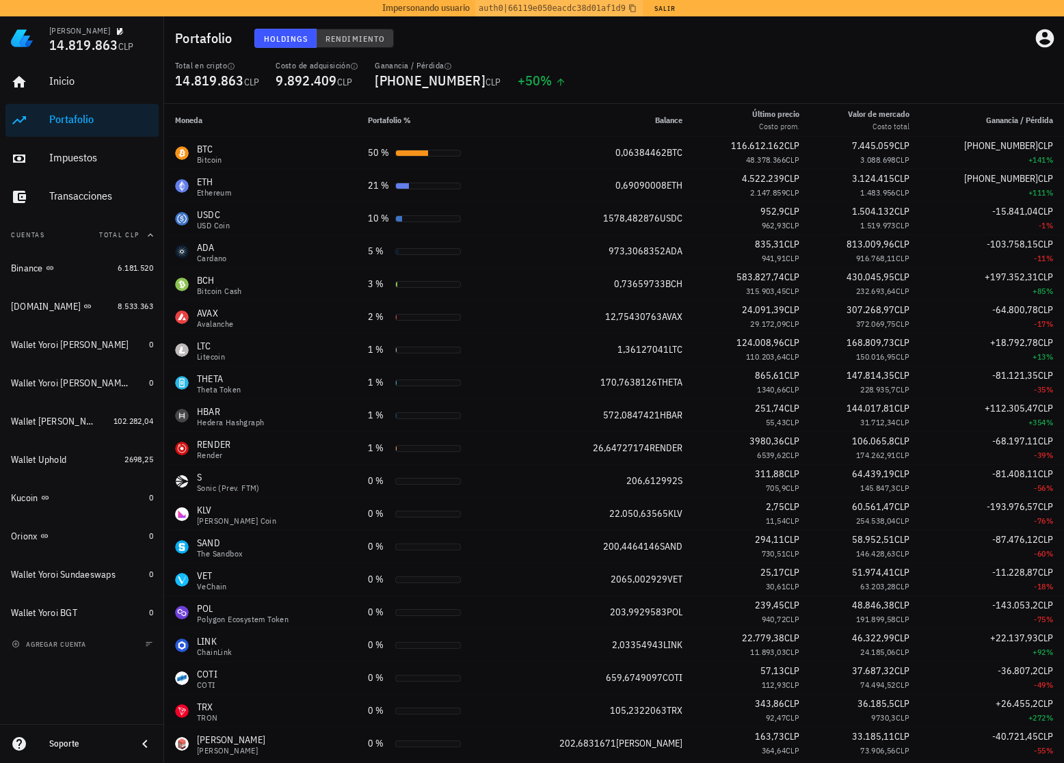
click at [358, 43] on button "Rendimiento" at bounding box center [355, 38] width 77 height 19
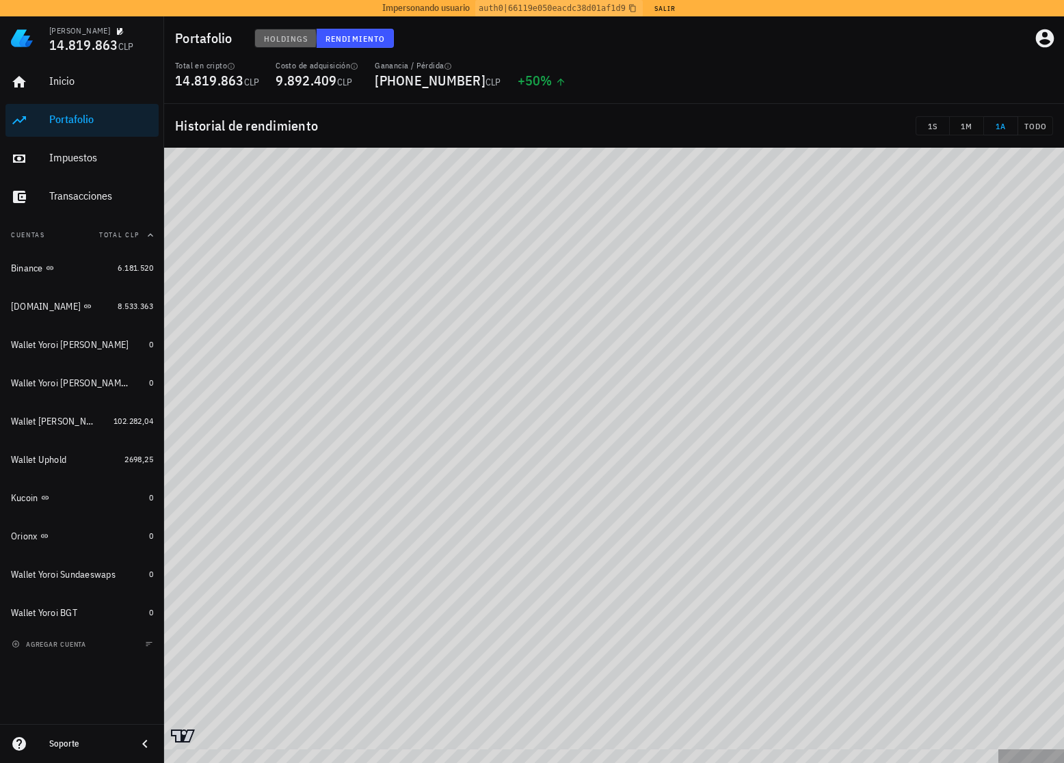
click at [292, 39] on span "Holdings" at bounding box center [285, 39] width 45 height 10
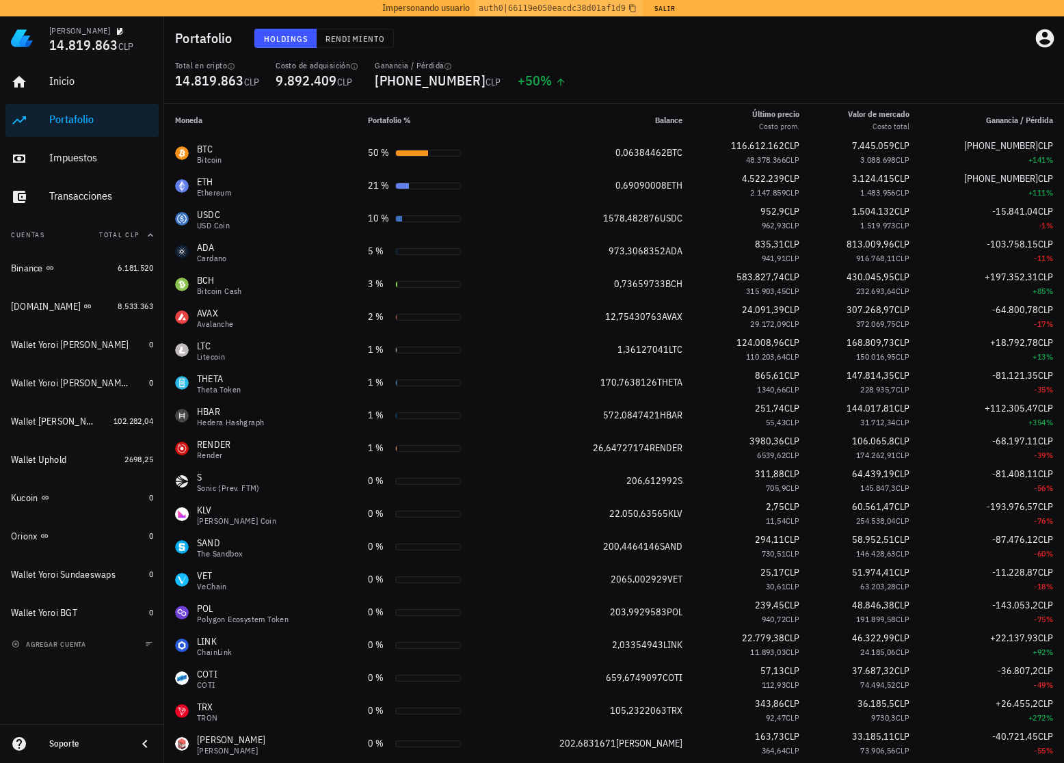
click at [724, 91] on div "Total en cripto 14.819.863 CLP Costo de adquisición 9.892.409 CLP Ganancia / Pé…" at bounding box center [614, 82] width 895 height 44
click at [360, 41] on span "Rendimiento" at bounding box center [355, 39] width 60 height 10
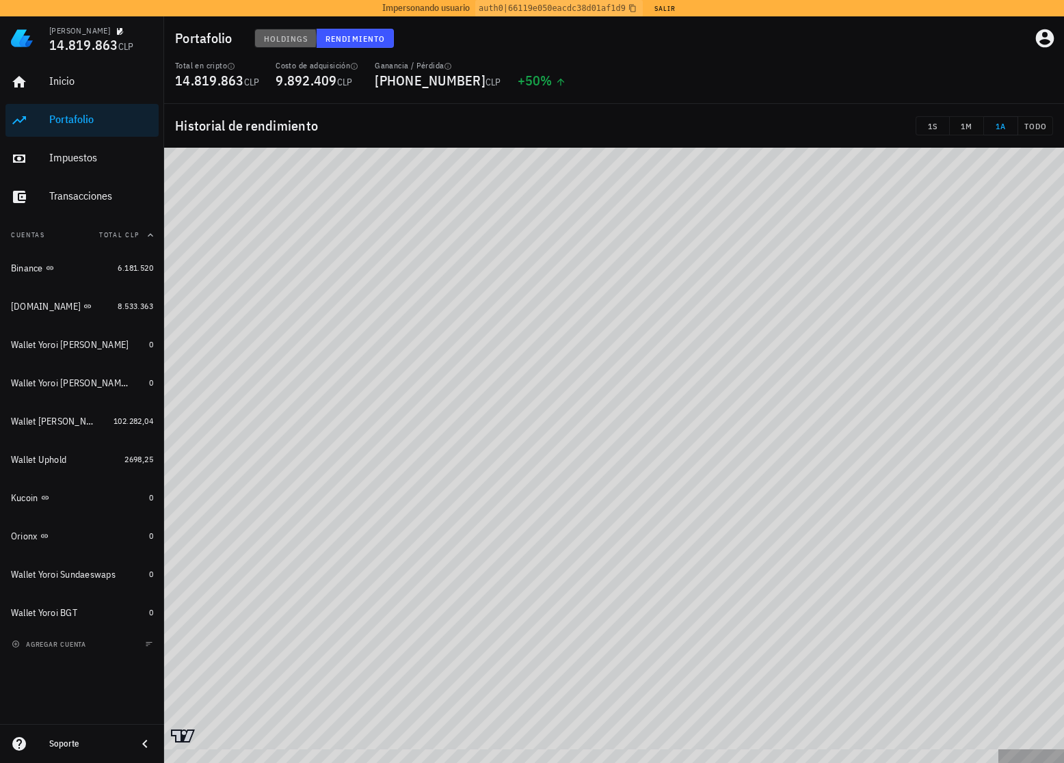
click at [285, 45] on button "Holdings" at bounding box center [285, 38] width 63 height 19
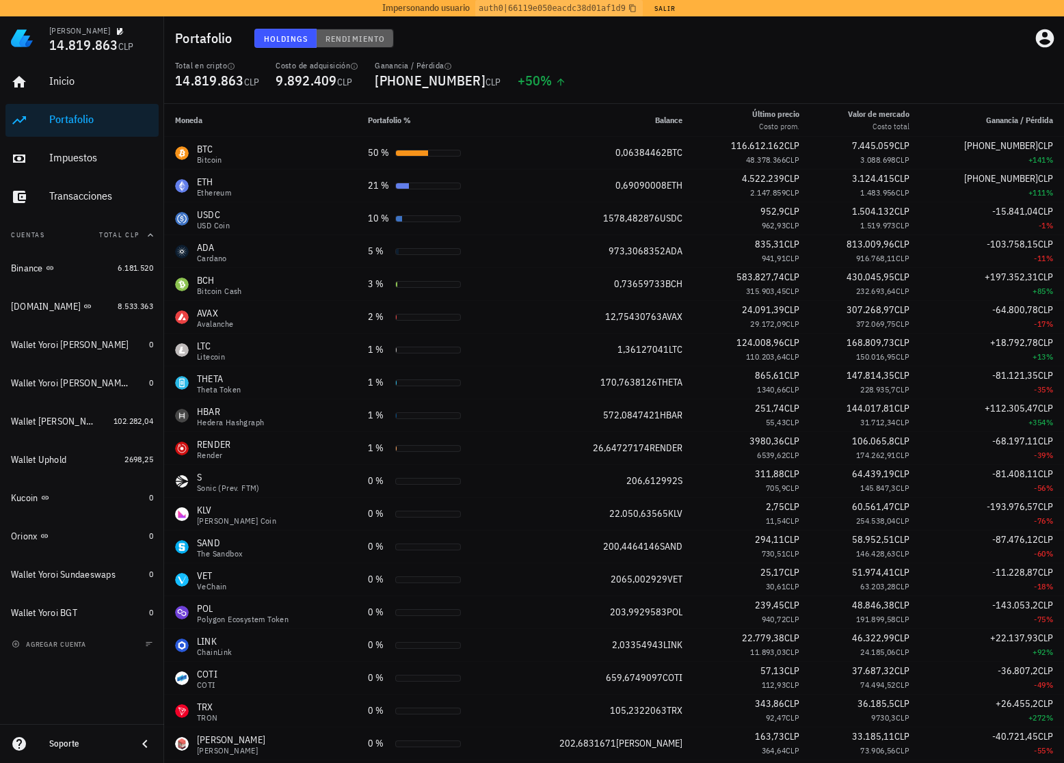
click at [348, 42] on span "Rendimiento" at bounding box center [355, 39] width 60 height 10
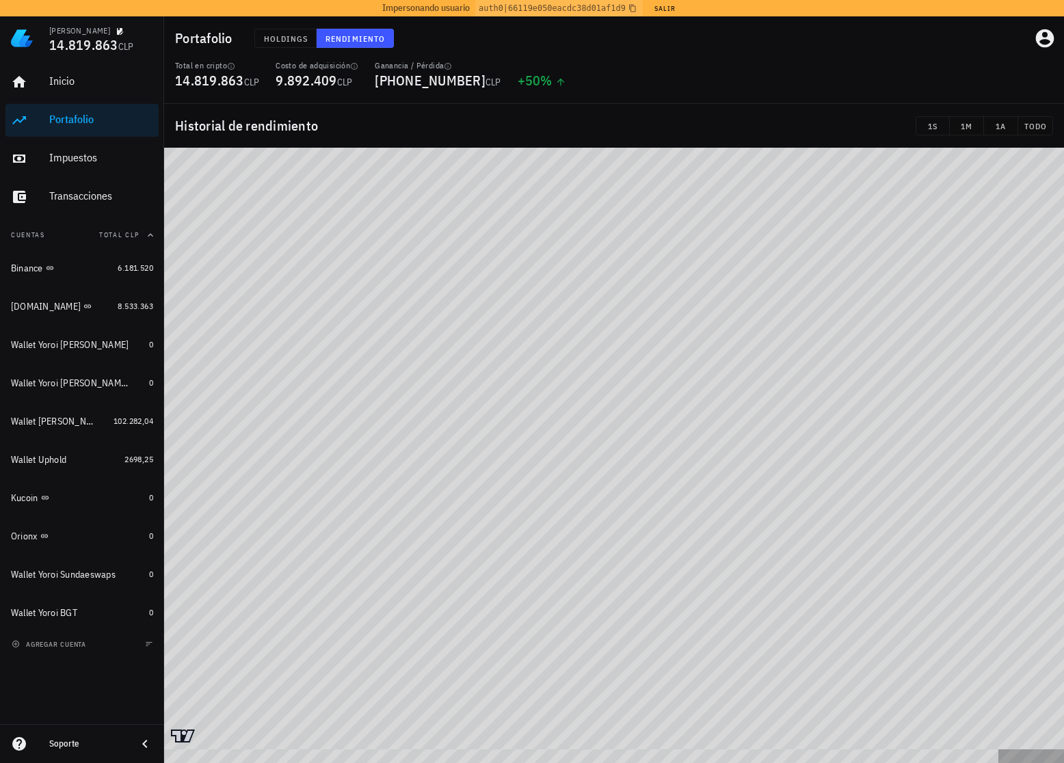
click at [766, 64] on div "Total en cripto 14.819.863 CLP Costo de adquisición 9.892.409 CLP Ganancia / Pé…" at bounding box center [614, 82] width 895 height 44
click at [1045, 36] on icon "button" at bounding box center [1045, 38] width 22 height 22
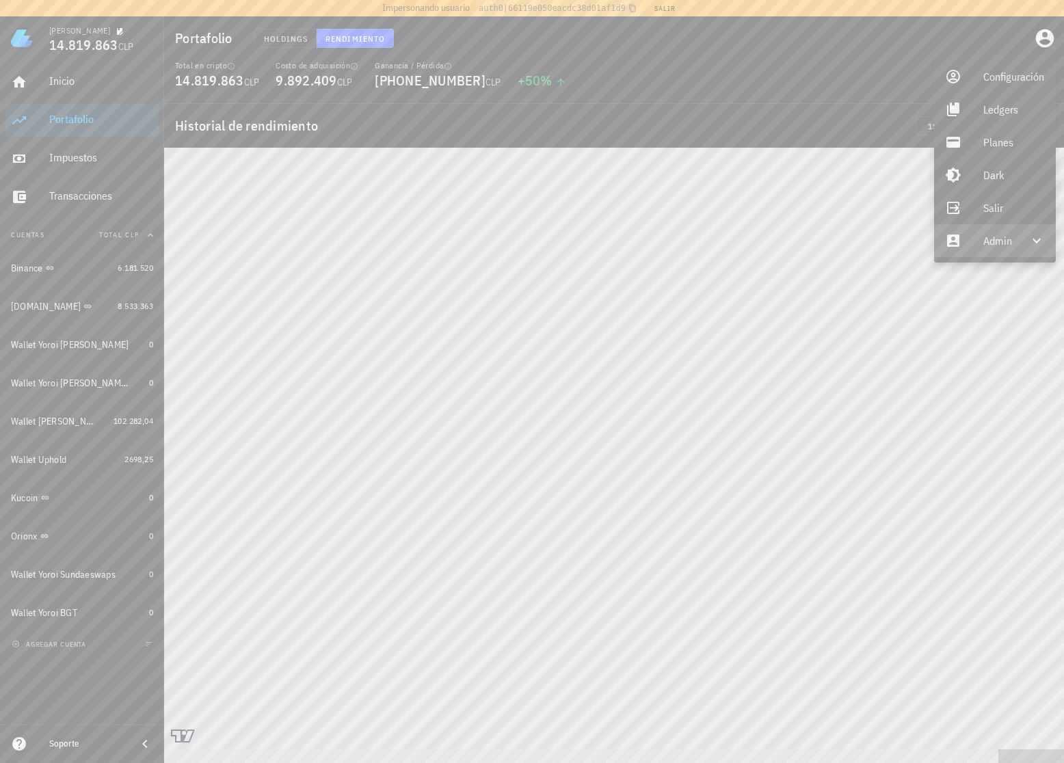
click at [1016, 233] on div at bounding box center [1028, 241] width 33 height 16
click at [1013, 276] on div "Impersonar" at bounding box center [1015, 273] width 63 height 27
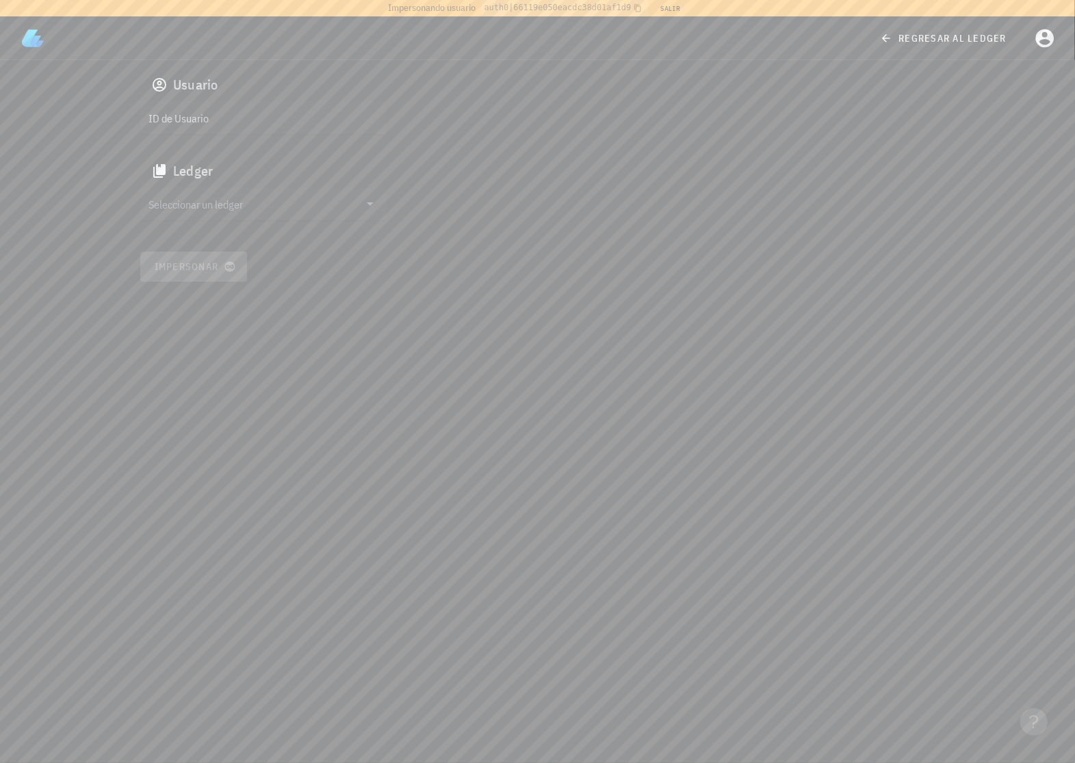
click at [248, 117] on input "ID de Usuario" at bounding box center [261, 118] width 227 height 22
paste input "google-oauth2|109125142162319603567"
type input "google-oauth2|109125142162319603567"
click at [211, 222] on div "Seleccionar un ledger" at bounding box center [263, 213] width 246 height 53
click at [207, 204] on input "Seleccionar un ledger" at bounding box center [253, 204] width 211 height 22
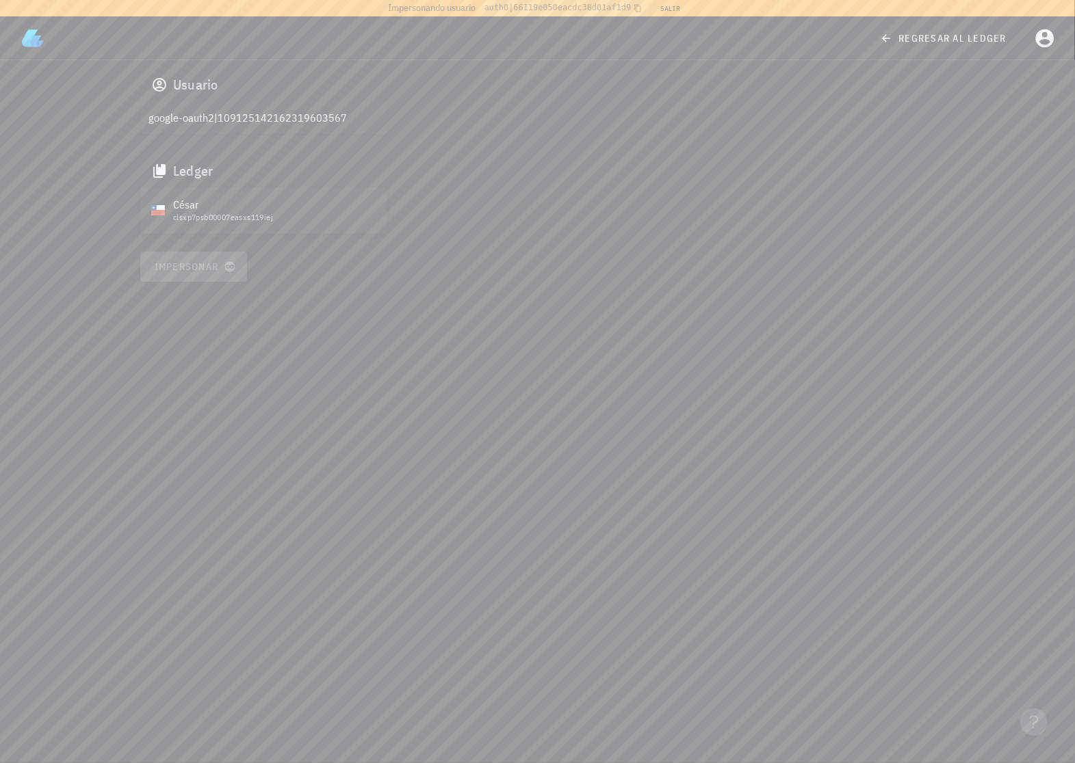
click at [194, 232] on div "César clsxp7psb00007easxs119iej" at bounding box center [263, 210] width 246 height 47
click at [204, 216] on div "clsxp7psb00007easxs119iej" at bounding box center [274, 218] width 202 height 10
click at [193, 254] on button "Impersonar" at bounding box center [193, 267] width 107 height 30
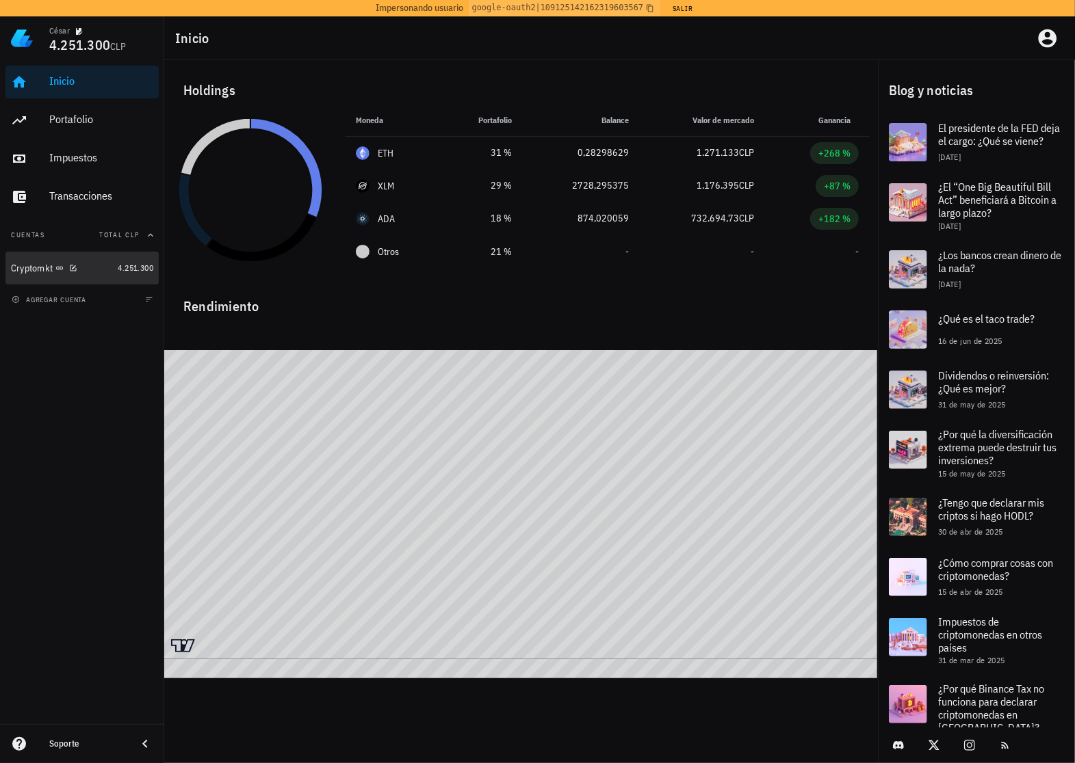
click at [98, 254] on div "Cryptomkt" at bounding box center [61, 268] width 101 height 29
